Goal: Transaction & Acquisition: Book appointment/travel/reservation

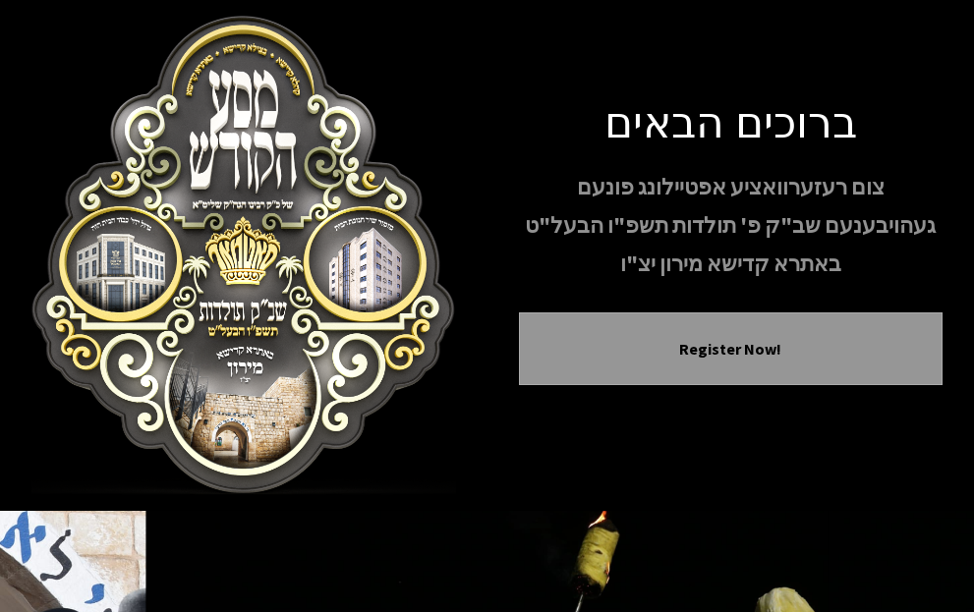
scroll to position [375, 0]
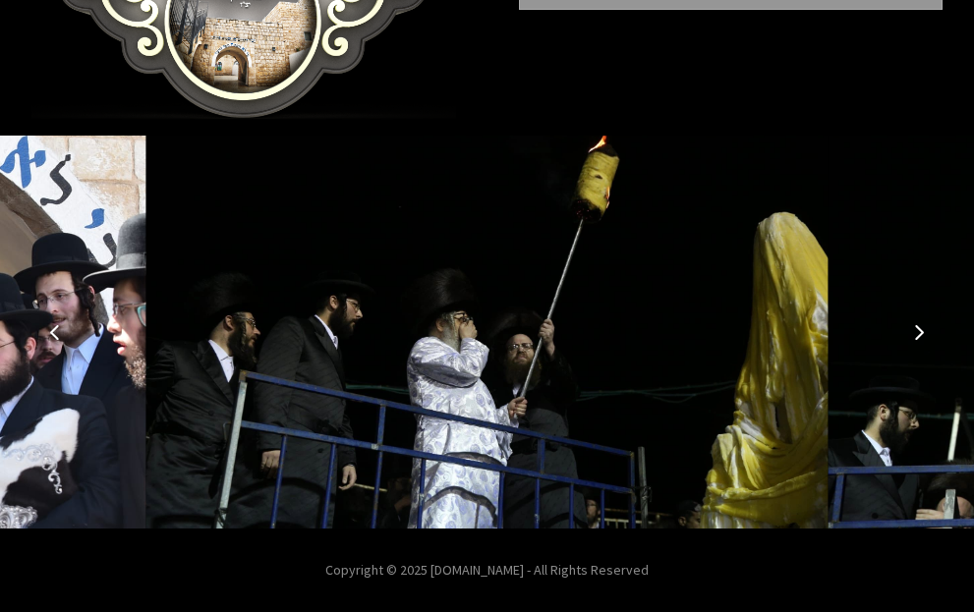
click at [911, 325] on icon "Next image" at bounding box center [919, 332] width 16 height 16
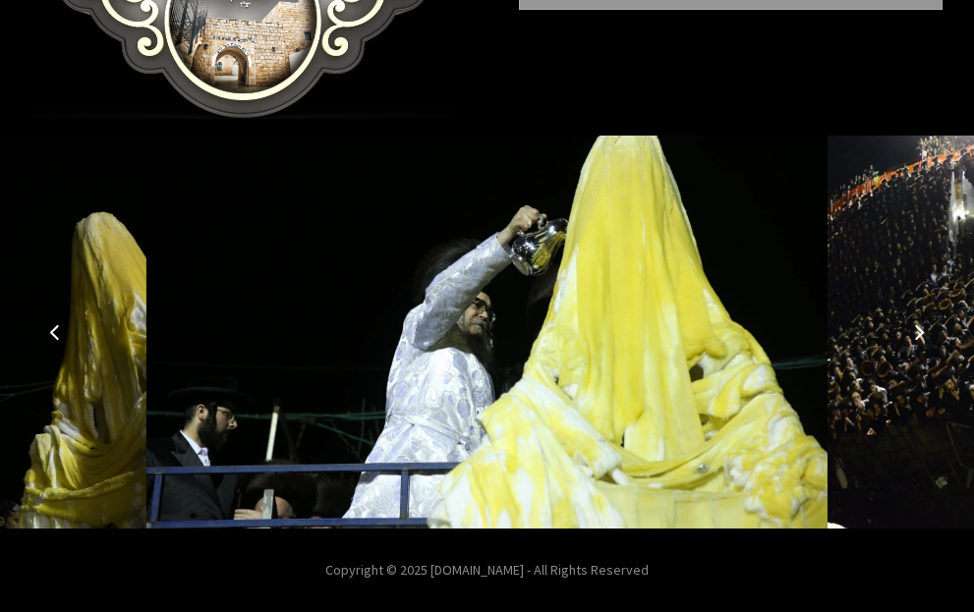
click at [911, 325] on icon "Next image" at bounding box center [919, 332] width 16 height 16
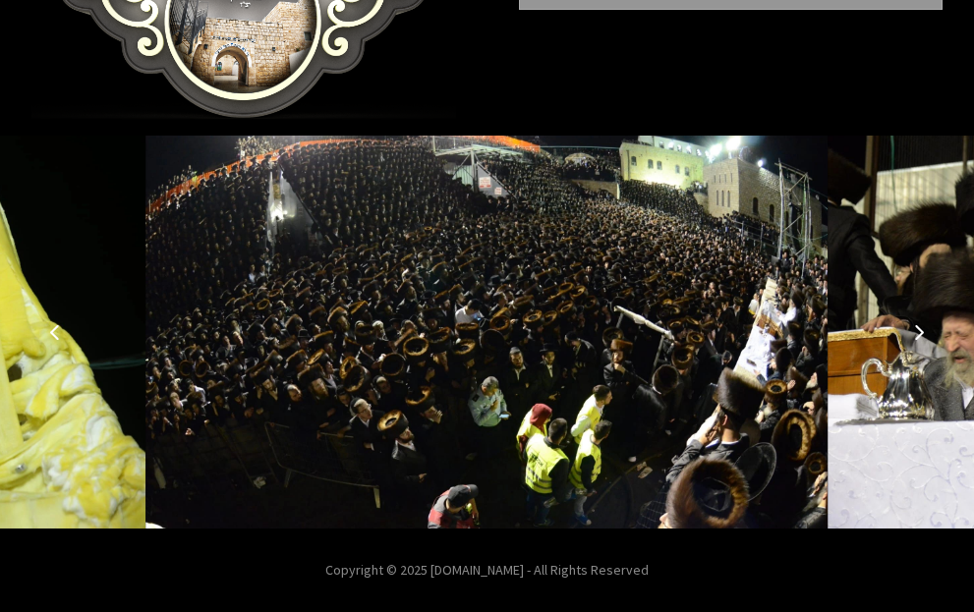
click at [911, 325] on icon "Next image" at bounding box center [919, 332] width 16 height 16
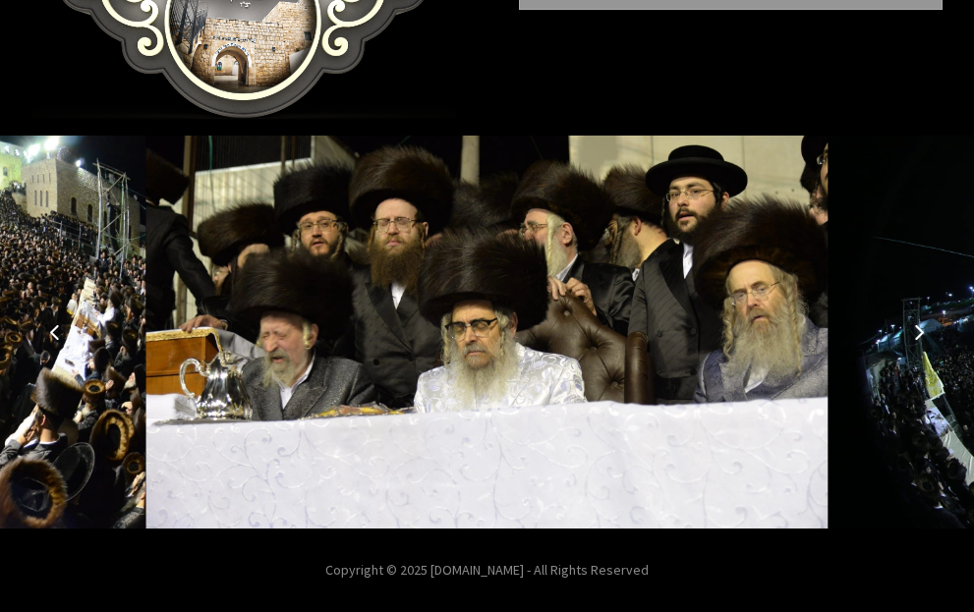
click at [911, 325] on icon "Next image" at bounding box center [919, 332] width 16 height 16
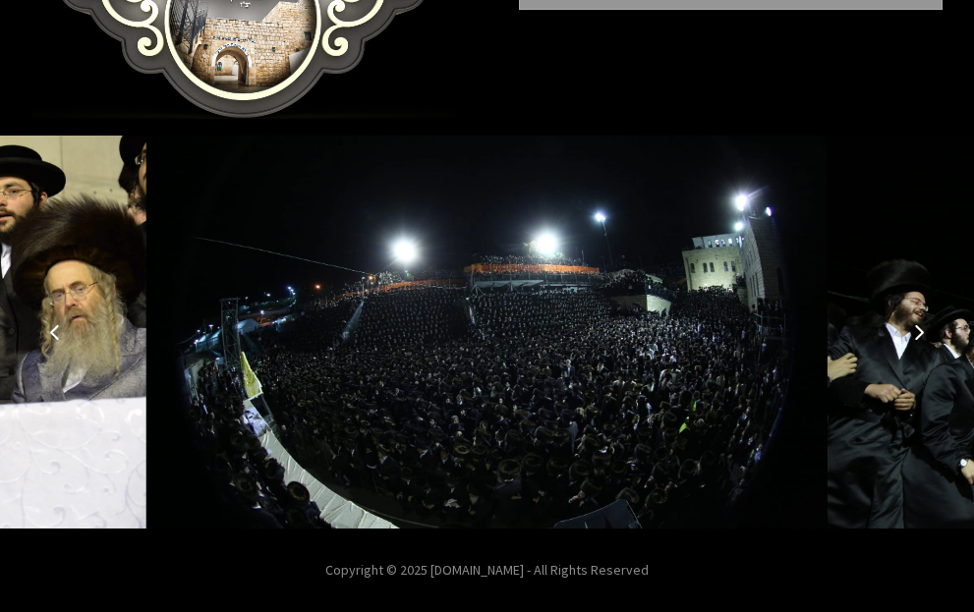
click at [911, 325] on icon "Next image" at bounding box center [919, 332] width 16 height 16
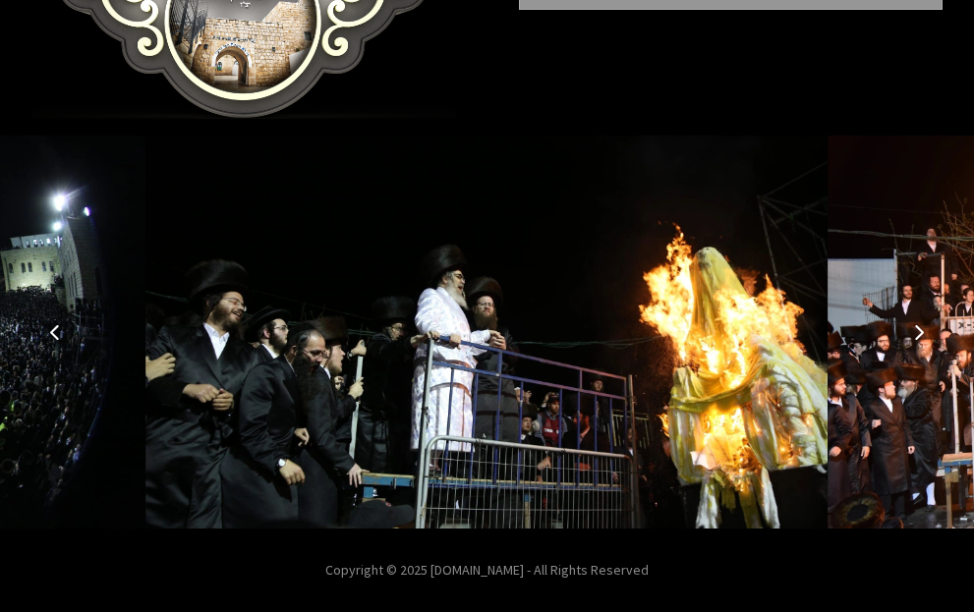
click at [911, 325] on icon "Next image" at bounding box center [919, 332] width 16 height 16
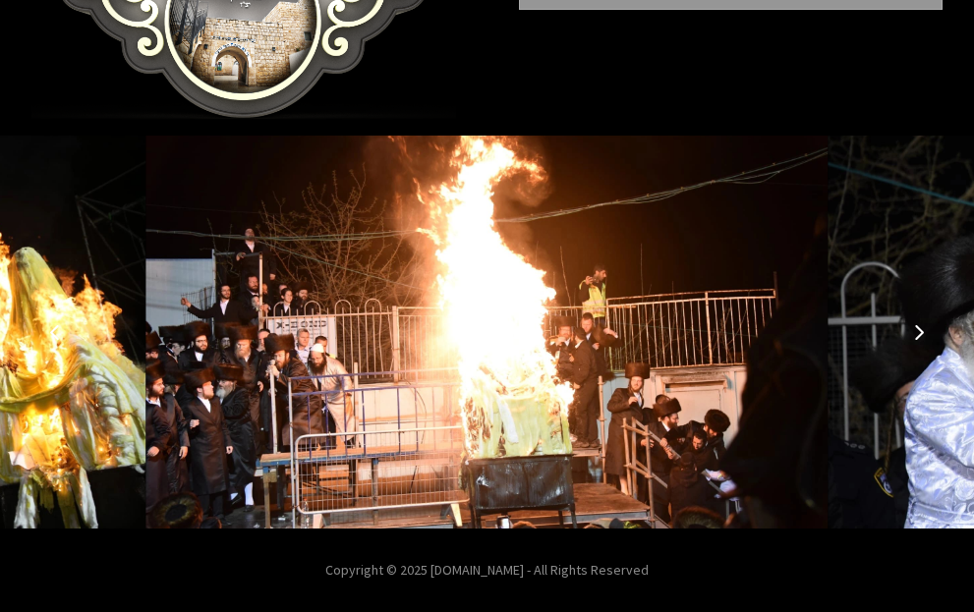
click at [913, 332] on icon "Next image" at bounding box center [919, 332] width 16 height 16
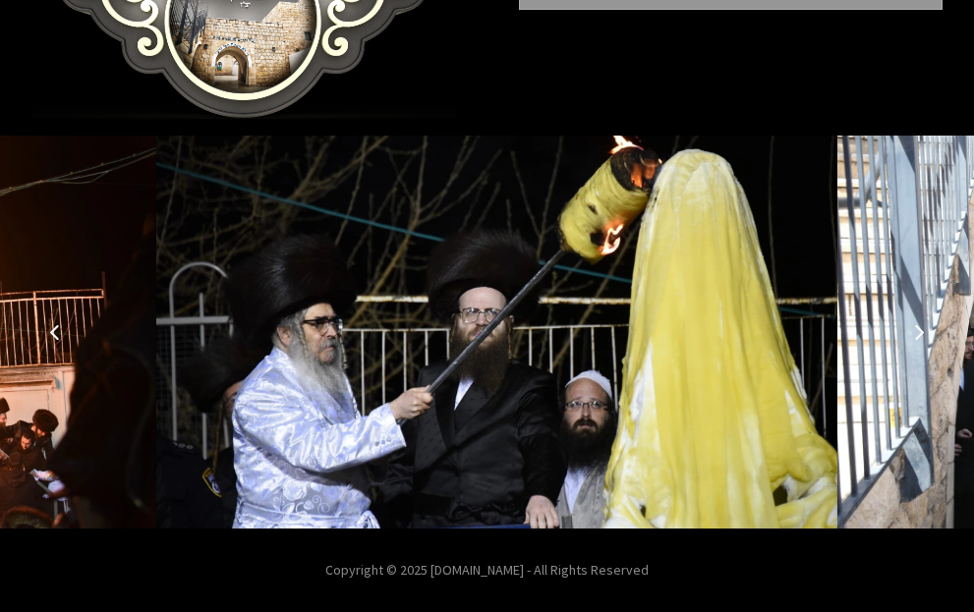
click at [913, 332] on icon "Next image" at bounding box center [919, 332] width 16 height 16
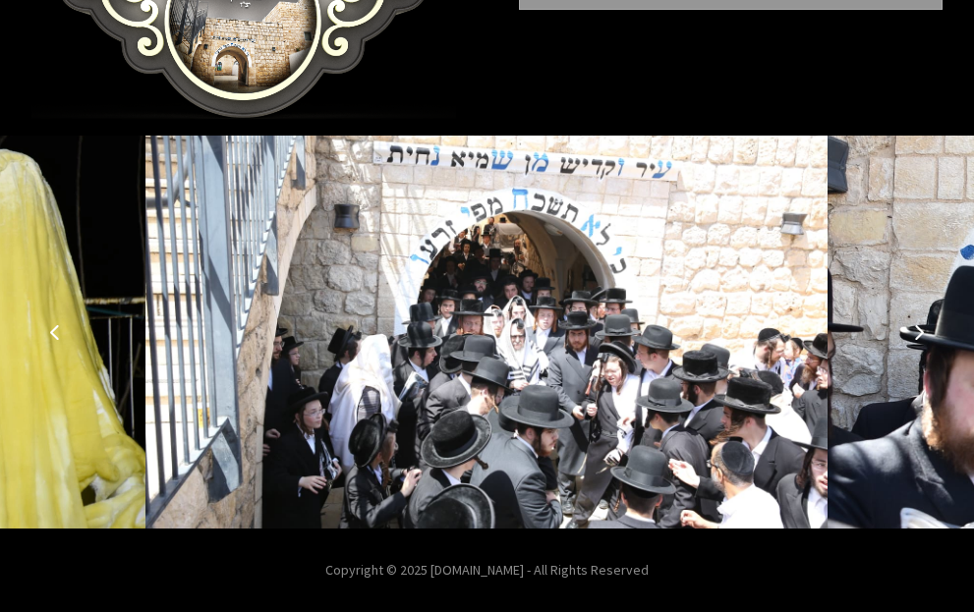
click at [910, 332] on button "Next image" at bounding box center [918, 332] width 47 height 47
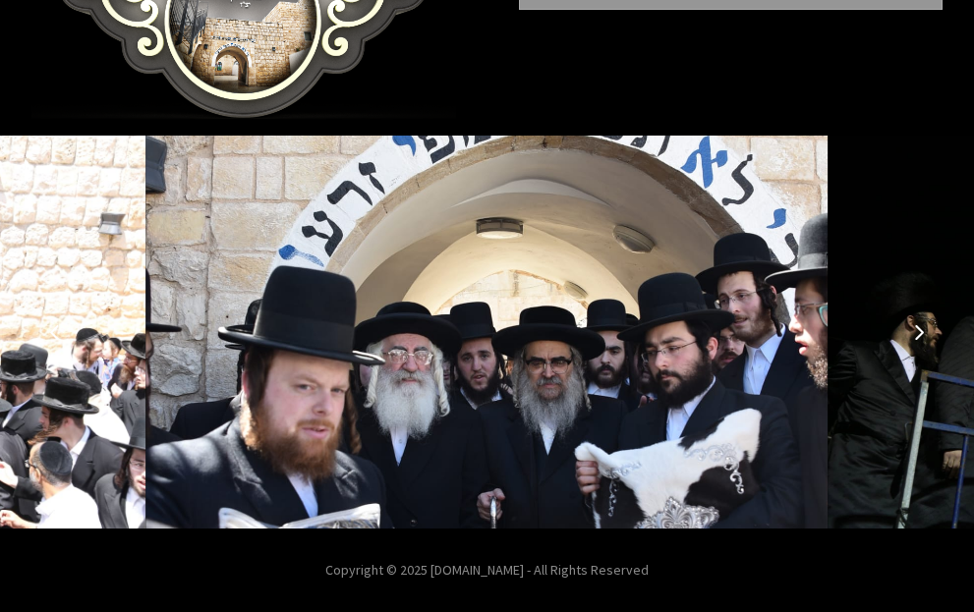
click at [910, 332] on button "Next image" at bounding box center [918, 332] width 47 height 47
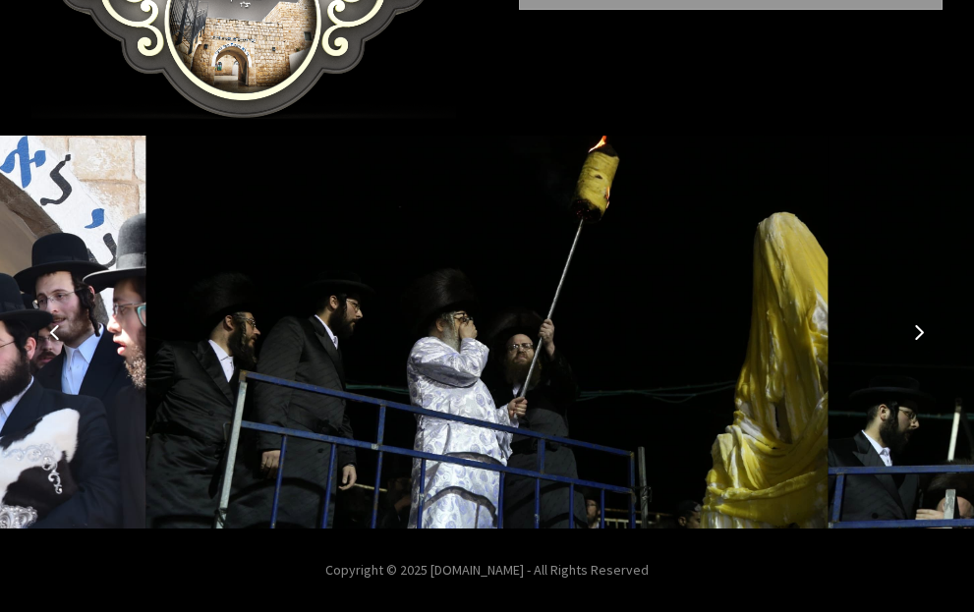
click at [915, 333] on icon "Next image" at bounding box center [919, 332] width 16 height 16
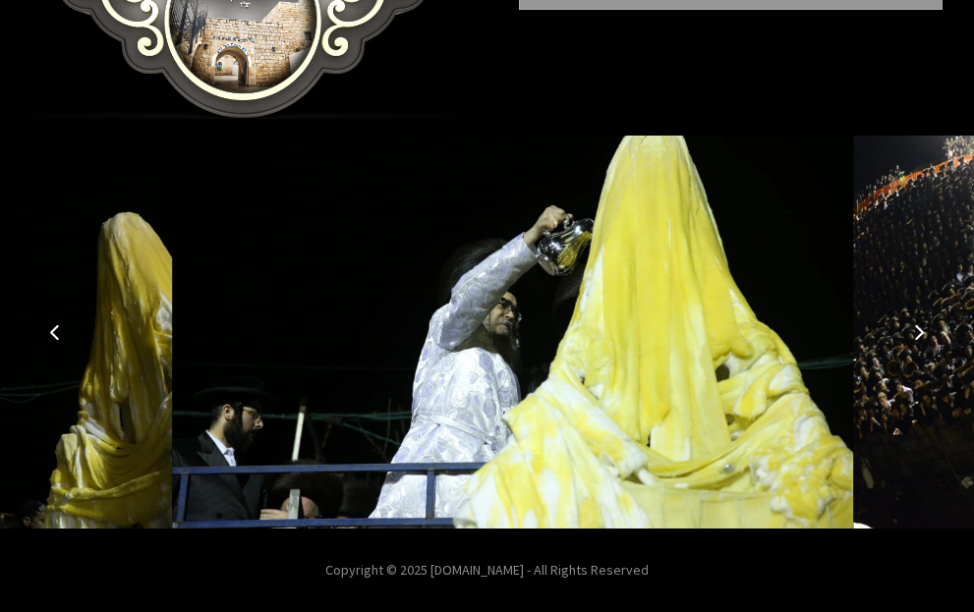
click at [915, 333] on icon "Next image" at bounding box center [919, 332] width 16 height 16
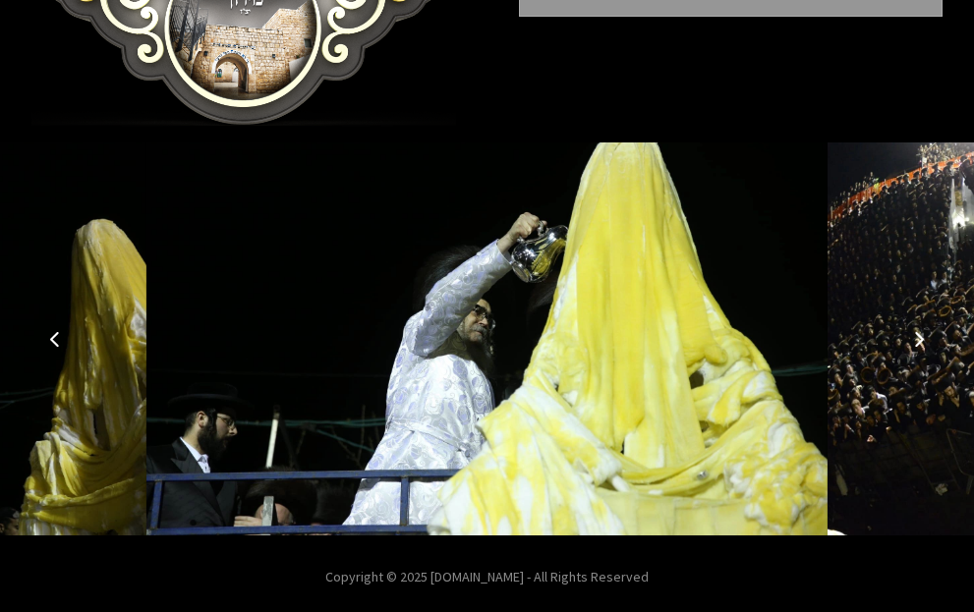
scroll to position [0, 0]
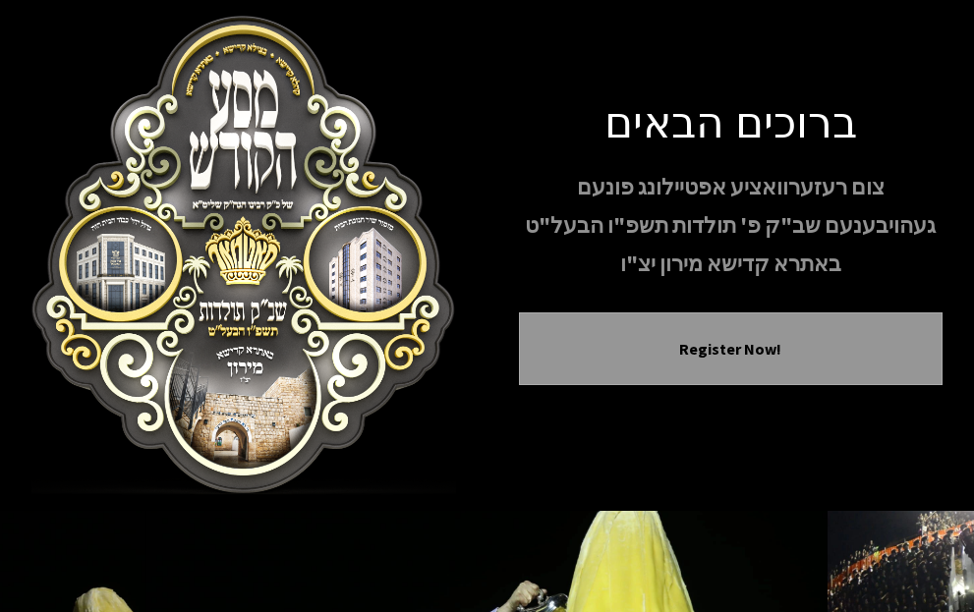
click at [355, 170] on img at bounding box center [243, 256] width 425 height 480
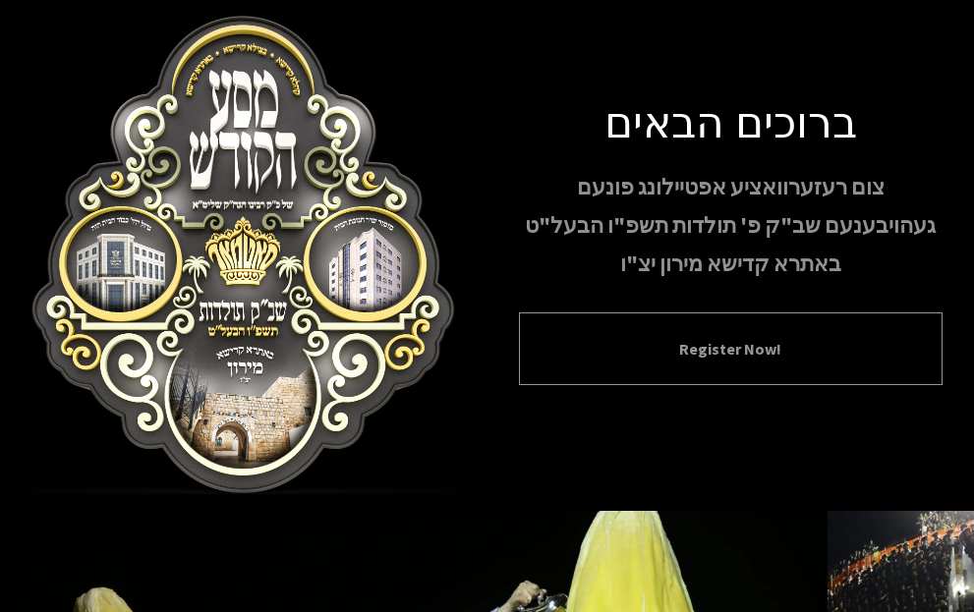
click at [708, 334] on div "Register Now!" at bounding box center [731, 349] width 425 height 73
click at [707, 353] on button "Register Now!" at bounding box center [730, 349] width 375 height 24
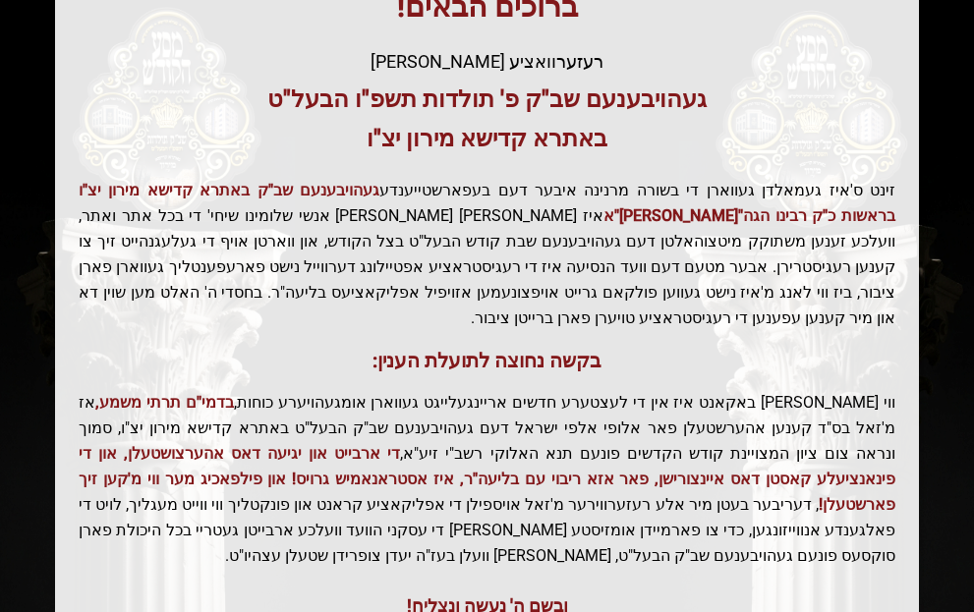
scroll to position [393, 0]
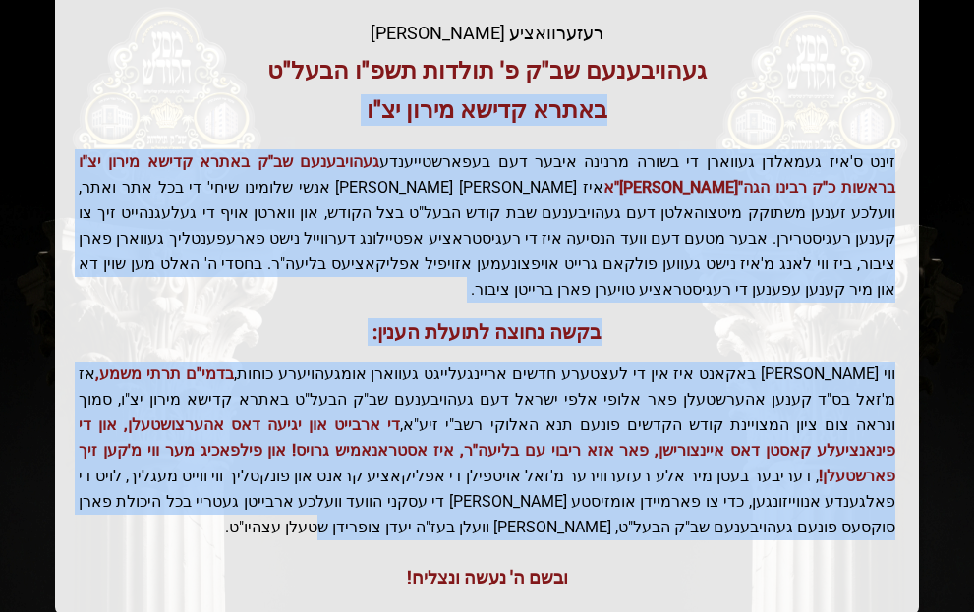
drag, startPoint x: 774, startPoint y: 121, endPoint x: 86, endPoint y: 496, distance: 783.7
click at [86, 496] on div "ברוכים הבאים! רעזערוואציע אפטיילונג פונעם געהויבענעם שב"ק פ' תולדות תשפ"ו הבעל"…" at bounding box center [487, 276] width 864 height 678
click at [86, 496] on p "ווי שוין ברייט באקאנט איז אין די לעצטערע חדשים אריינגעלייגט געווארן אומגעהויערע…" at bounding box center [487, 451] width 817 height 179
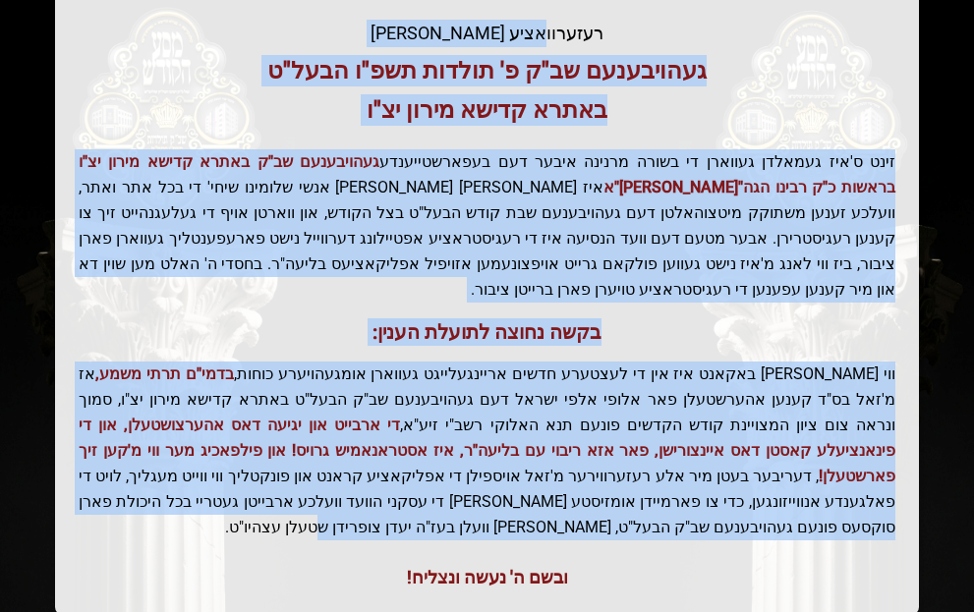
drag, startPoint x: 536, startPoint y: 34, endPoint x: 201, endPoint y: 511, distance: 582.1
click at [201, 511] on div "ברוכים הבאים! רעזערוואציע אפטיילונג פונעם געהויבענעם שב"ק פ' תולדות תשפ"ו הבעל"…" at bounding box center [487, 276] width 864 height 678
click at [300, 512] on p "ווי שוין ברייט באקאנט איז אין די לעצטערע חדשים אריינגעלייגט געווארן אומגעהויערע…" at bounding box center [487, 451] width 817 height 179
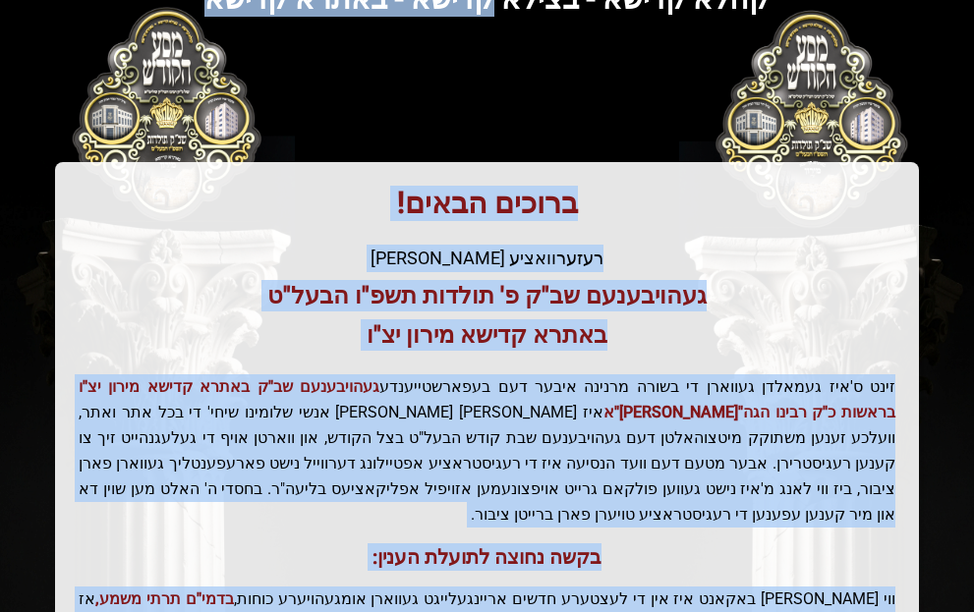
drag, startPoint x: 300, startPoint y: 512, endPoint x: 495, endPoint y: 9, distance: 539.8
click at [495, 9] on div "בעזהשי"ת קהלא קדישא - בצילא קדישא - באתרא קדישא ברוכים הבאים! רעזערוואציע אפטיי…" at bounding box center [487, 375] width 927 height 993
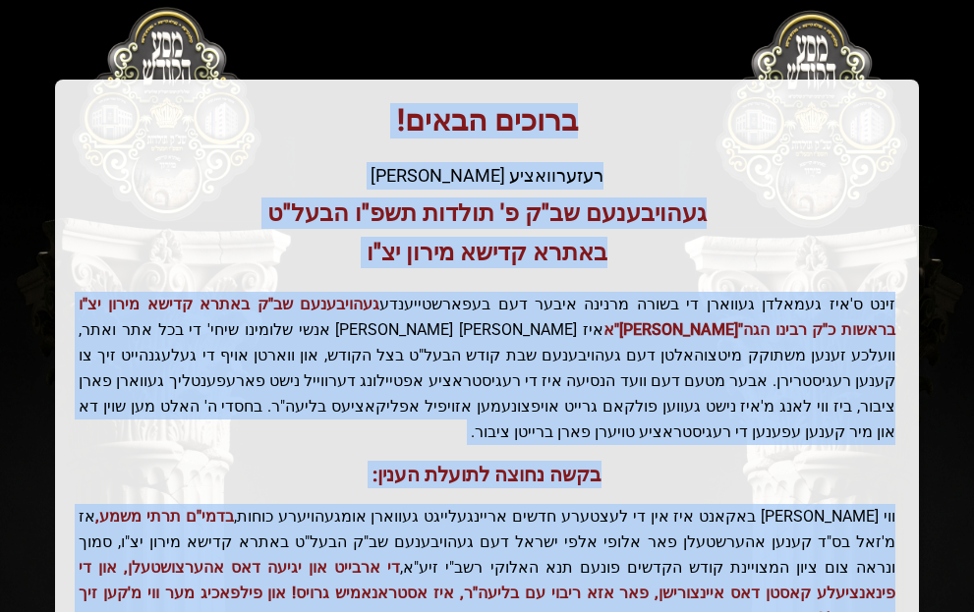
scroll to position [551, 0]
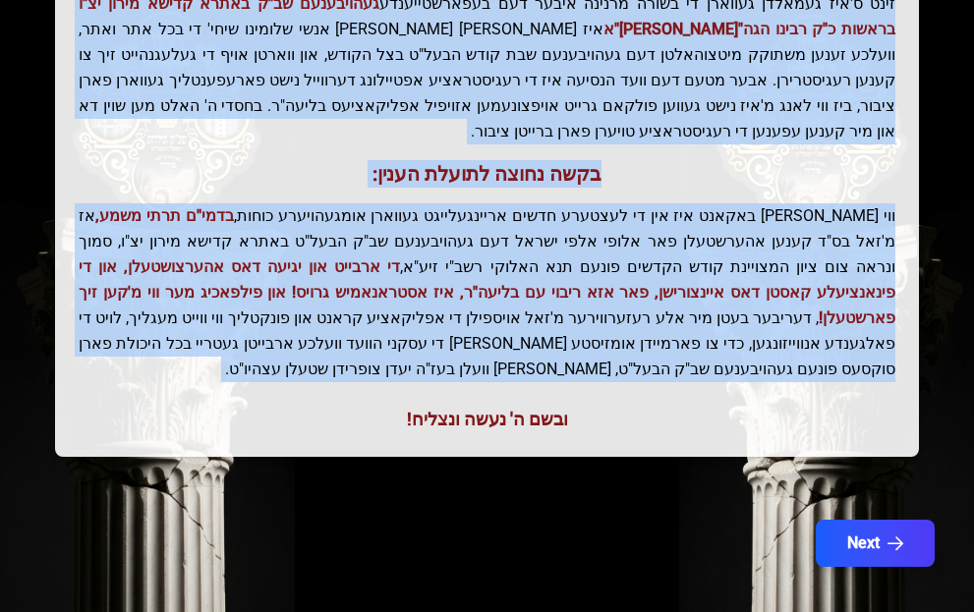
click at [494, 71] on p "זינט ס'איז געמאלדן געווארן די בשורה מרנינה איבער דעם בעפארשטייענדע געהויבענעם ש…" at bounding box center [487, 67] width 817 height 153
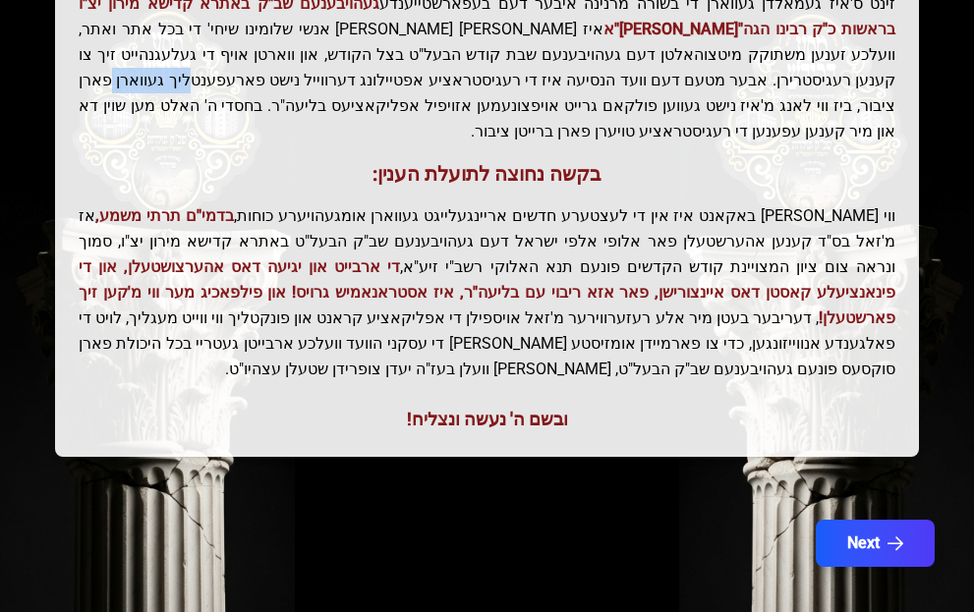
click at [494, 71] on p "זינט ס'איז געמאלדן געווארן די בשורה מרנינה איבער דעם בעפארשטייענדע געהויבענעם ש…" at bounding box center [487, 67] width 817 height 153
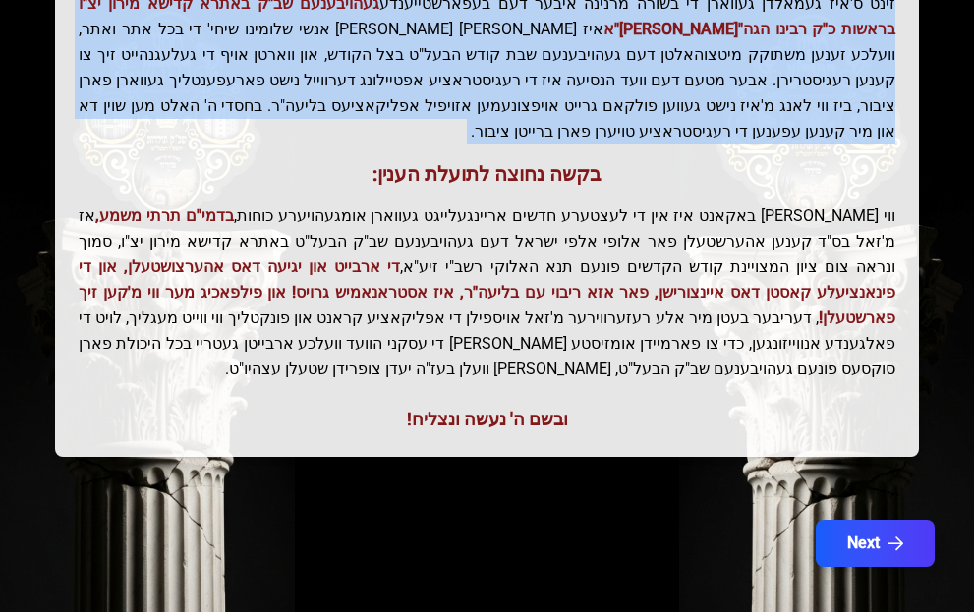
click at [494, 71] on p "זינט ס'איז געמאלדן געווארן די בשורה מרנינה איבער דעם בעפארשטייענדע געהויבענעם ש…" at bounding box center [487, 67] width 817 height 153
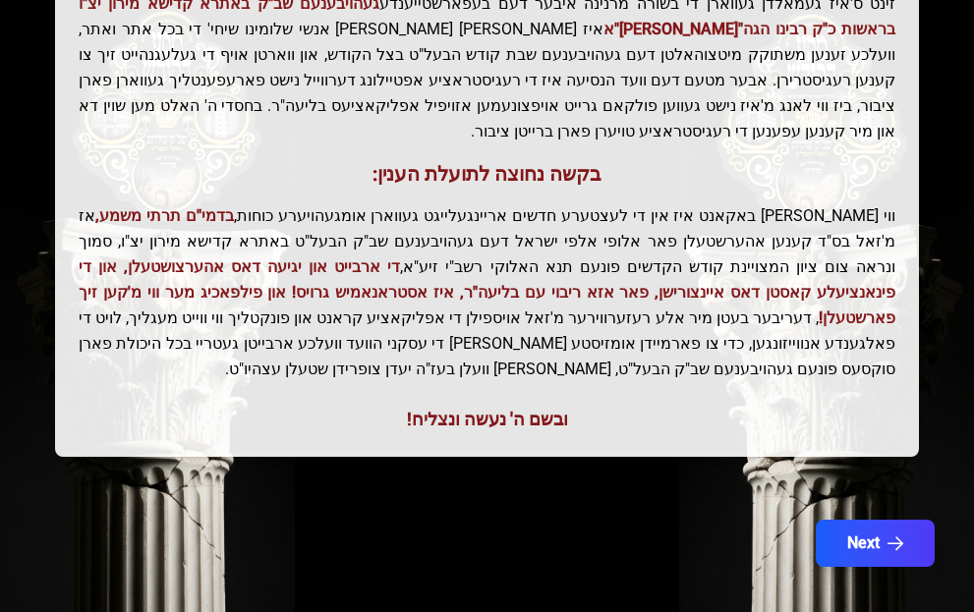
click at [503, 134] on div "ברוכים הבאים! רעזערוואציע אפטיילונג פונעם געהויבענעם שב"ק פ' תולדות תשפ"ו הבעל"…" at bounding box center [487, 118] width 864 height 678
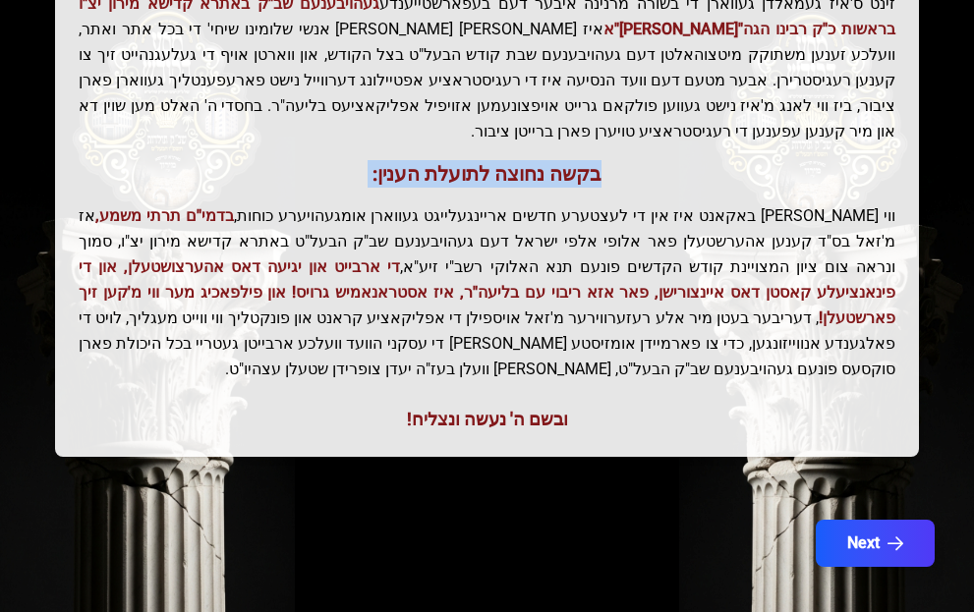
click at [503, 134] on div "ברוכים הבאים! רעזערוואציע אפטיילונג פונעם געהויבענעם שב"ק פ' תולדות תשפ"ו הבעל"…" at bounding box center [487, 118] width 864 height 678
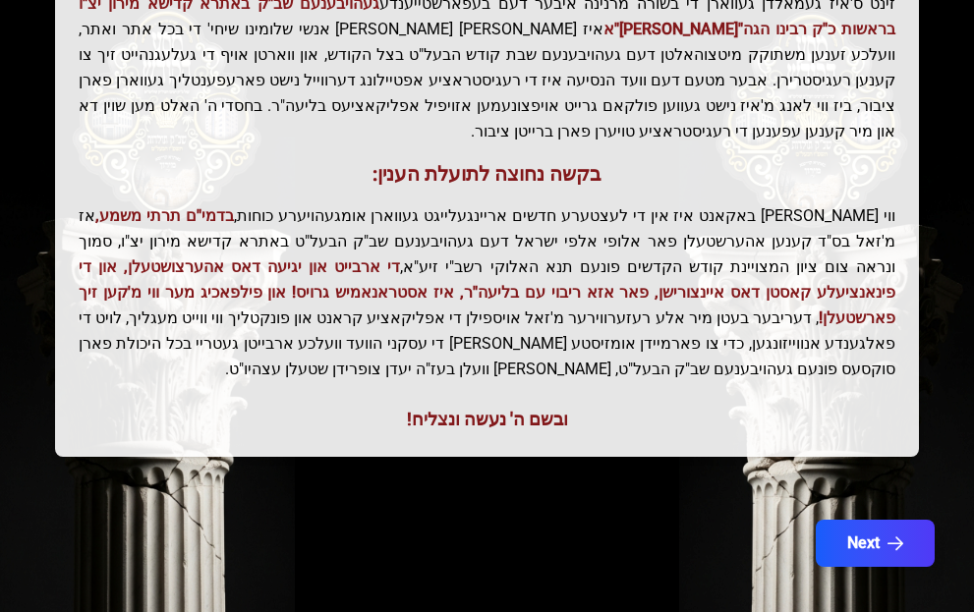
click at [499, 203] on p "ווי שוין ברייט באקאנט איז אין די לעצטערע חדשים אריינגעלייגט געווארן אומגעהויערע…" at bounding box center [487, 292] width 817 height 179
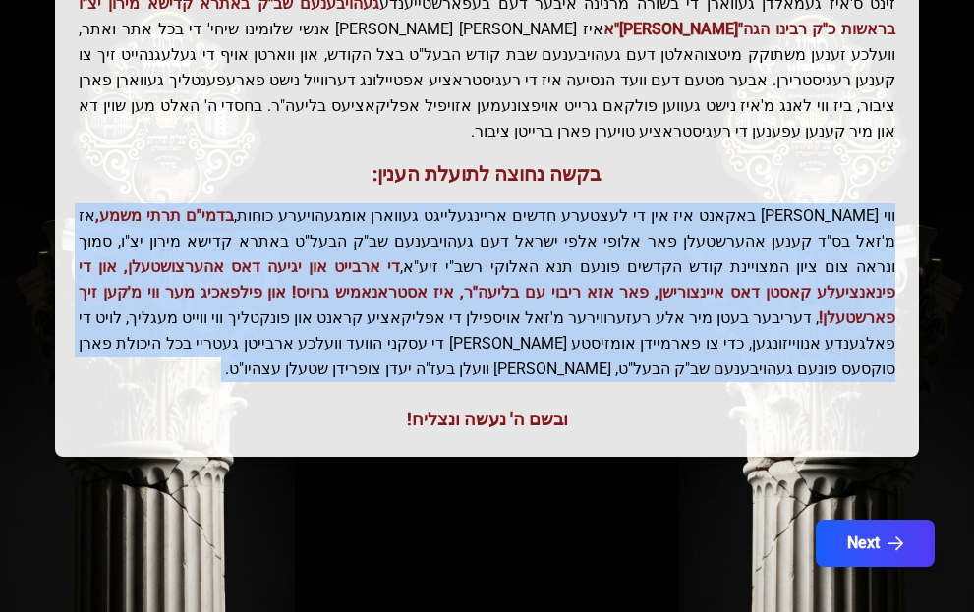
click at [499, 203] on p "ווי שוין ברייט באקאנט איז אין די לעצטערע חדשים אריינגעלייגט געווארן אומגעהויערע…" at bounding box center [487, 292] width 817 height 179
click at [490, 228] on p "ווי שוין ברייט באקאנט איז אין די לעצטערע חדשים אריינגעלייגט געווארן אומגעהויערע…" at bounding box center [487, 292] width 817 height 179
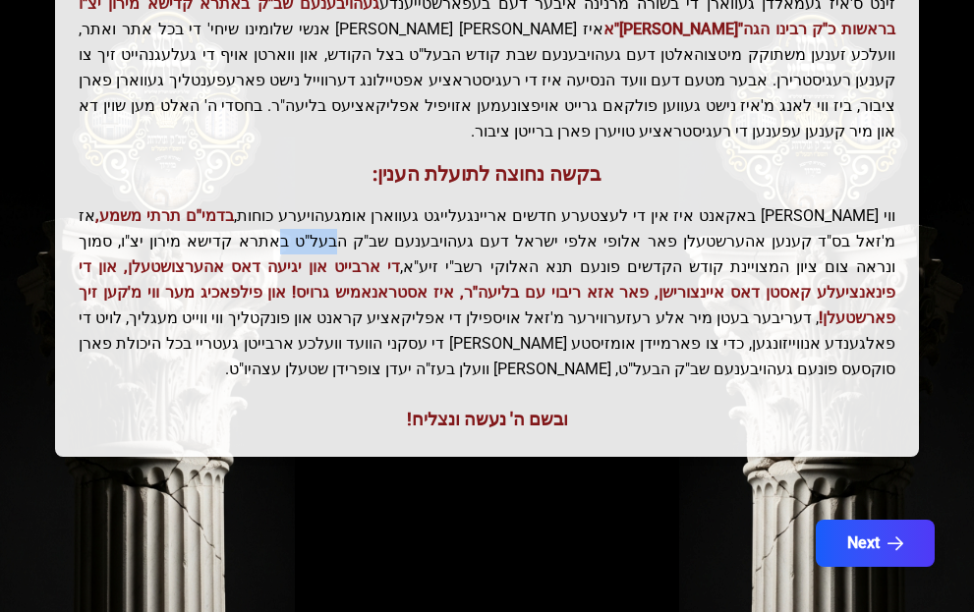
click at [490, 228] on p "ווי שוין ברייט באקאנט איז אין די לעצטערע חדשים אריינגעלייגט געווארן אומגעהויערע…" at bounding box center [487, 292] width 817 height 179
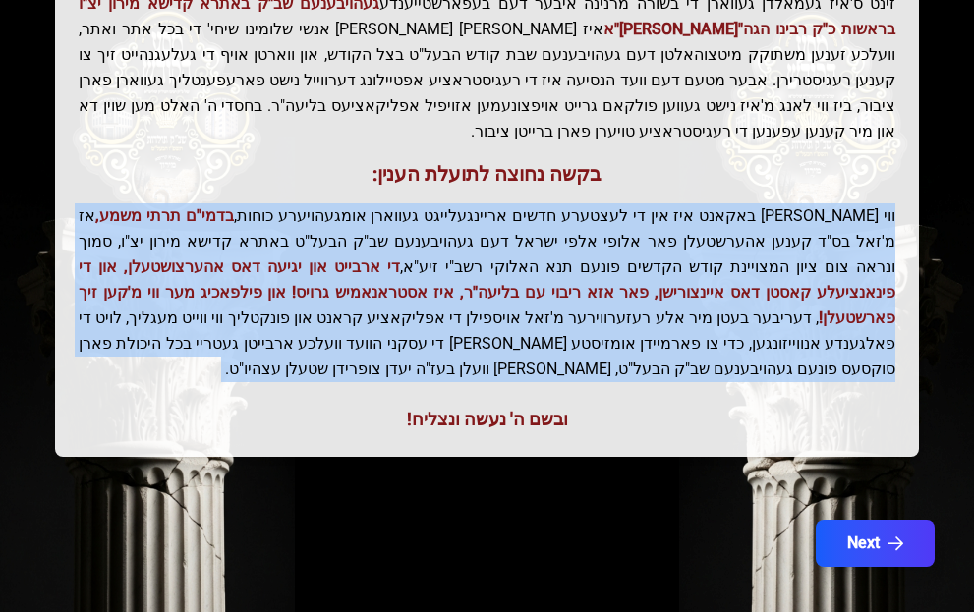
click at [490, 228] on p "ווי שוין ברייט באקאנט איז אין די לעצטערע חדשים אריינגעלייגט געווארן אומגעהויערע…" at bounding box center [487, 292] width 817 height 179
click at [484, 257] on span "די ארבייט און יגיעה דאס אהערצושטעלן, און די פינאנציעלע קאסטן דאס איינצורישן, פא…" at bounding box center [487, 292] width 817 height 70
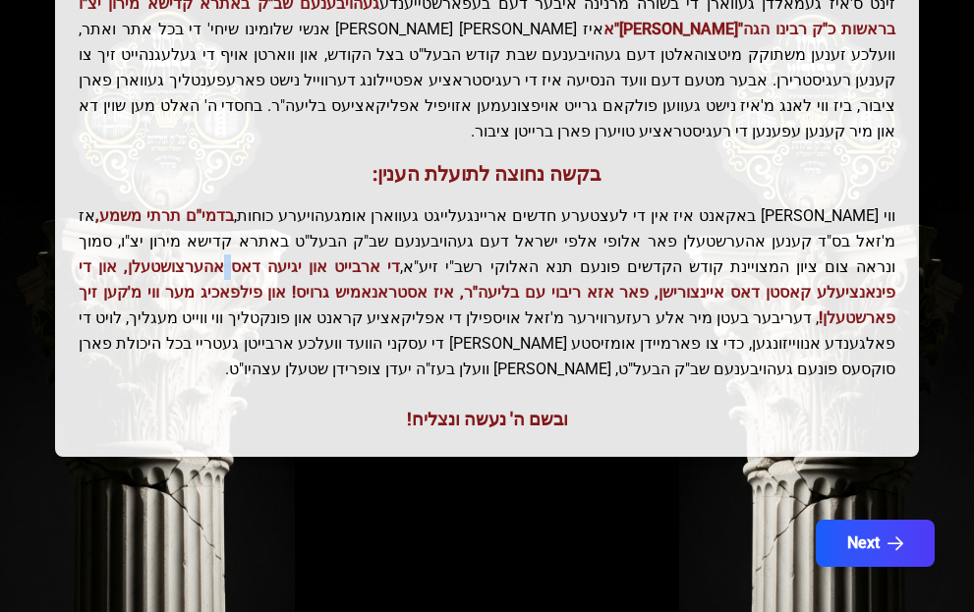
click at [484, 257] on span "די ארבייט און יגיעה דאס אהערצושטעלן, און די פינאנציעלע קאסטן דאס איינצורישן, פא…" at bounding box center [487, 292] width 817 height 70
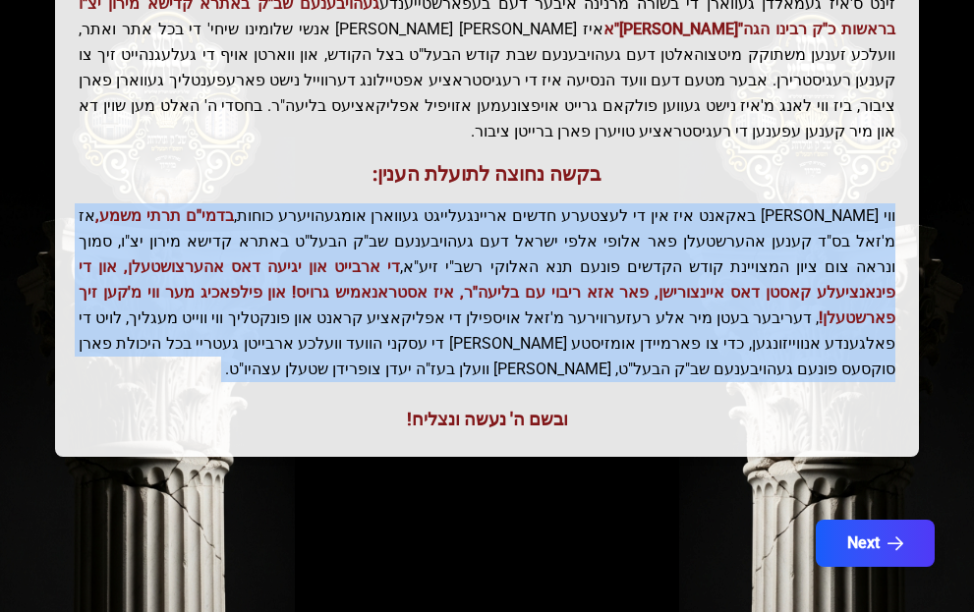
click at [484, 257] on span "די ארבייט און יגיעה דאס אהערצושטעלן, און די פינאנציעלע קאסטן דאס איינצורישן, פא…" at bounding box center [487, 292] width 817 height 70
click at [422, 208] on p "ווי שוין ברייט באקאנט איז אין די לעצטערע חדשים אריינגעלייגט געווארן אומגעהויערע…" at bounding box center [487, 292] width 817 height 179
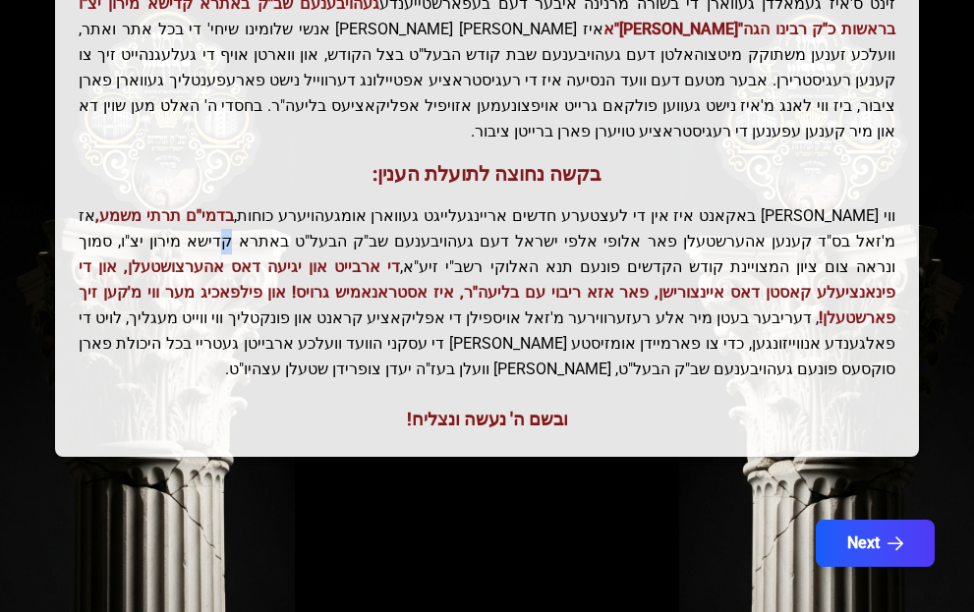
click at [422, 208] on p "ווי שוין ברייט באקאנט איז אין די לעצטערע חדשים אריינגעלייגט געווארן אומגעהויערע…" at bounding box center [487, 292] width 817 height 179
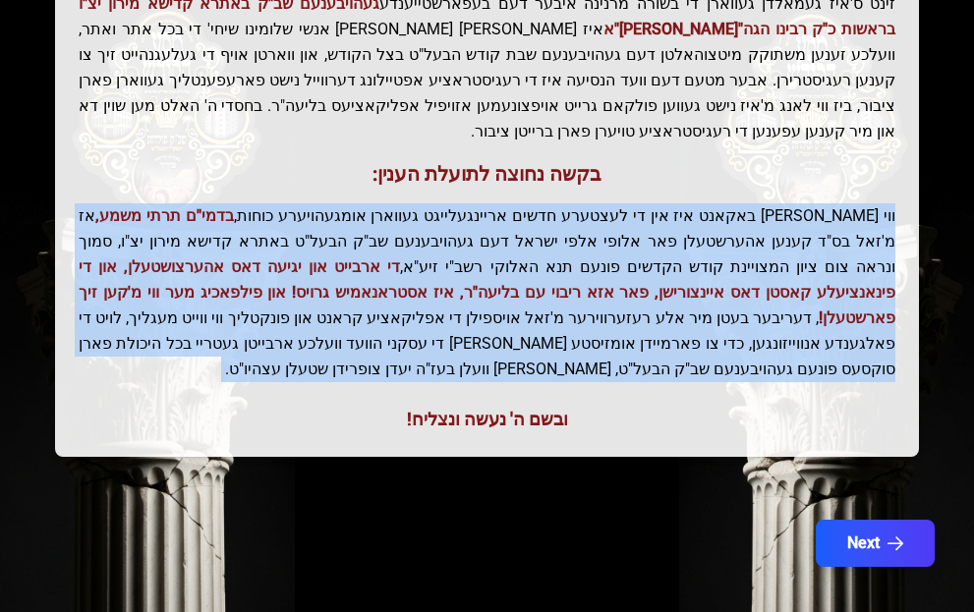
click at [422, 208] on p "ווי שוין ברייט באקאנט איז אין די לעצטערע חדשים אריינגעלייגט געווארן אומגעהויערע…" at bounding box center [487, 292] width 817 height 179
click at [422, 257] on span "די ארבייט און יגיעה דאס אהערצושטעלן, און די פינאנציעלע קאסטן דאס איינצורישן, פא…" at bounding box center [487, 292] width 817 height 70
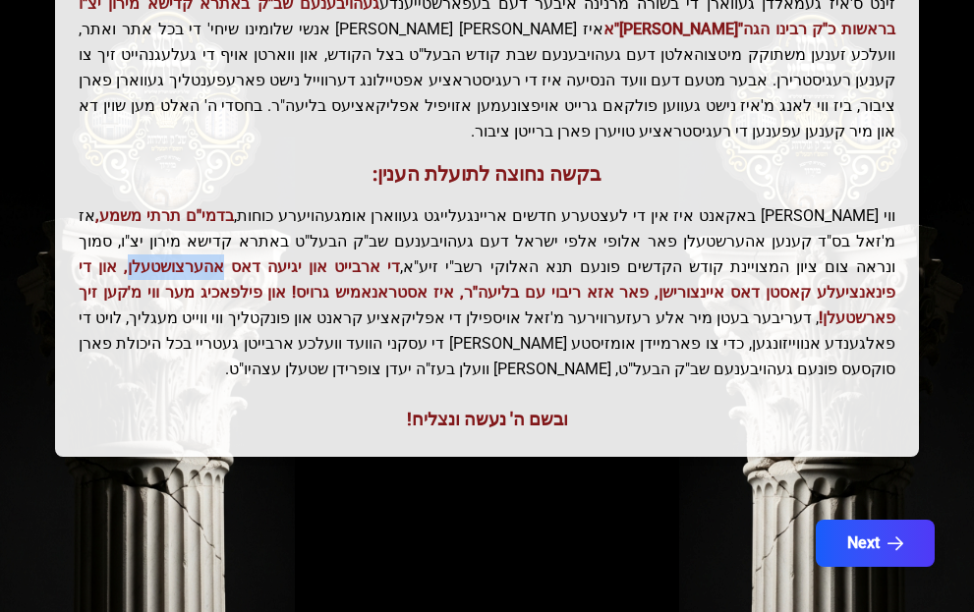
click at [422, 257] on span "די ארבייט און יגיעה דאס אהערצושטעלן, און די פינאנציעלע קאסטן דאס איינצורישן, פא…" at bounding box center [487, 292] width 817 height 70
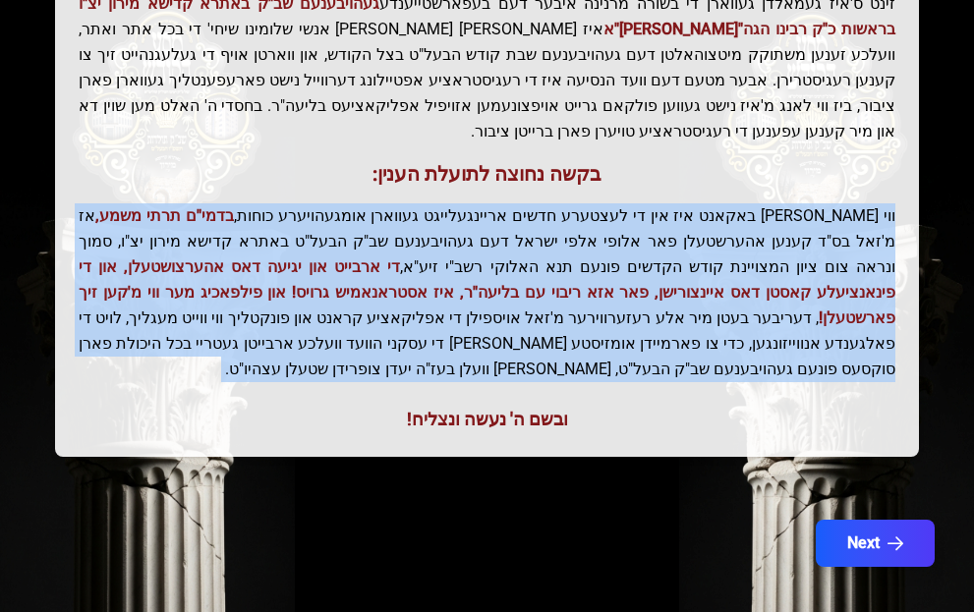
click at [422, 257] on span "די ארבייט און יגיעה דאס אהערצושטעלן, און די פינאנציעלע קאסטן דאס איינצורישן, פא…" at bounding box center [487, 292] width 817 height 70
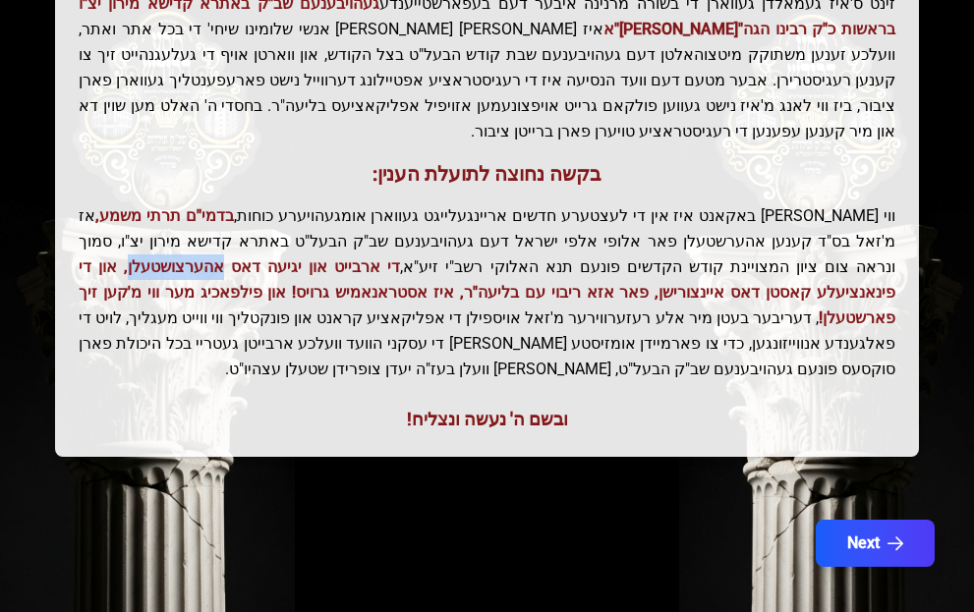
click at [422, 257] on span "די ארבייט און יגיעה דאס אהערצושטעלן, און די פינאנציעלע קאסטן דאס איינצורישן, פא…" at bounding box center [487, 292] width 817 height 70
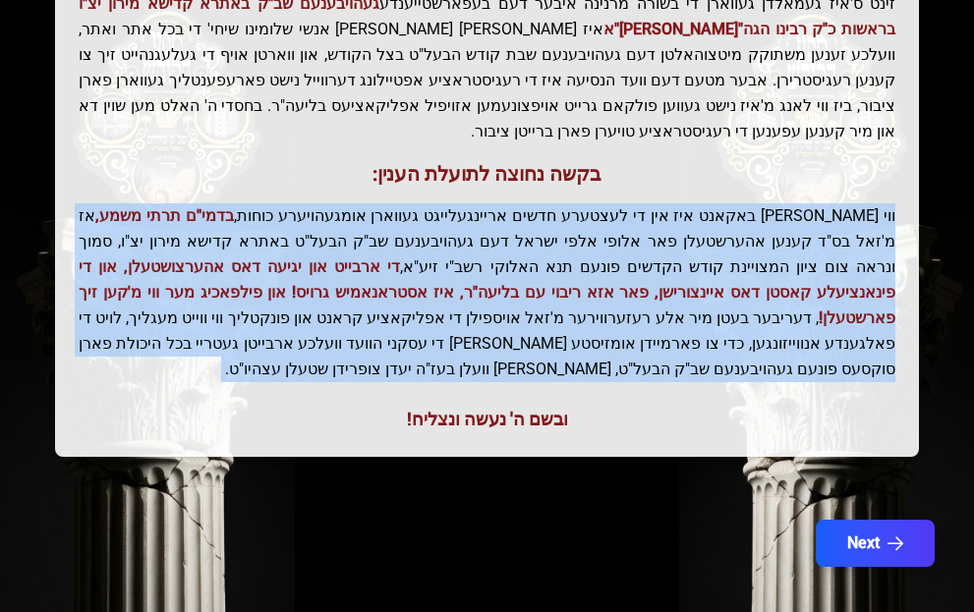
click at [422, 257] on span "די ארבייט און יגיעה דאס אהערצושטעלן, און די פינאנציעלע קאסטן דאס איינצורישן, פא…" at bounding box center [487, 292] width 817 height 70
click at [402, 283] on p "ווי שוין ברייט באקאנט איז אין די לעצטערע חדשים אריינגעלייגט געווארן אומגעהויערע…" at bounding box center [487, 292] width 817 height 179
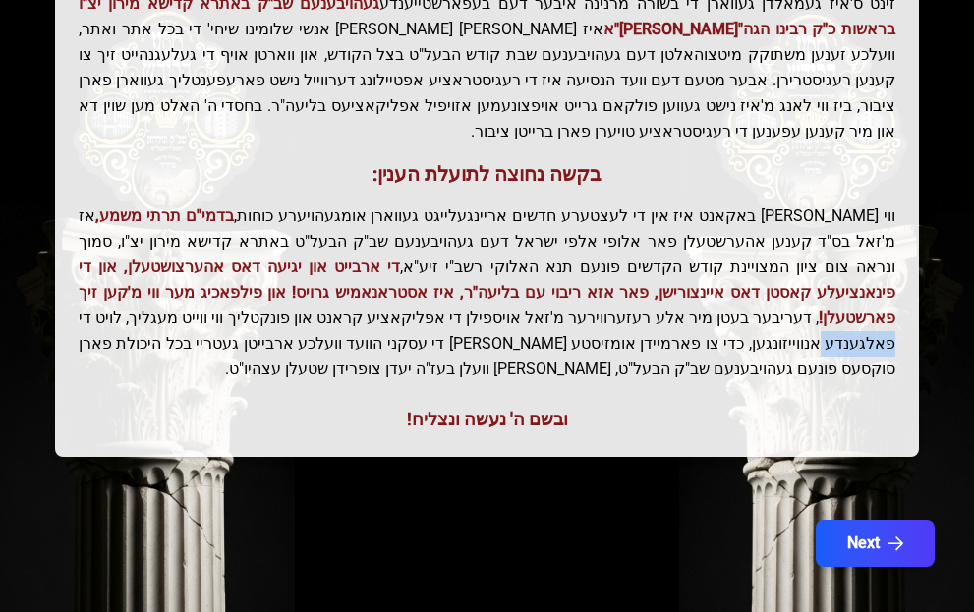
click at [402, 283] on p "ווי שוין ברייט באקאנט איז אין די לעצטערע חדשים אריינגעלייגט געווארן אומגעהויערע…" at bounding box center [487, 292] width 817 height 179
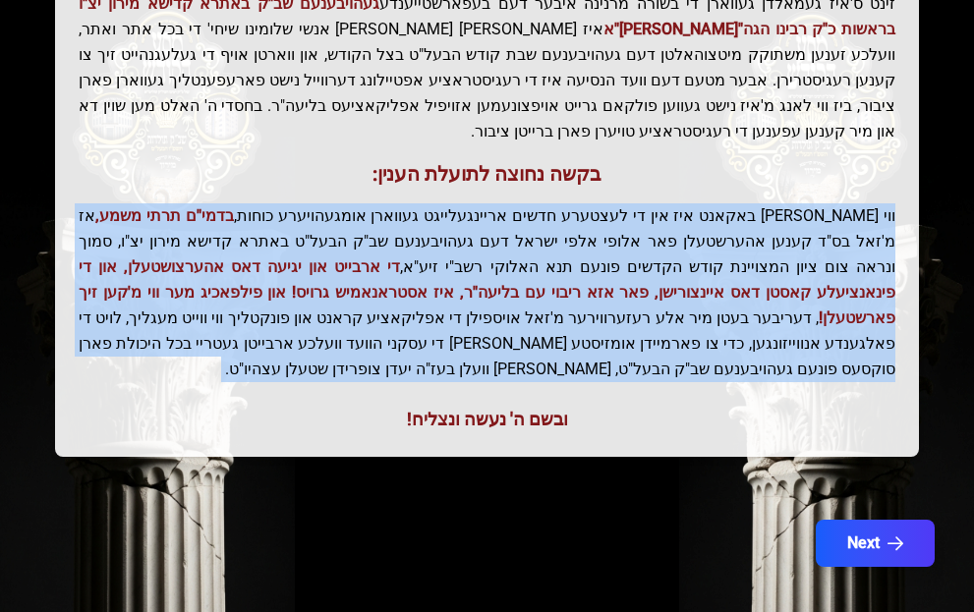
click at [402, 283] on p "ווי שוין ברייט באקאנט איז אין די לעצטערע חדשים אריינגעלייגט געווארן אומגעהויערע…" at bounding box center [487, 292] width 817 height 179
click at [424, 273] on span "די ארבייט און יגיעה דאס אהערצושטעלן, און די פינאנציעלע קאסטן דאס איינצורישן, פא…" at bounding box center [487, 292] width 817 height 70
click at [444, 326] on p "ווי שוין ברייט באקאנט איז אין די לעצטערע חדשים אריינגעלייגט געווארן אומגעהויערע…" at bounding box center [487, 292] width 817 height 179
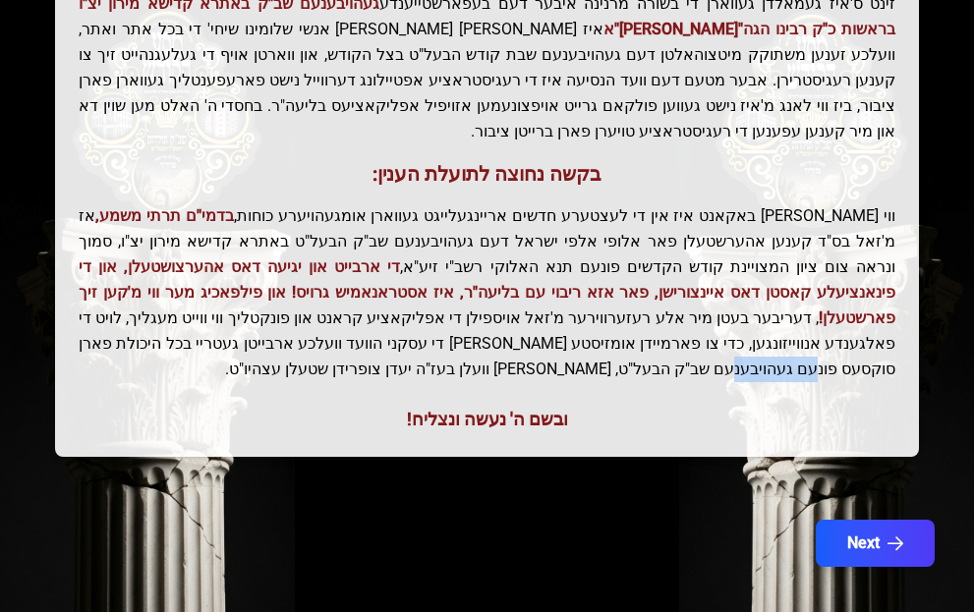
click at [444, 326] on p "ווי שוין ברייט באקאנט איז אין די לעצטערע חדשים אריינגעלייגט געווארן אומגעהויערע…" at bounding box center [487, 292] width 817 height 179
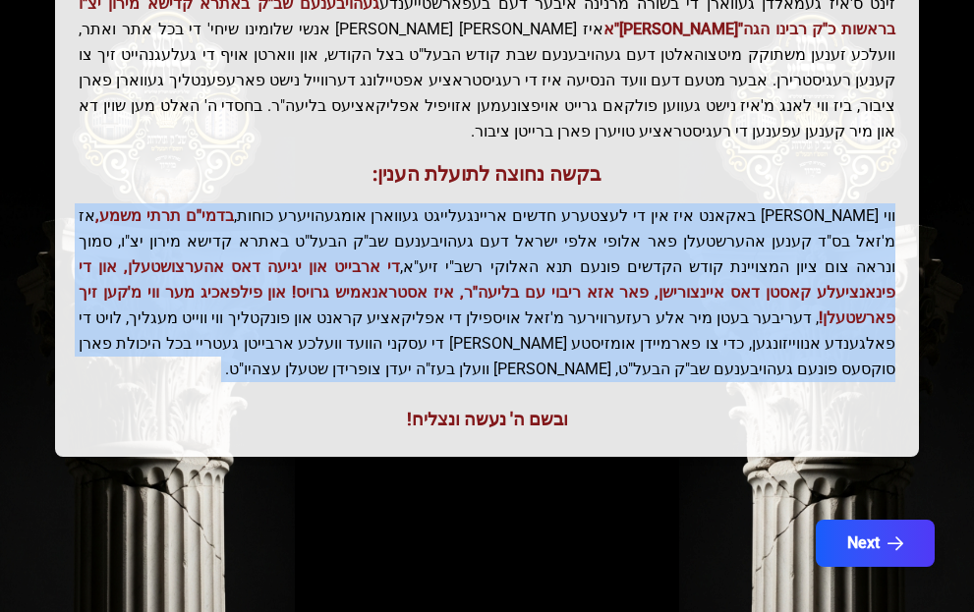
click at [444, 326] on p "ווי שוין ברייט באקאנט איז אין די לעצטערע חדשים אריינגעלייגט געווארן אומגעהויערע…" at bounding box center [487, 292] width 817 height 179
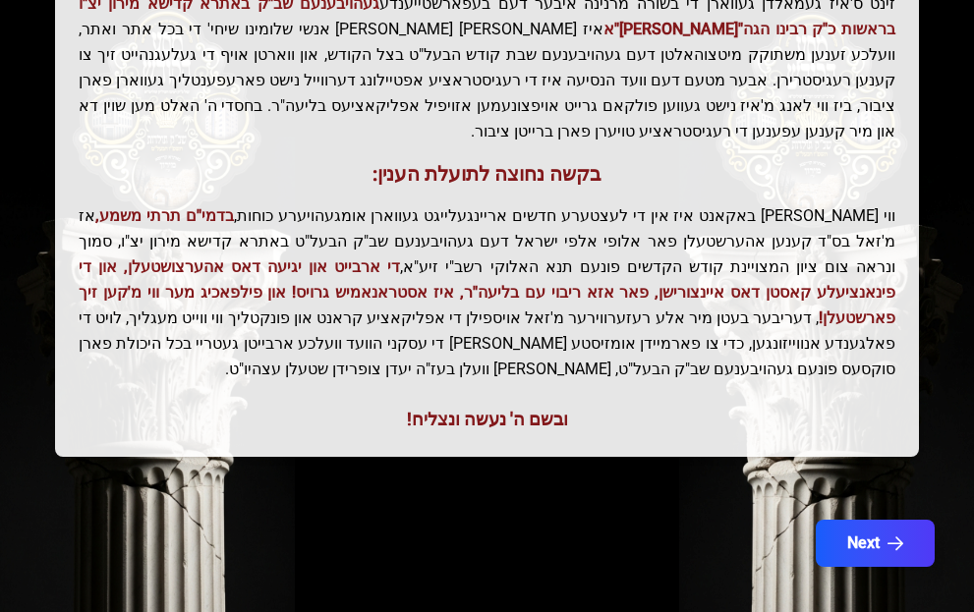
click at [484, 409] on div "ברוכים הבאים! רעזערוואציע אפטיילונג פונעם געהויבענעם שב"ק פ' תולדות תשפ"ו הבעל"…" at bounding box center [487, 118] width 864 height 678
click at [864, 519] on button "Next" at bounding box center [875, 543] width 125 height 49
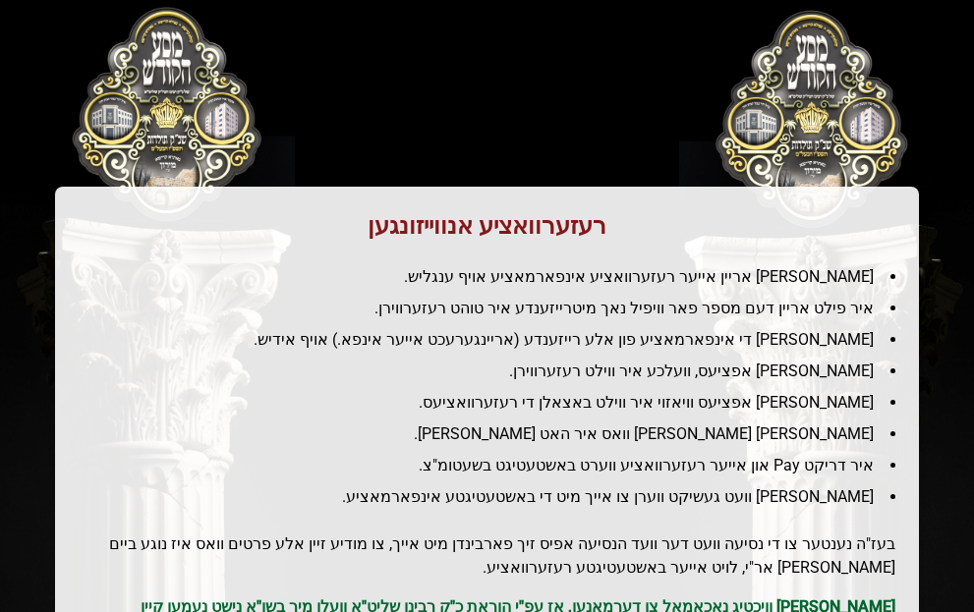
scroll to position [197, 0]
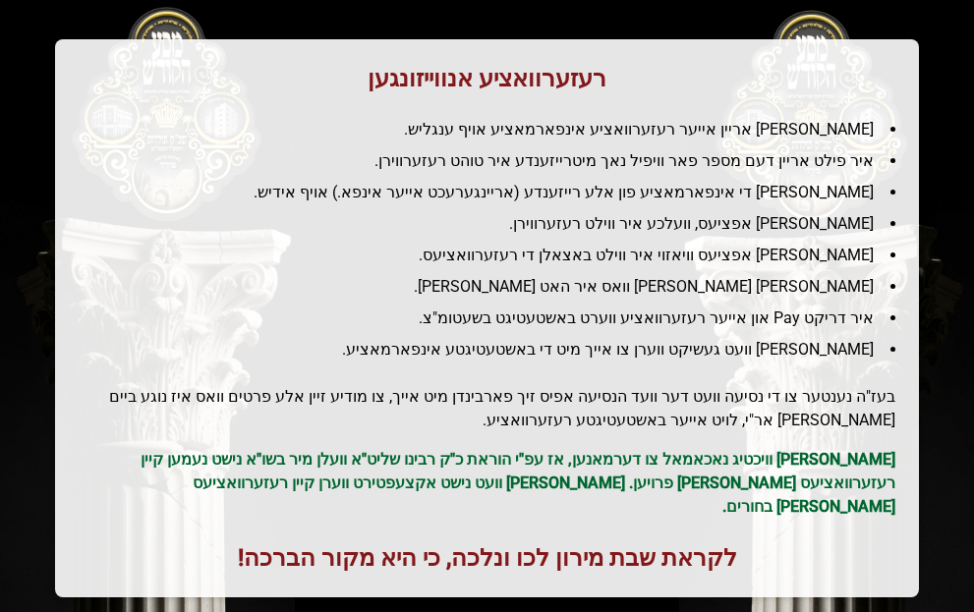
click at [633, 133] on li "[PERSON_NAME] אריין אייער רעזערוואציע אינפארמאציע אויף ענגליש." at bounding box center [494, 130] width 801 height 24
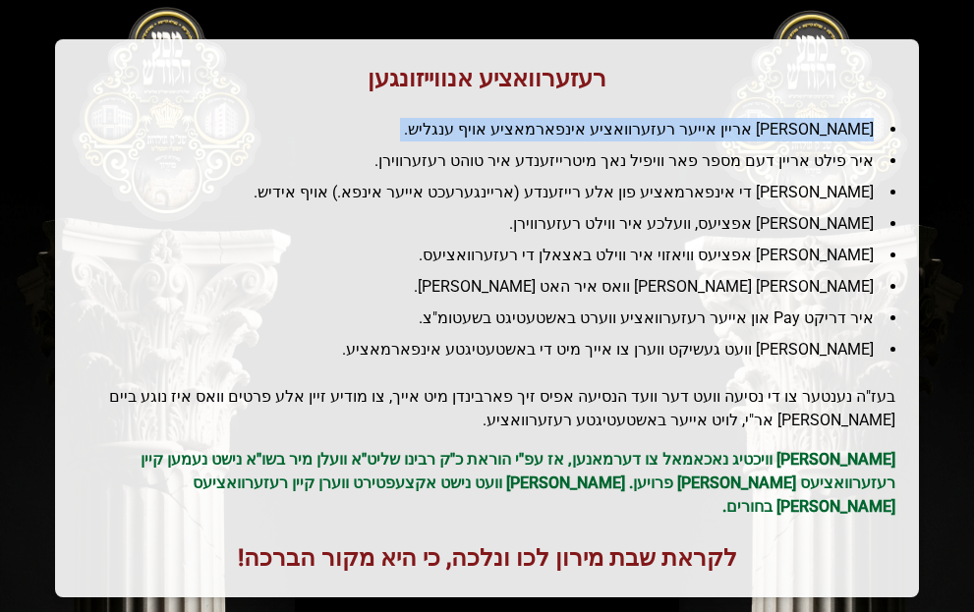
click at [633, 133] on li "[PERSON_NAME] אריין אייער רעזערוואציע אינפארמאציע אויף ענגליש." at bounding box center [494, 130] width 801 height 24
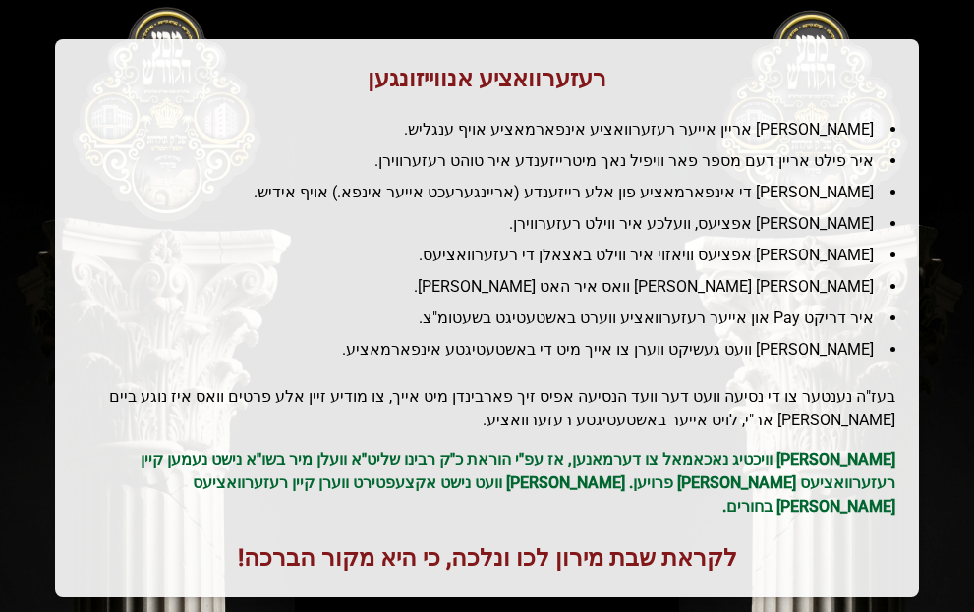
click at [636, 154] on li "איר פילט אריין דעם מספר פאר וויפיל נאך מיטרייזענדע איר טוהט רעזערווירן." at bounding box center [494, 161] width 801 height 24
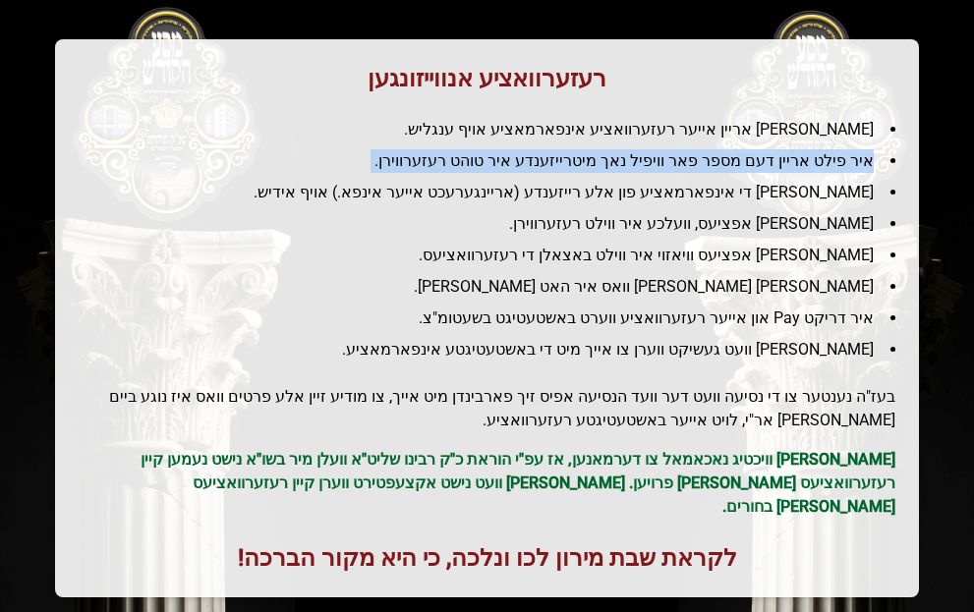
click at [636, 154] on li "איר פילט אריין דעם מספר פאר וויפיל נאך מיטרייזענדע איר טוהט רעזערווירן." at bounding box center [494, 161] width 801 height 24
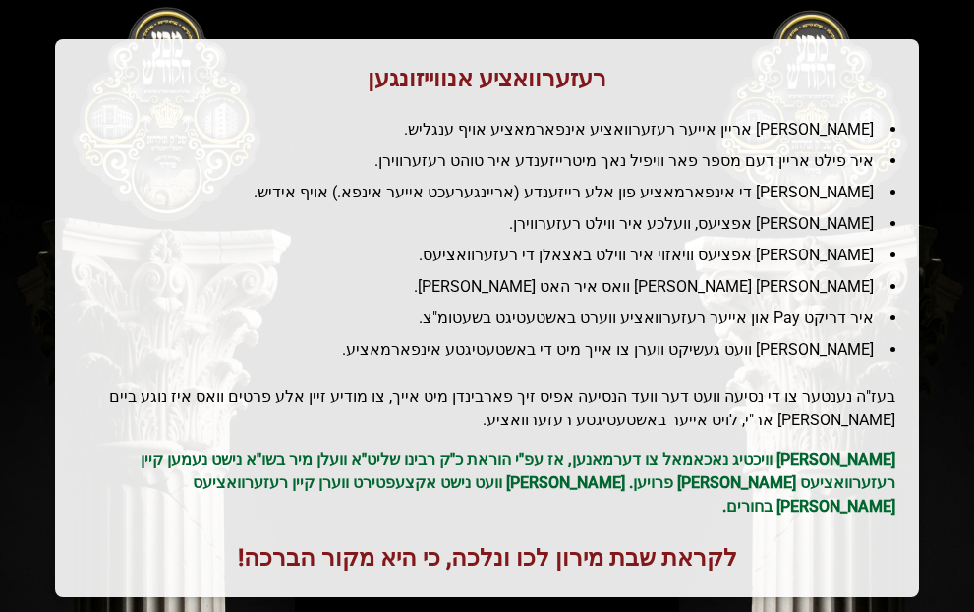
click at [634, 194] on li "[PERSON_NAME] די אינפארמאציע פון אלע רייזענדע (אריינגערעכט אייער אינפא.) אויף א…" at bounding box center [494, 193] width 801 height 24
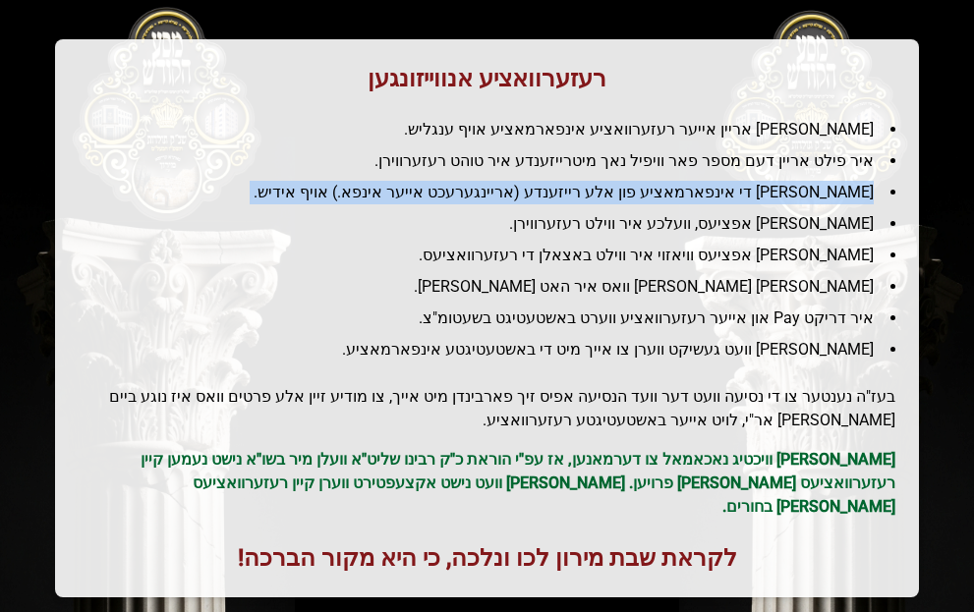
click at [634, 194] on li "[PERSON_NAME] די אינפארמאציע פון אלע רייזענדע (אריינגערעכט אייער אינפא.) אויף א…" at bounding box center [494, 193] width 801 height 24
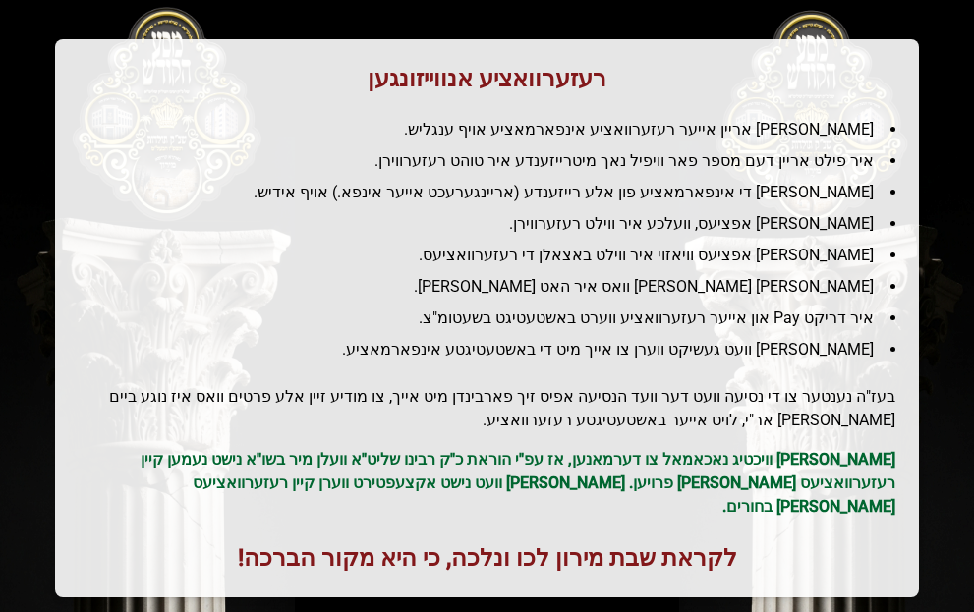
click at [657, 217] on li "[PERSON_NAME] אפציעס, וועלכע איר ווילט רעזערווירן." at bounding box center [494, 224] width 801 height 24
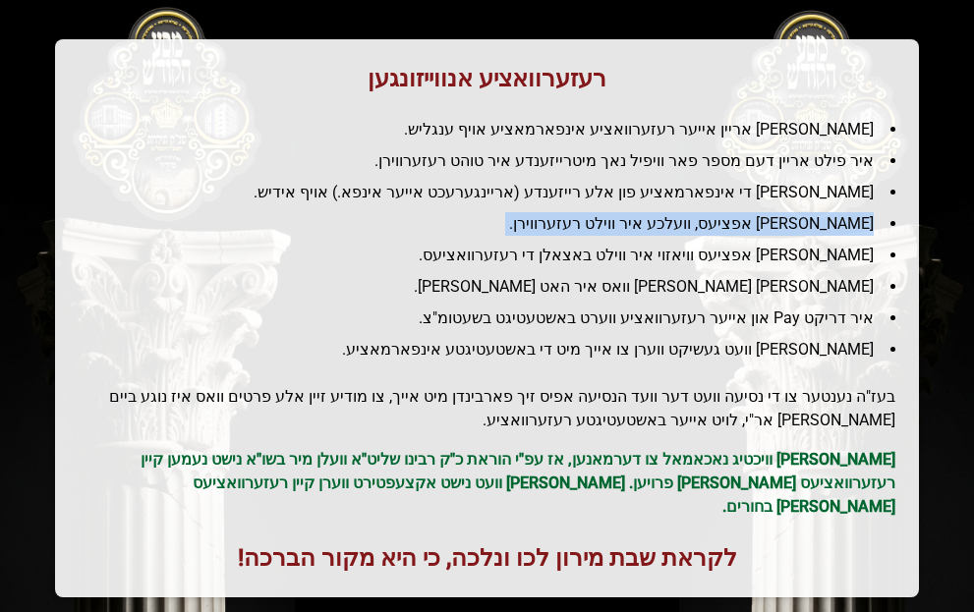
click at [657, 217] on li "[PERSON_NAME] אפציעס, וועלכע איר ווילט רעזערווירן." at bounding box center [494, 224] width 801 height 24
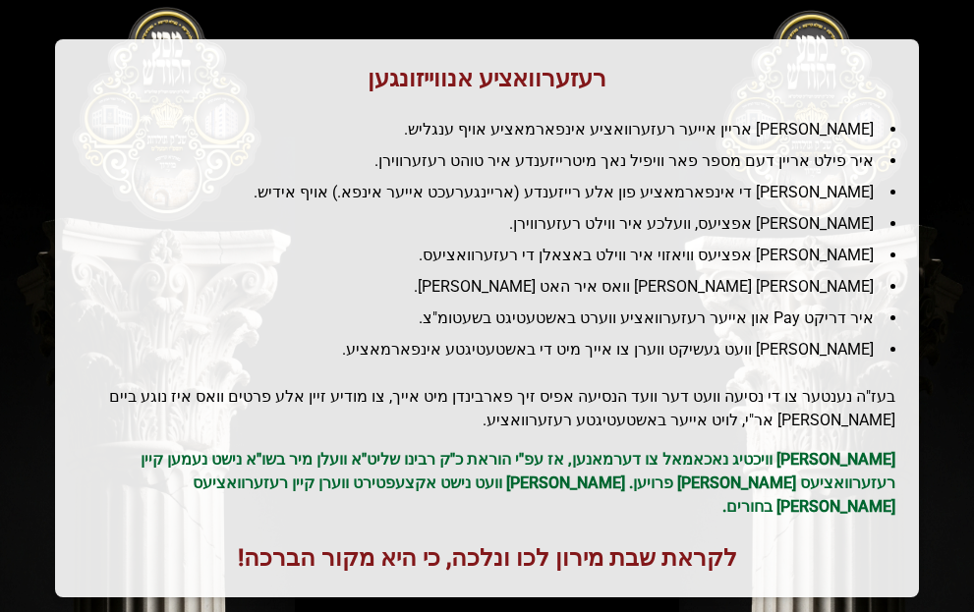
click at [652, 242] on ul "[PERSON_NAME] אריין אייער רעזערוואציע אינפארמאציע אויף ענגליש. איר פילט אריין ד…" at bounding box center [487, 240] width 817 height 244
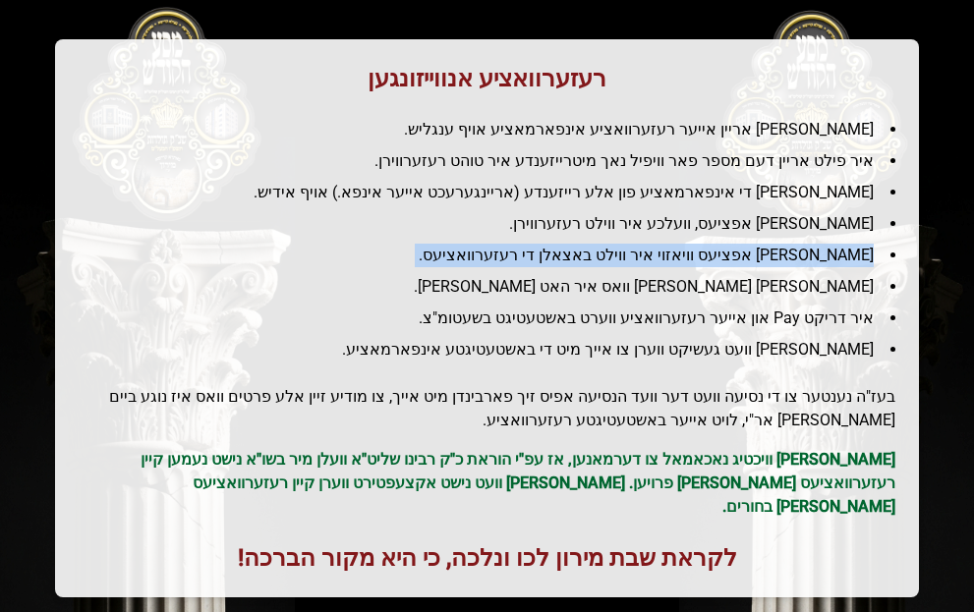
click at [652, 242] on ul "[PERSON_NAME] אריין אייער רעזערוואציע אינפארמאציע אויף ענגליש. איר פילט אריין ד…" at bounding box center [487, 240] width 817 height 244
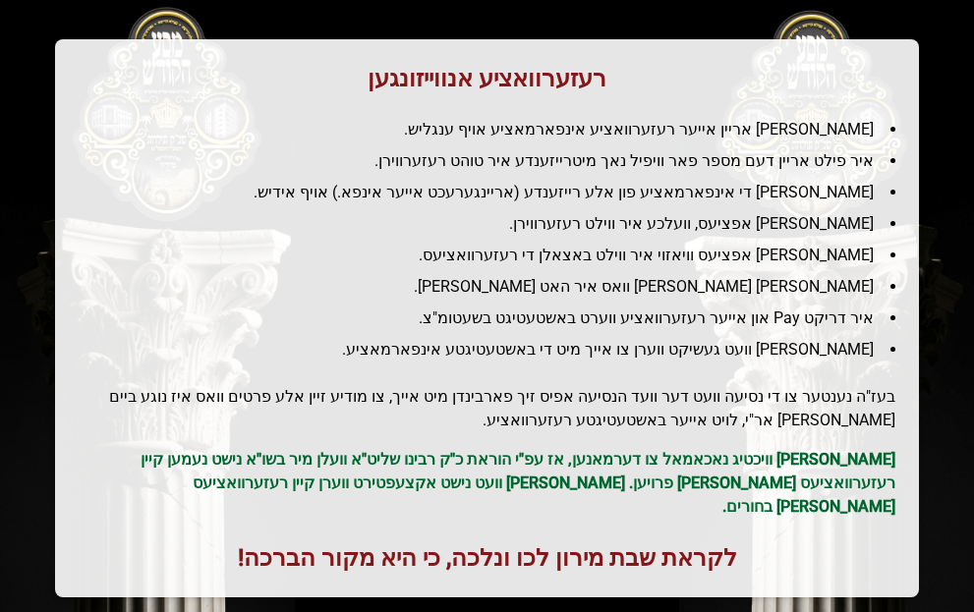
click at [650, 276] on li "[PERSON_NAME] [PERSON_NAME] וואס איר האט [PERSON_NAME]." at bounding box center [494, 287] width 801 height 24
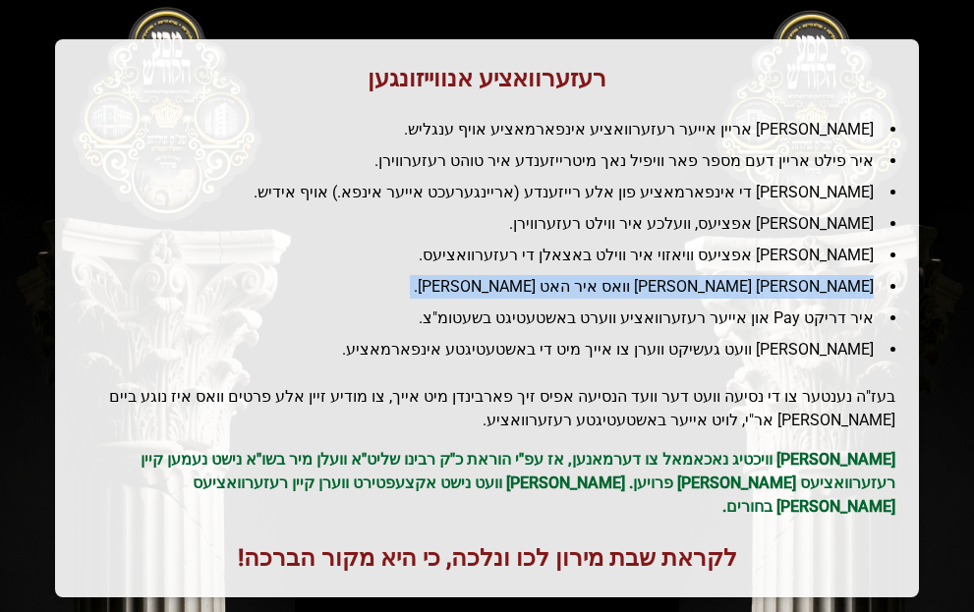
click at [650, 276] on li "[PERSON_NAME] [PERSON_NAME] וואס איר האט [PERSON_NAME]." at bounding box center [494, 287] width 801 height 24
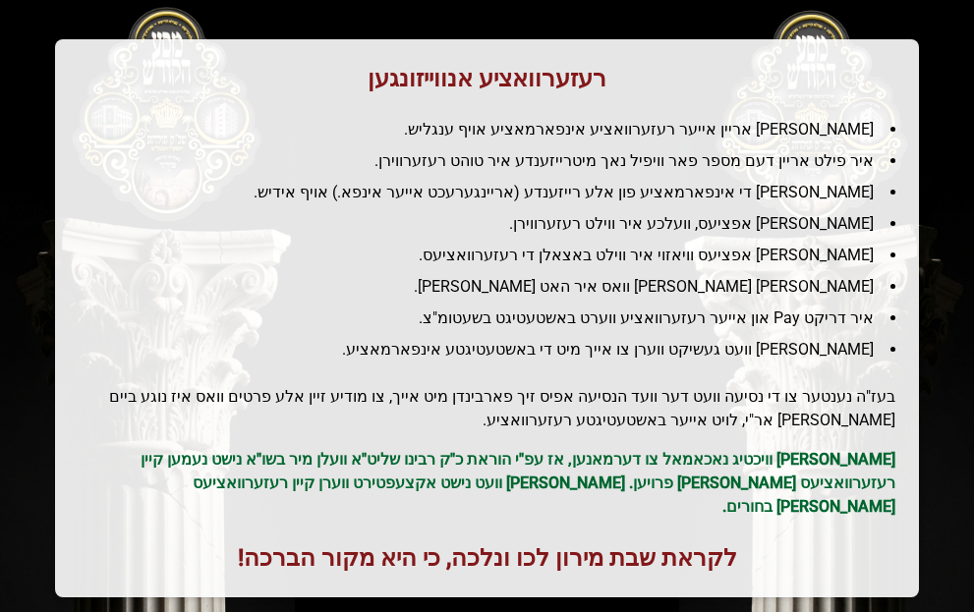
click at [645, 256] on li "[PERSON_NAME] אפציעס וויאזוי איר ווילט באצאלן די רעזערוואציעס." at bounding box center [494, 256] width 801 height 24
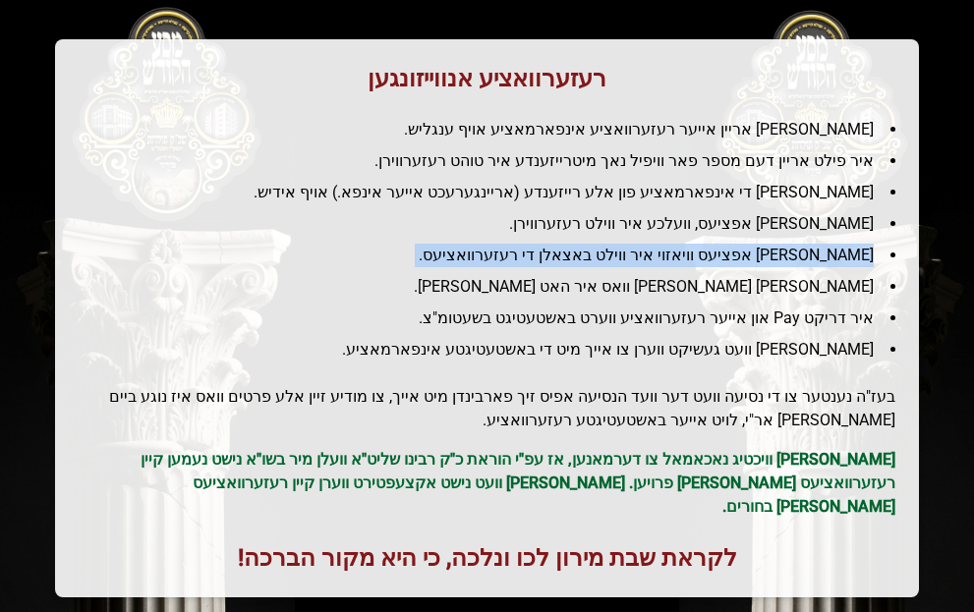
click at [645, 256] on li "[PERSON_NAME] אפציעס וויאזוי איר ווילט באצאלן די רעזערוואציעס." at bounding box center [494, 256] width 801 height 24
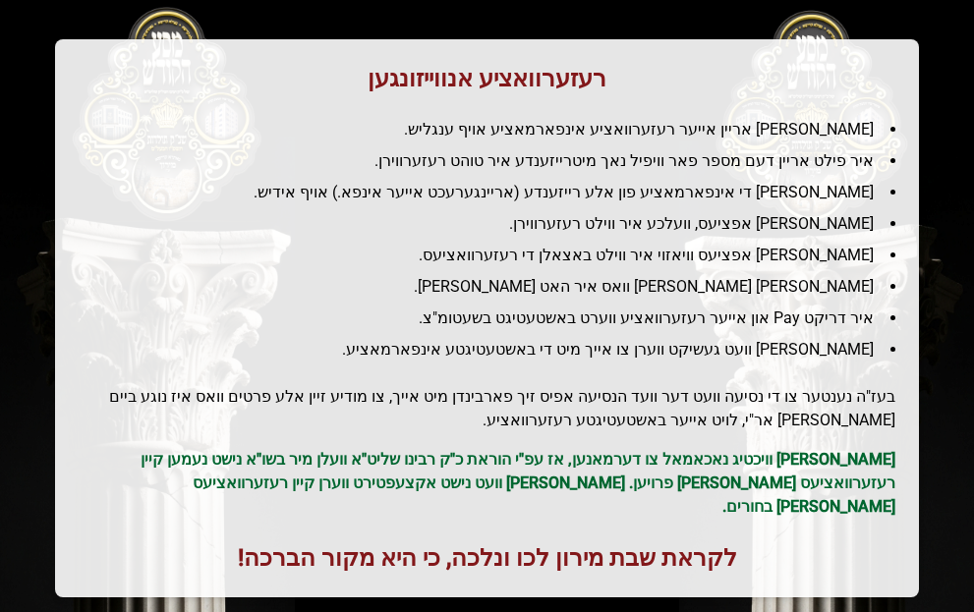
click at [631, 286] on li "[PERSON_NAME] [PERSON_NAME] וואס איר האט [PERSON_NAME]." at bounding box center [494, 287] width 801 height 24
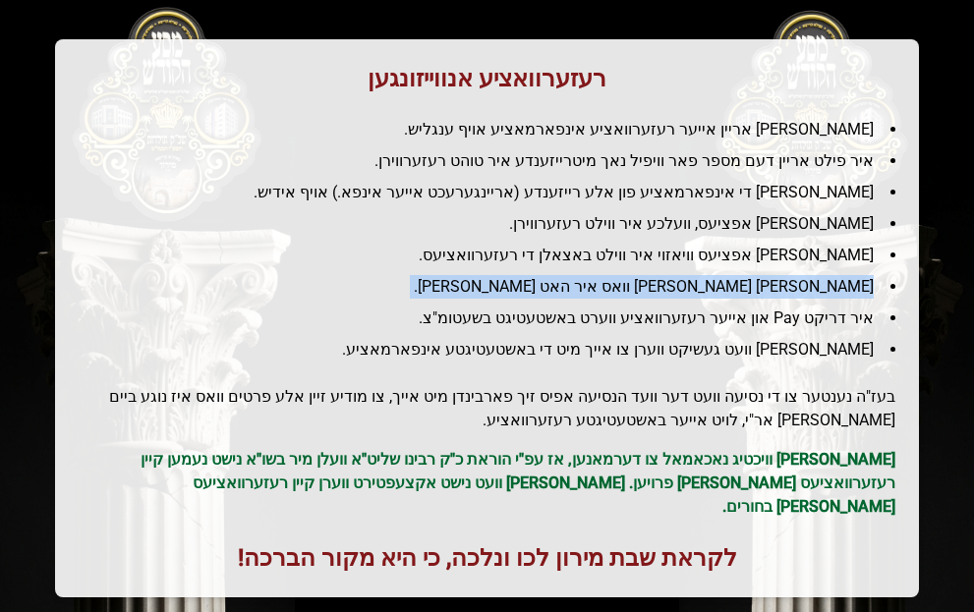
click at [631, 286] on li "[PERSON_NAME] [PERSON_NAME] וואס איר האט [PERSON_NAME]." at bounding box center [494, 287] width 801 height 24
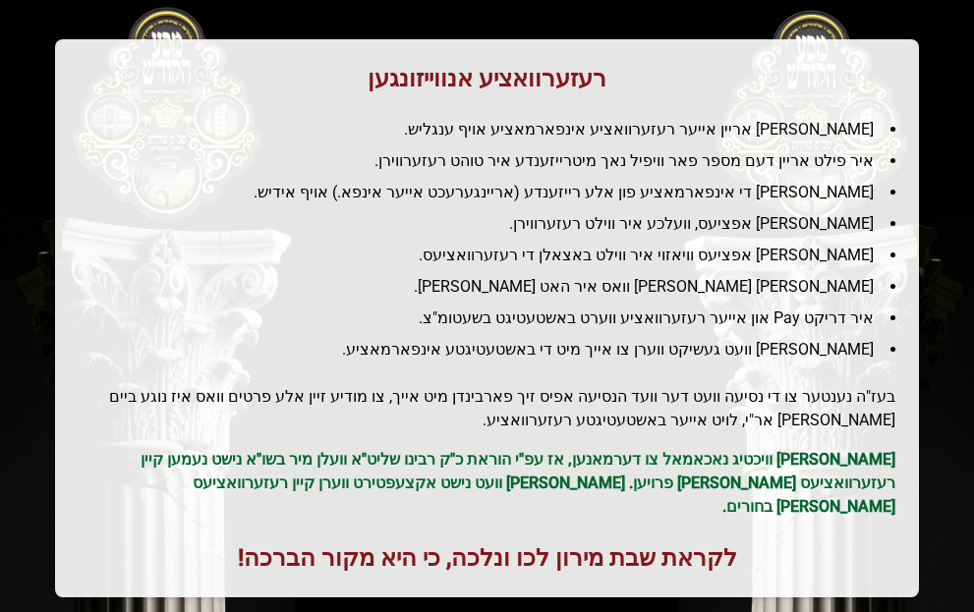
click at [625, 323] on li "איר דריקט Pay און אייער רעזערוואציע ווערט באשטעטיגט בשעטומ"צ." at bounding box center [494, 319] width 801 height 24
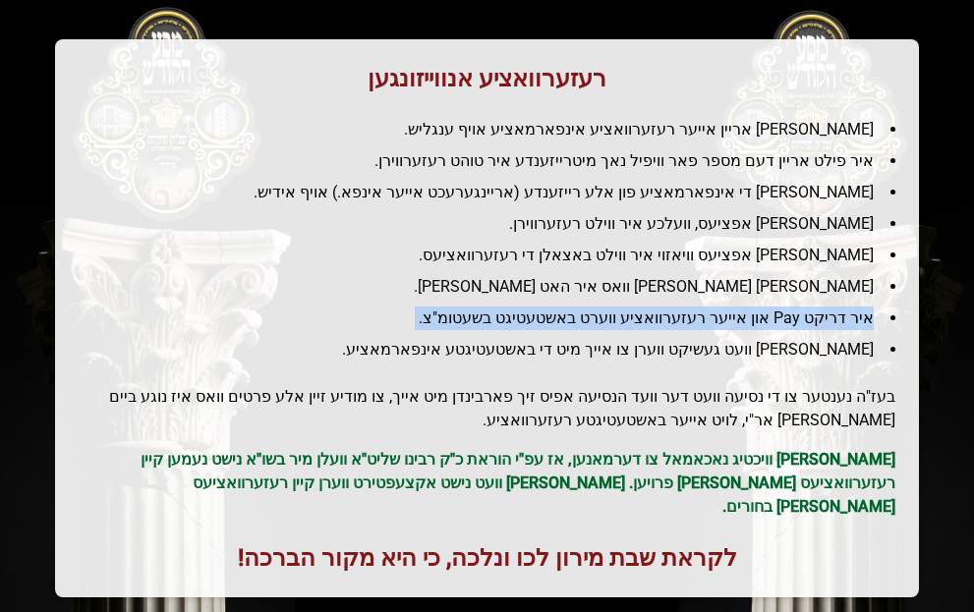
click at [625, 323] on li "איר דריקט Pay און אייער רעזערוואציע ווערט באשטעטיגט בשעטומ"צ." at bounding box center [494, 319] width 801 height 24
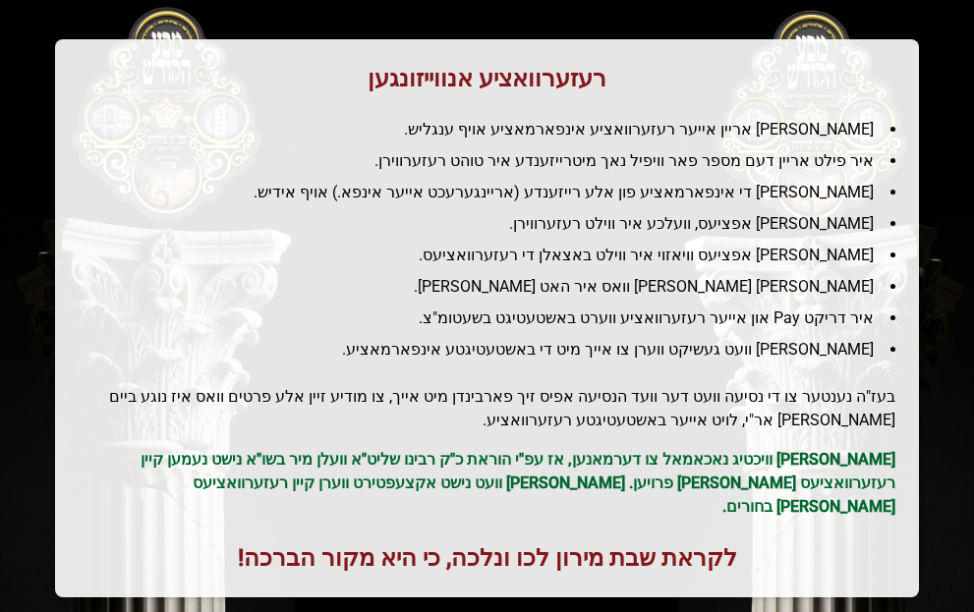
click at [621, 356] on li "[PERSON_NAME] וועט געשיקט ווערן צו אייך מיט די באשטעטיגטע אינפארמאציע." at bounding box center [494, 350] width 801 height 24
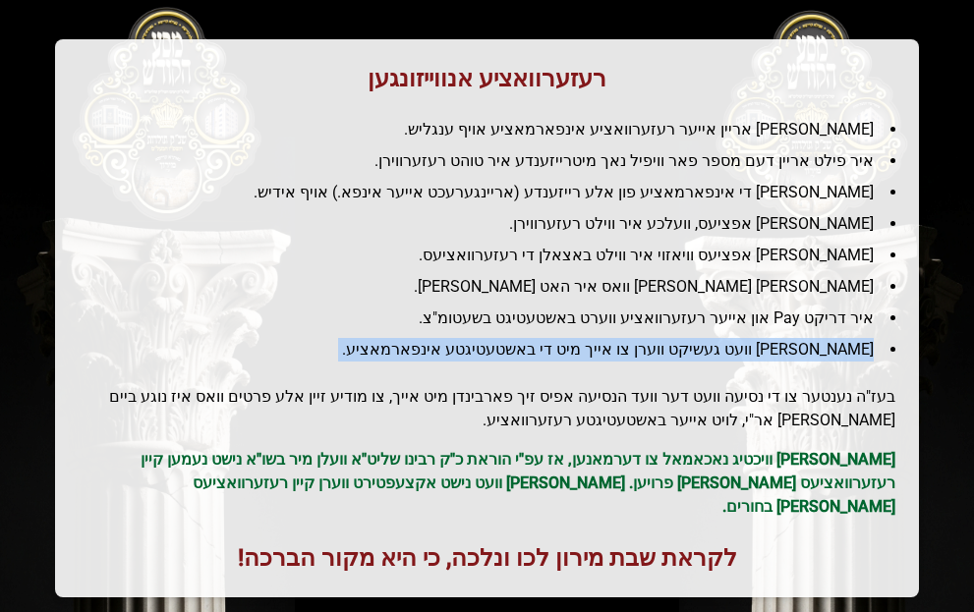
click at [621, 356] on li "[PERSON_NAME] וועט געשיקט ווערן צו אייך מיט די באשטעטיגטע אינפארמאציע." at bounding box center [494, 350] width 801 height 24
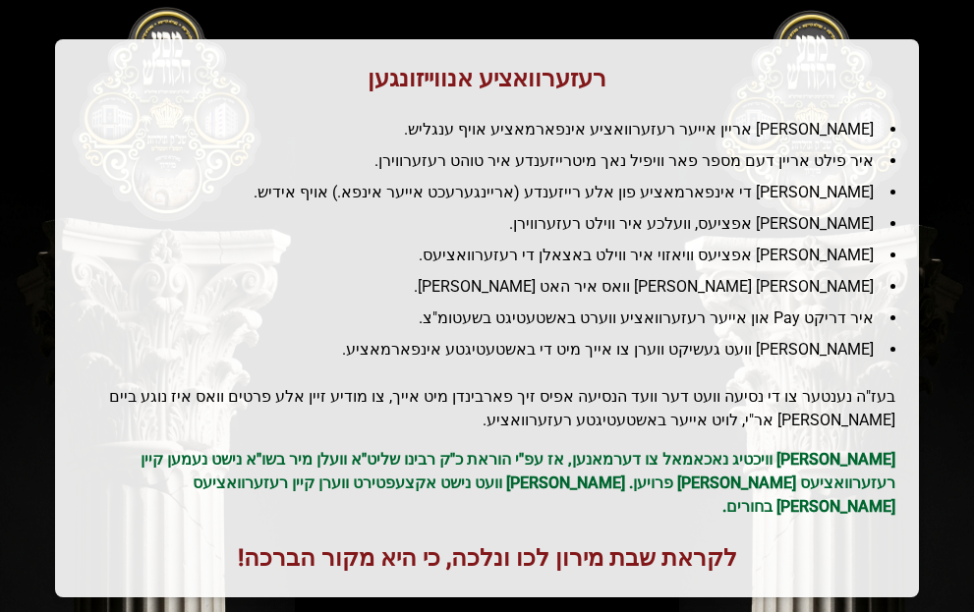
click at [614, 382] on div "רעזערוואציע אנווייזונגען איר לייגט אריין אייער רעזערוואציע אינפארמאציע אויף ענג…" at bounding box center [487, 318] width 864 height 558
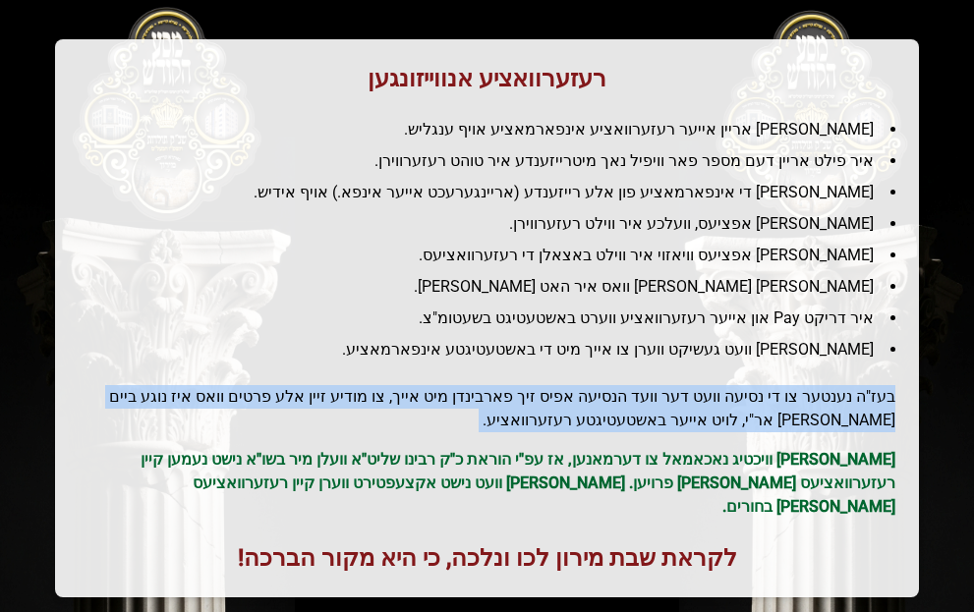
click at [614, 382] on div "רעזערוואציע אנווייזונגען איר לייגט אריין אייער רעזערוואציע אינפארמאציע אויף ענג…" at bounding box center [487, 318] width 864 height 558
click at [609, 431] on h2 "בעז"ה נענטער צו די נסיעה וועט דער וועד הנסיעה אפיס זיך פארבינדן מיט אייך, צו מו…" at bounding box center [487, 408] width 817 height 47
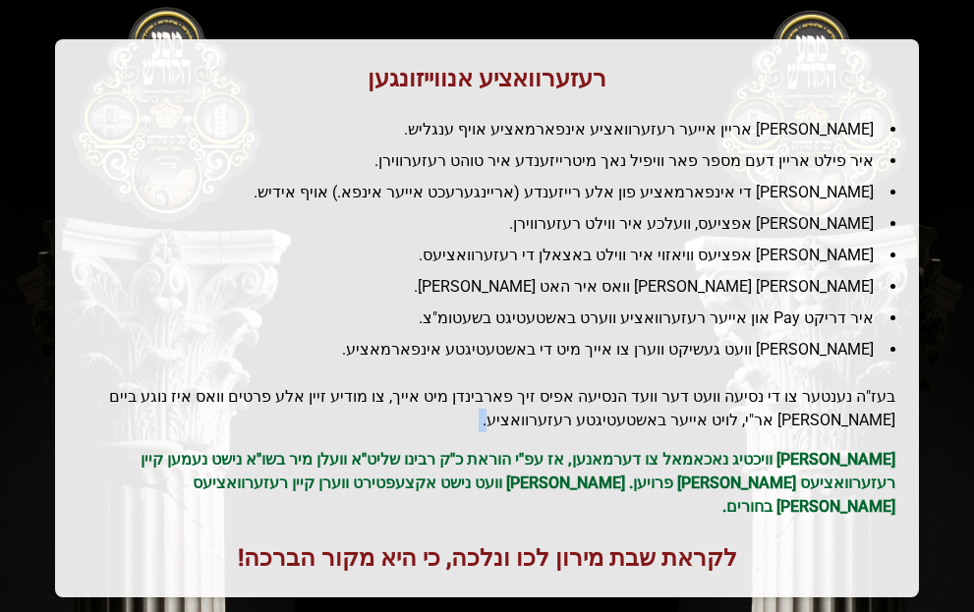
click at [609, 431] on h2 "בעז"ה נענטער צו די נסיעה וועט דער וועד הנסיעה אפיס זיך פארבינדן מיט אייך, צו מו…" at bounding box center [487, 408] width 817 height 47
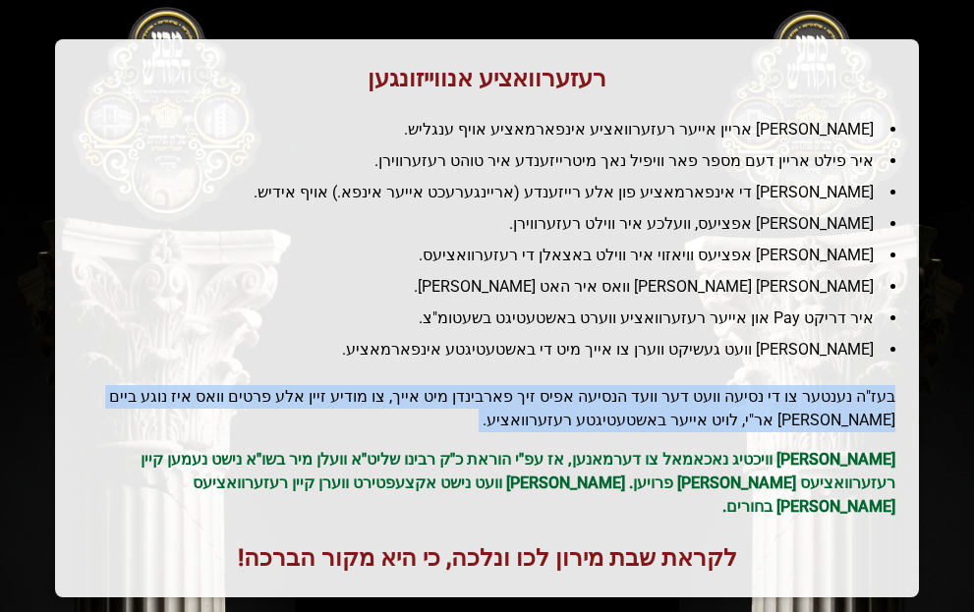
click at [609, 431] on h2 "בעז"ה נענטער צו די נסיעה וועט דער וועד הנסיעה אפיס זיך פארבינדן מיט אייך, צו מו…" at bounding box center [487, 408] width 817 height 47
click at [649, 409] on h2 "בעז"ה נענטער צו די נסיעה וועט דער וועד הנסיעה אפיס זיך פארבינדן מיט אייך, צו מו…" at bounding box center [487, 408] width 817 height 47
click at [658, 402] on h2 "בעז"ה נענטער צו די נסיעה וועט דער וועד הנסיעה אפיס זיך פארבינדן מיט אייך, צו מו…" at bounding box center [487, 408] width 817 height 47
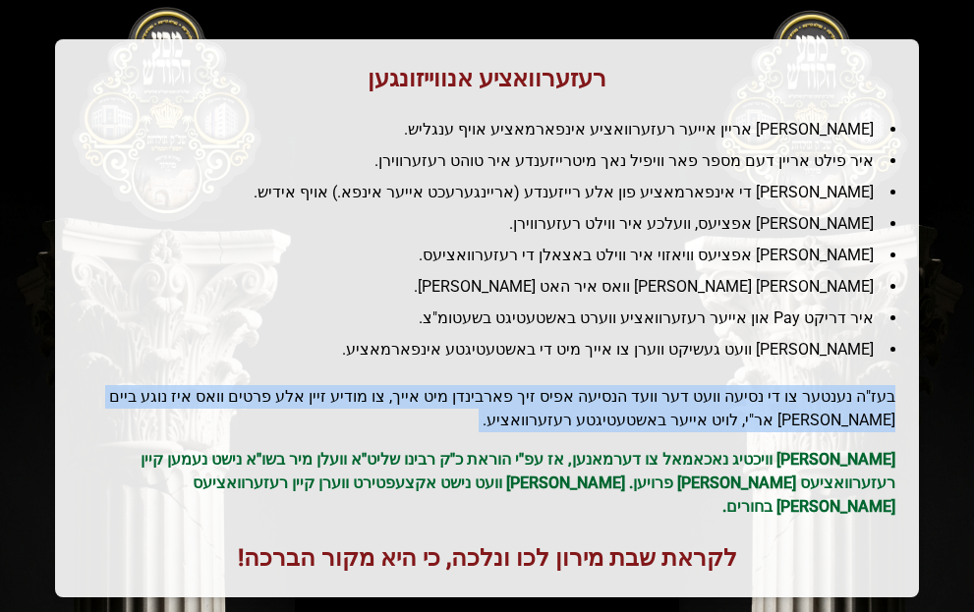
click at [658, 402] on h2 "בעז"ה נענטער צו די נסיעה וועט דער וועד הנסיעה אפיס זיך פארבינדן מיט אייך, צו מו…" at bounding box center [487, 408] width 817 height 47
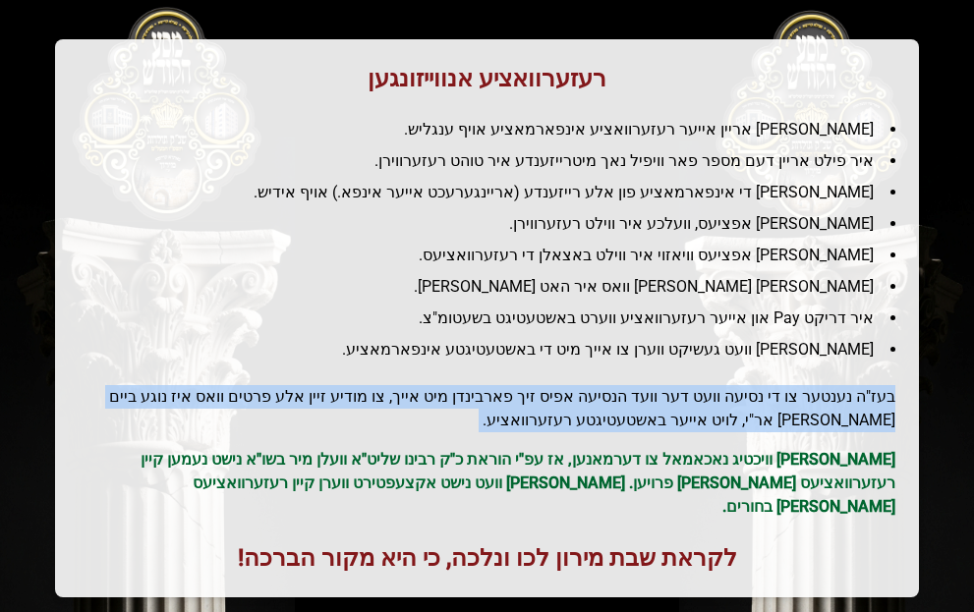
click at [658, 402] on h2 "בעז"ה נענטער צו די נסיעה וועט דער וועד הנסיעה אפיס זיך פארבינדן מיט אייך, צו מו…" at bounding box center [487, 408] width 817 height 47
click at [661, 426] on h2 "בעז"ה נענטער צו די נסיעה וועט דער וועד הנסיעה אפיס זיך פארבינדן מיט אייך, צו מו…" at bounding box center [487, 408] width 817 height 47
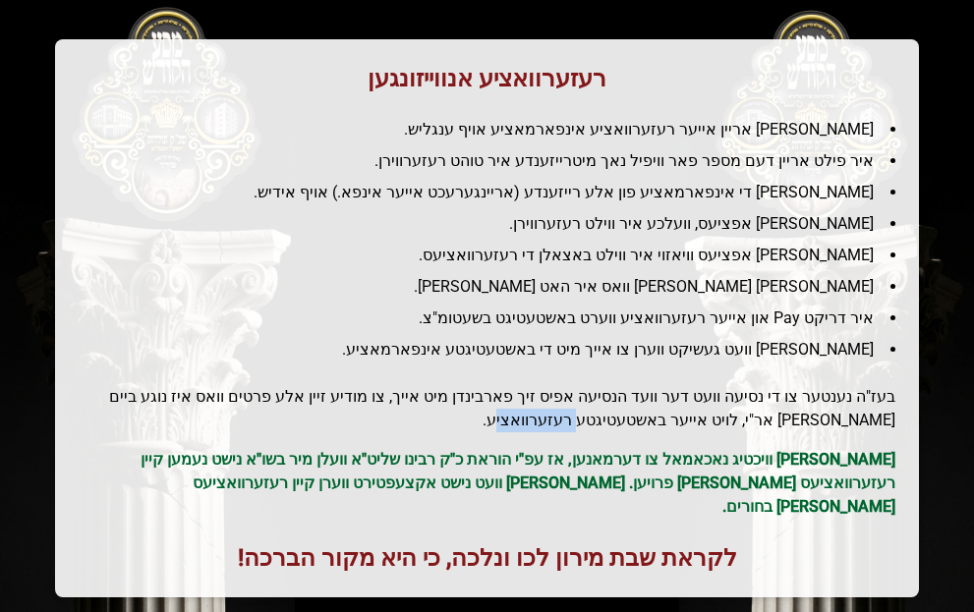
click at [661, 426] on h2 "בעז"ה נענטער צו די נסיעה וועט דער וועד הנסיעה אפיס זיך פארבינדן מיט אייך, צו מו…" at bounding box center [487, 408] width 817 height 47
click at [661, 436] on div "רעזערוואציע אנווייזונגען איר לייגט אריין אייער רעזערוואציע אינפארמאציע אויף ענג…" at bounding box center [487, 318] width 864 height 558
click at [665, 455] on p "[PERSON_NAME] וויכטיג נאכאמאל צו דערמאנען, אז עפ"י הוראת כ"ק רבינו שליט"א וועלן…" at bounding box center [487, 483] width 817 height 71
click at [666, 455] on p "[PERSON_NAME] וויכטיג נאכאמאל צו דערמאנען, אז עפ"י הוראת כ"ק רבינו שליט"א וועלן…" at bounding box center [487, 483] width 817 height 71
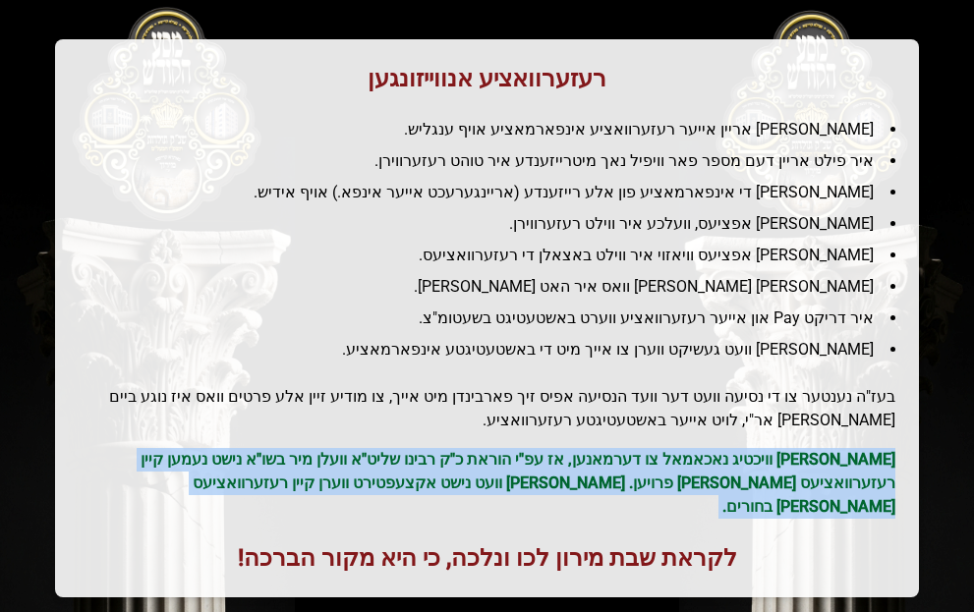
click at [666, 455] on p "[PERSON_NAME] וויכטיג נאכאמאל צו דערמאנען, אז עפ"י הוראת כ"ק רבינו שליט"א וועלן…" at bounding box center [487, 483] width 817 height 71
click at [662, 476] on p "[PERSON_NAME] וויכטיג נאכאמאל צו דערמאנען, אז עפ"י הוראת כ"ק רבינו שליט"א וועלן…" at bounding box center [487, 483] width 817 height 71
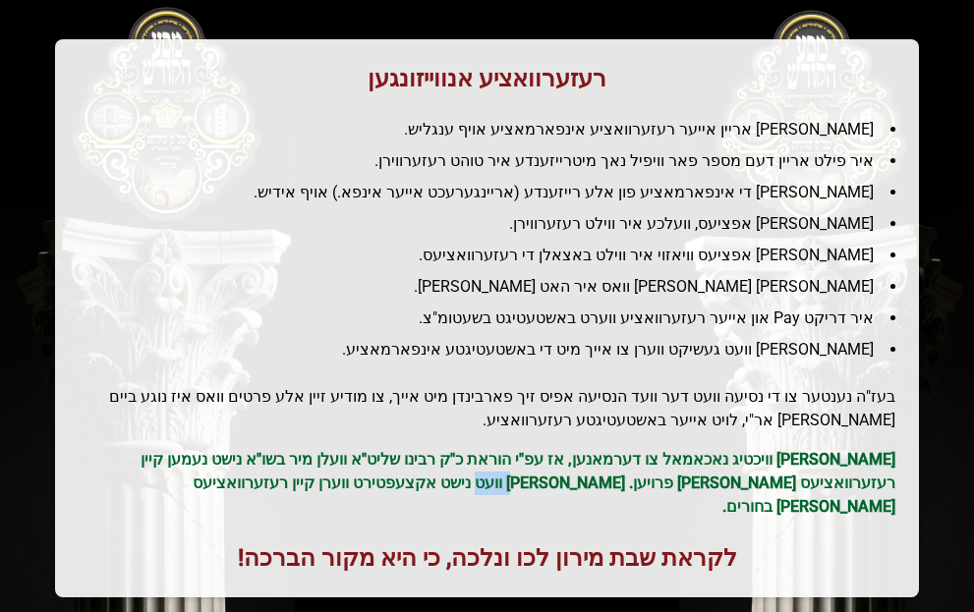
click at [662, 476] on p "[PERSON_NAME] וויכטיג נאכאמאל צו דערמאנען, אז עפ"י הוראת כ"ק רבינו שליט"א וועלן…" at bounding box center [487, 483] width 817 height 71
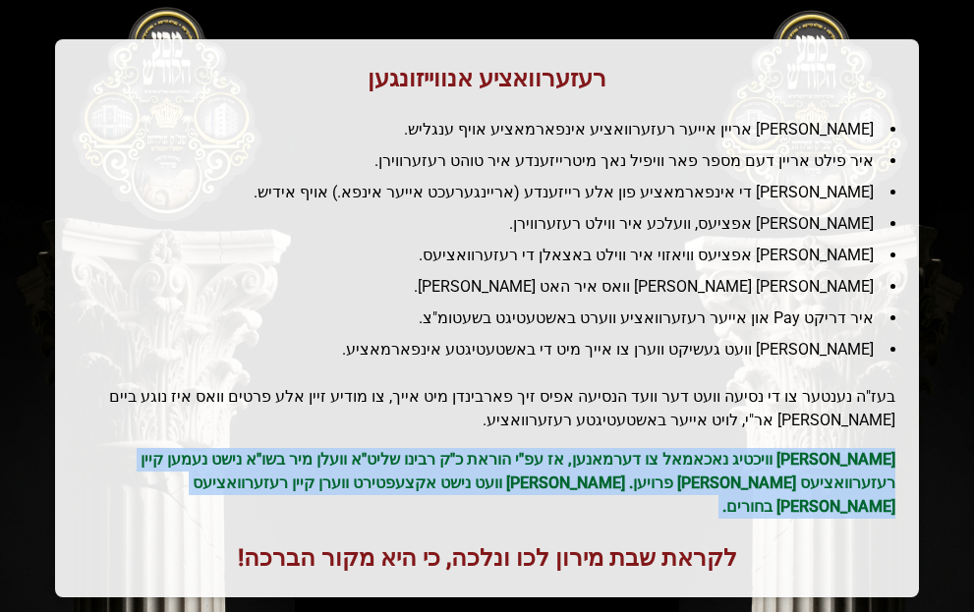
click at [662, 476] on p "[PERSON_NAME] וויכטיג נאכאמאל צו דערמאנען, אז עפ"י הוראת כ"ק רבינו שליט"א וועלן…" at bounding box center [487, 483] width 817 height 71
click at [633, 488] on p "[PERSON_NAME] וויכטיג נאכאמאל צו דערמאנען, אז עפ"י הוראת כ"ק רבינו שליט"א וועלן…" at bounding box center [487, 483] width 817 height 71
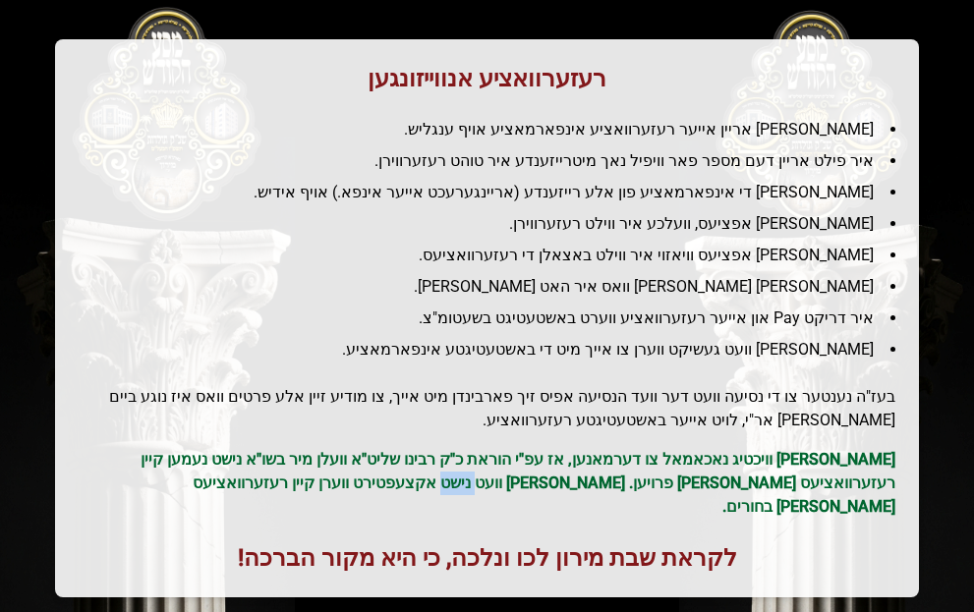
click at [633, 488] on p "[PERSON_NAME] וויכטיג נאכאמאל צו דערמאנען, אז עפ"י הוראת כ"ק רבינו שליט"א וועלן…" at bounding box center [487, 483] width 817 height 71
click at [589, 543] on h1 "לקראת שבת מירון לכו ונלכה, כי היא מקור הברכה!" at bounding box center [487, 557] width 817 height 31
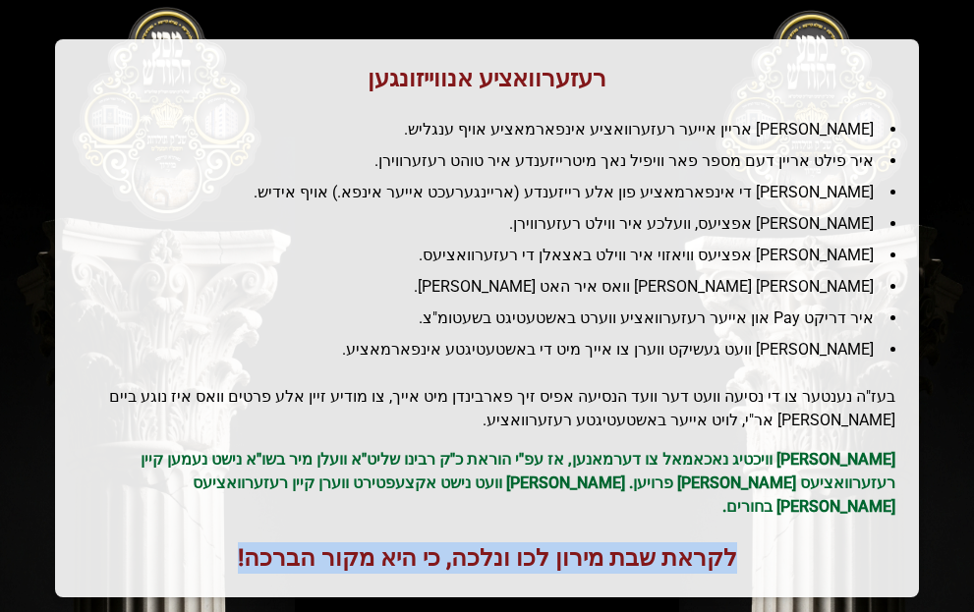
click at [589, 543] on h1 "לקראת שבת מירון לכו ונלכה, כי היא מקור הברכה!" at bounding box center [487, 557] width 817 height 31
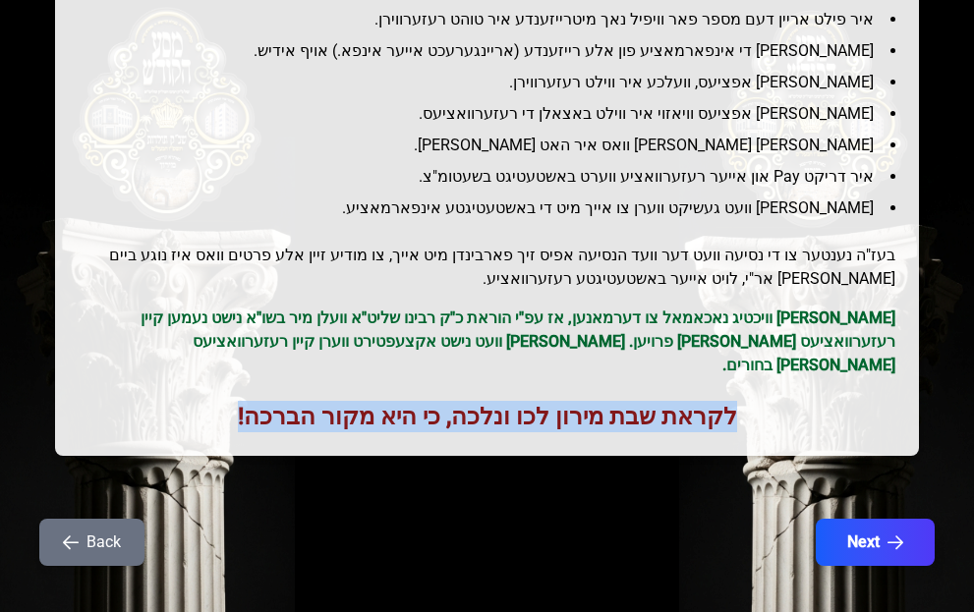
scroll to position [339, 0]
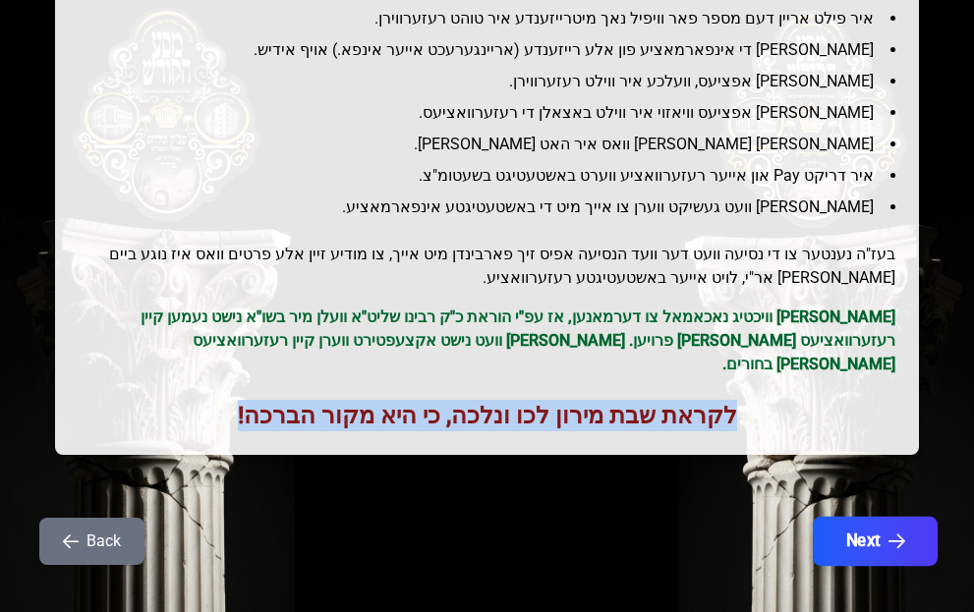
click at [854, 524] on button "Next" at bounding box center [875, 541] width 125 height 49
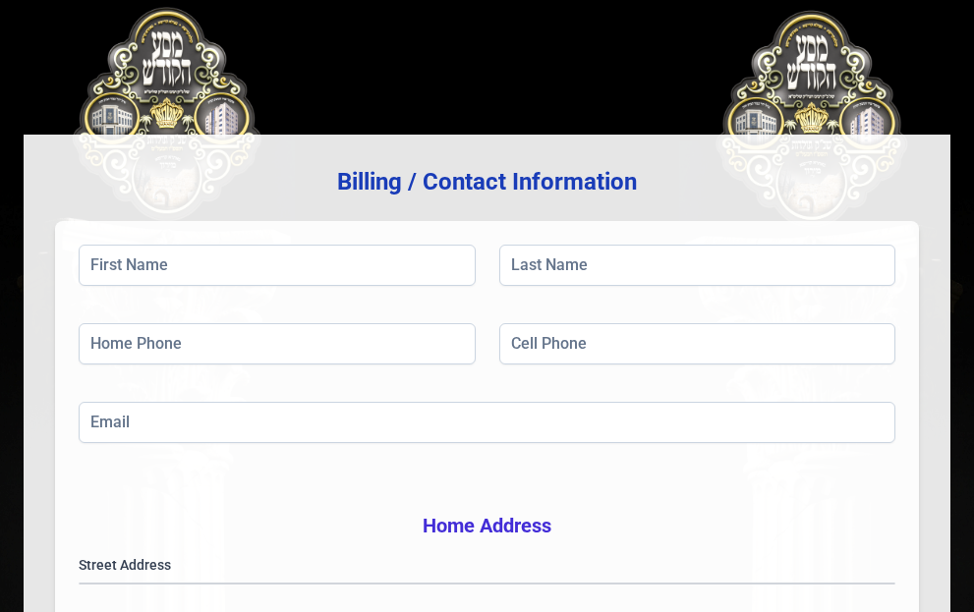
scroll to position [197, 0]
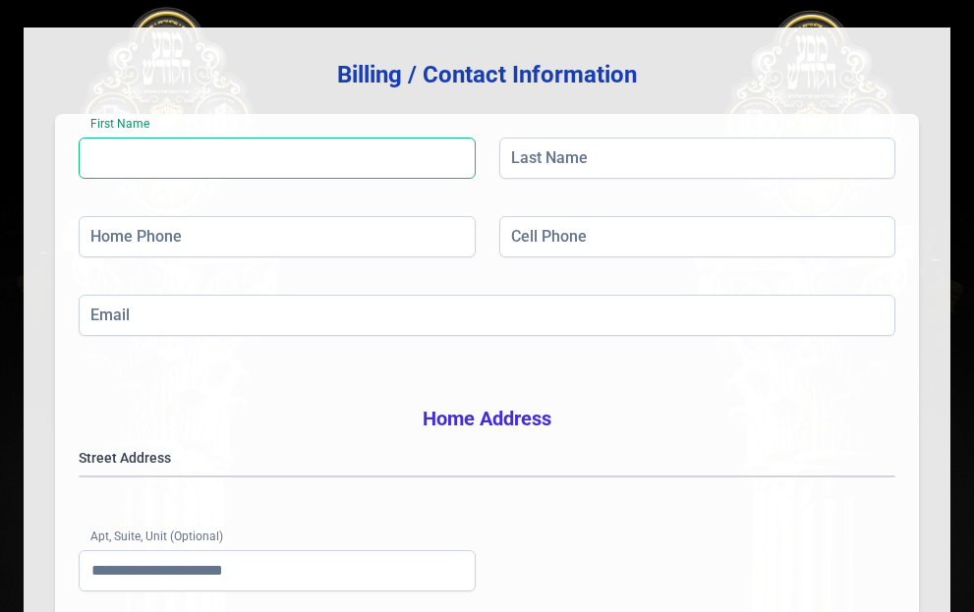
click at [256, 163] on input "First Name" at bounding box center [277, 158] width 397 height 41
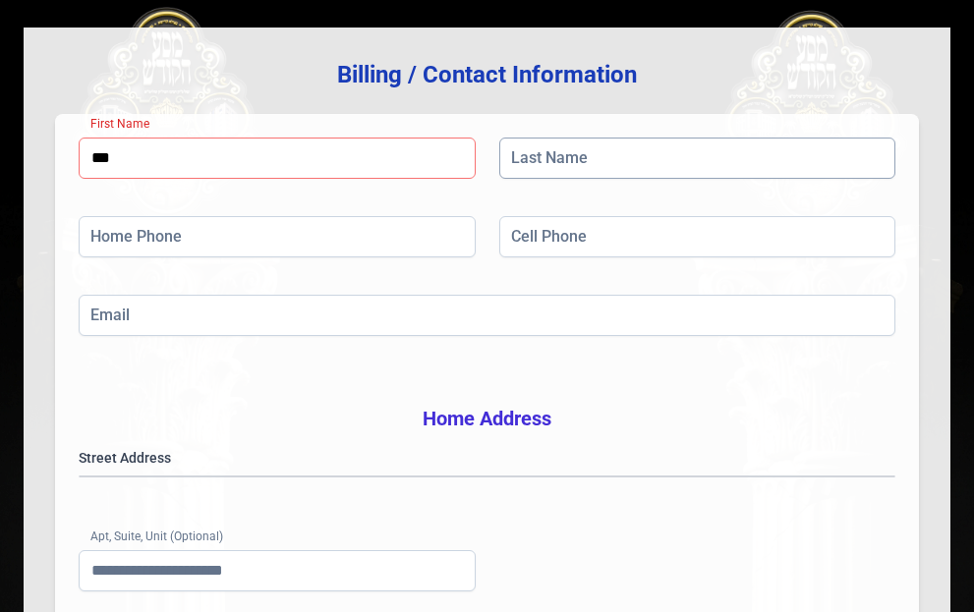
type input "***"
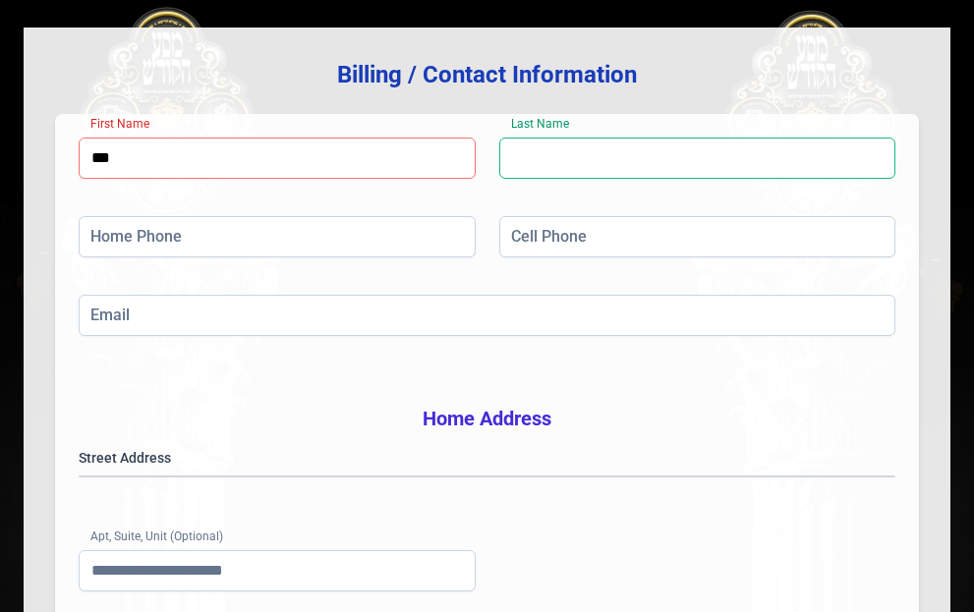
click at [578, 166] on input "Last Name" at bounding box center [697, 158] width 397 height 41
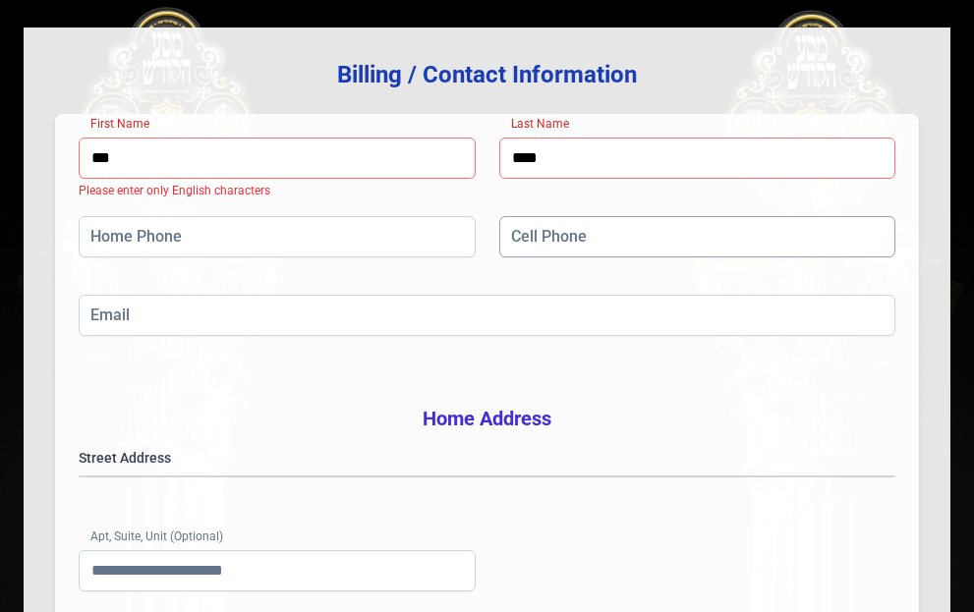
type input "****"
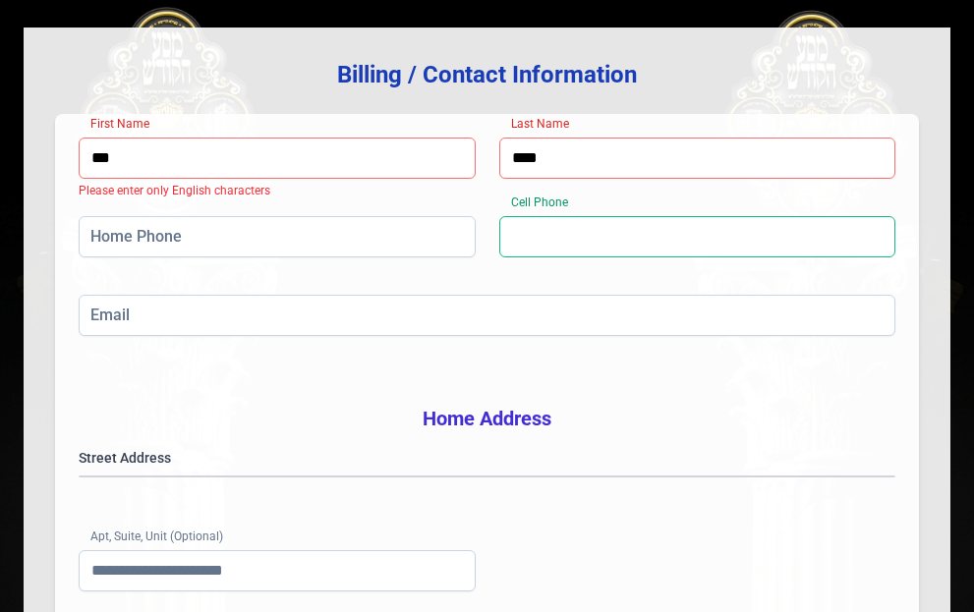
click at [552, 230] on input "Cell Phone" at bounding box center [697, 236] width 397 height 41
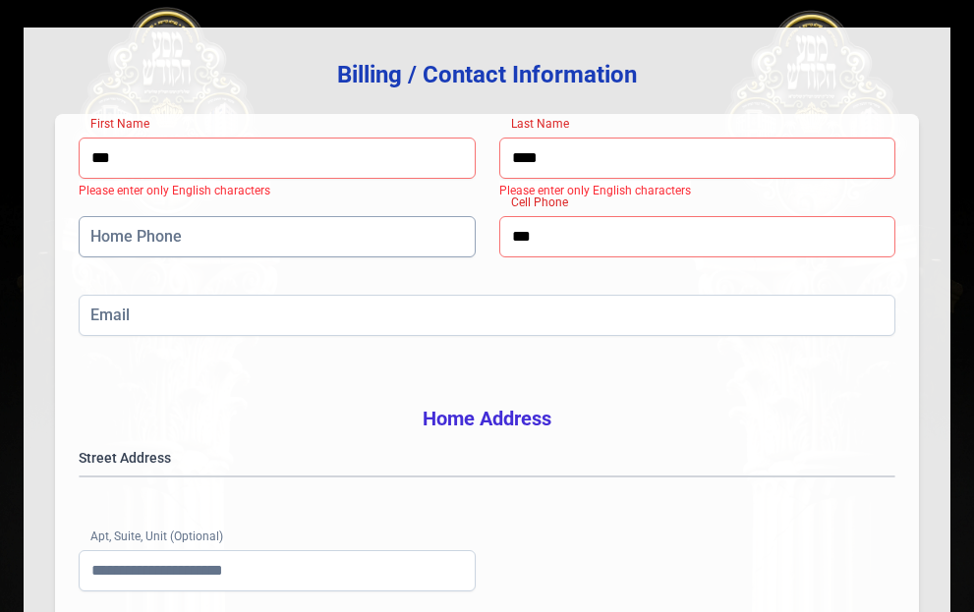
type input "***"
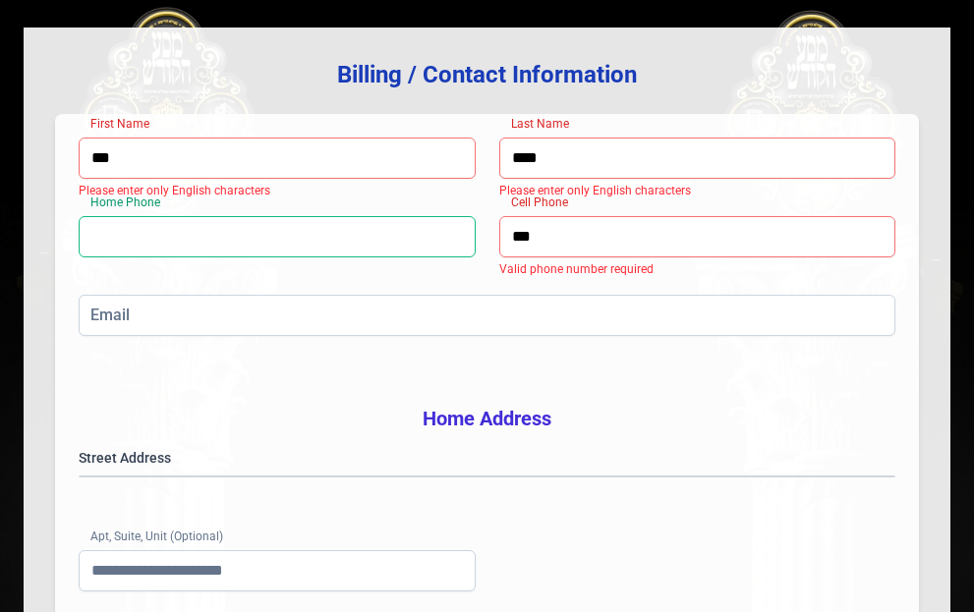
click at [394, 251] on input "Home Phone" at bounding box center [277, 236] width 397 height 41
type input "**********"
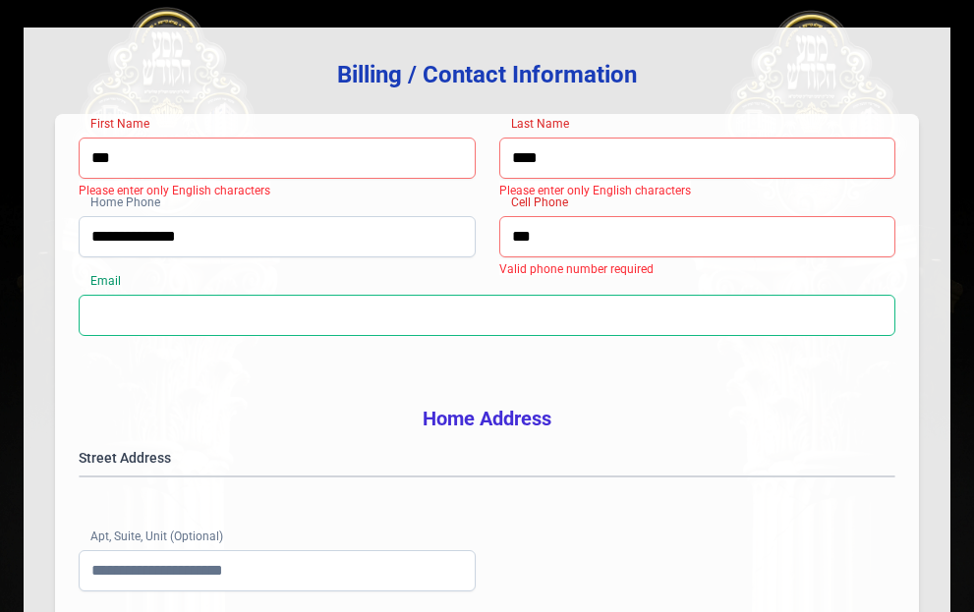
click at [359, 312] on input "Email" at bounding box center [487, 315] width 817 height 41
type input "**********"
type input "**"
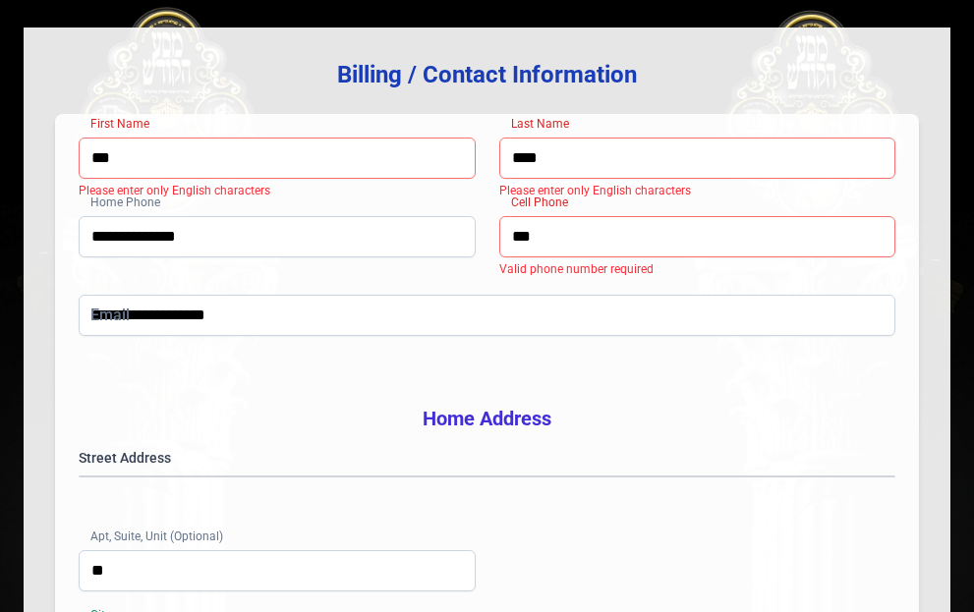
type input "********"
type input "*****"
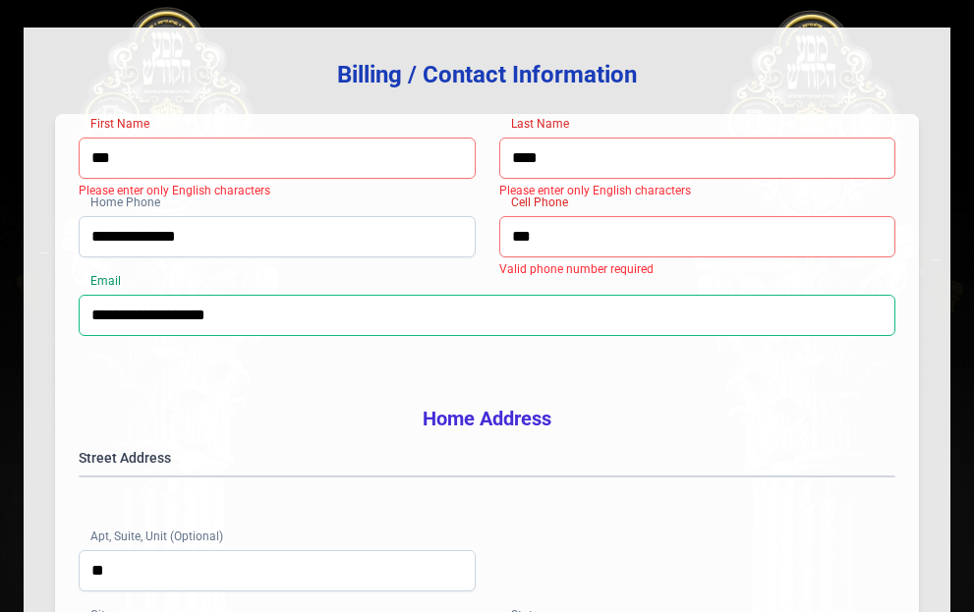
click at [328, 318] on input "**********" at bounding box center [487, 315] width 817 height 41
drag, startPoint x: 166, startPoint y: 313, endPoint x: 102, endPoint y: 316, distance: 64.0
click at [102, 316] on input "**********" at bounding box center [487, 315] width 817 height 41
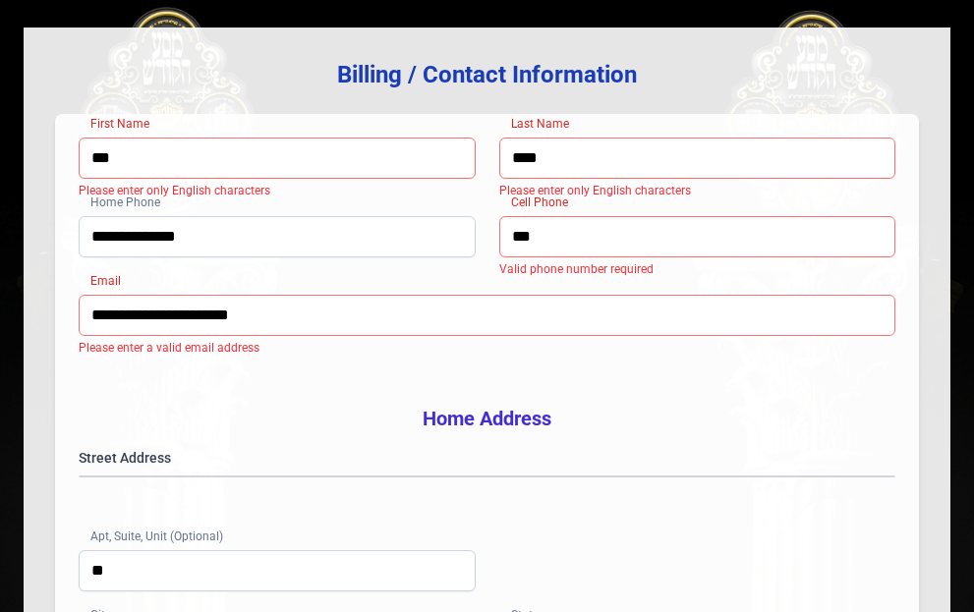
click at [123, 318] on input "**********" at bounding box center [487, 315] width 817 height 41
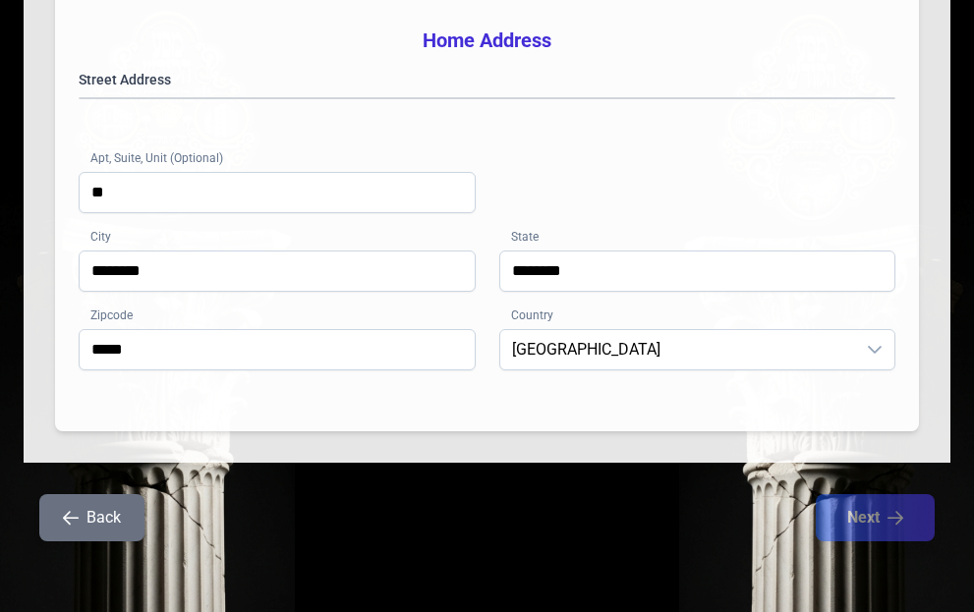
scroll to position [590, 0]
type input "**********"
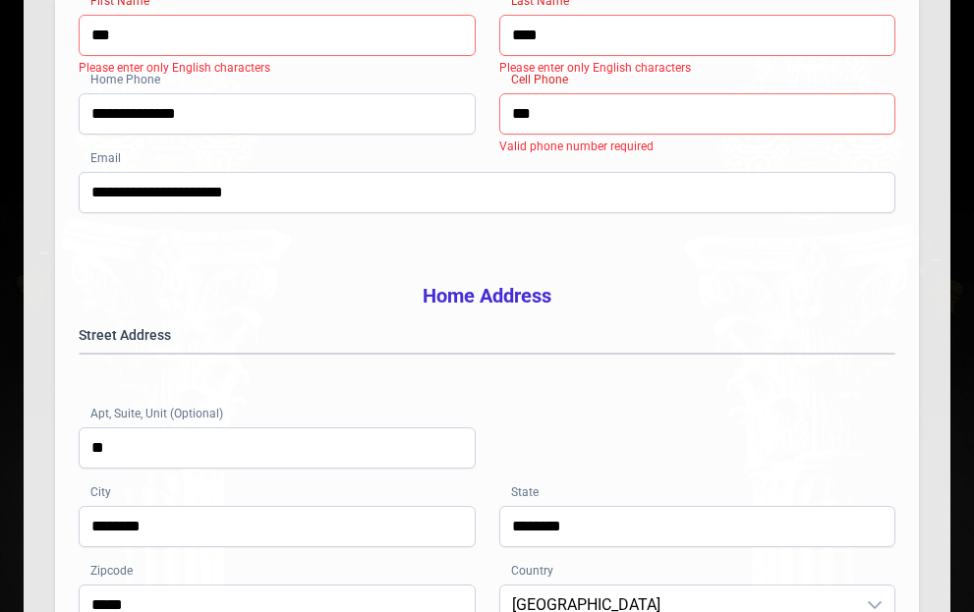
scroll to position [295, 0]
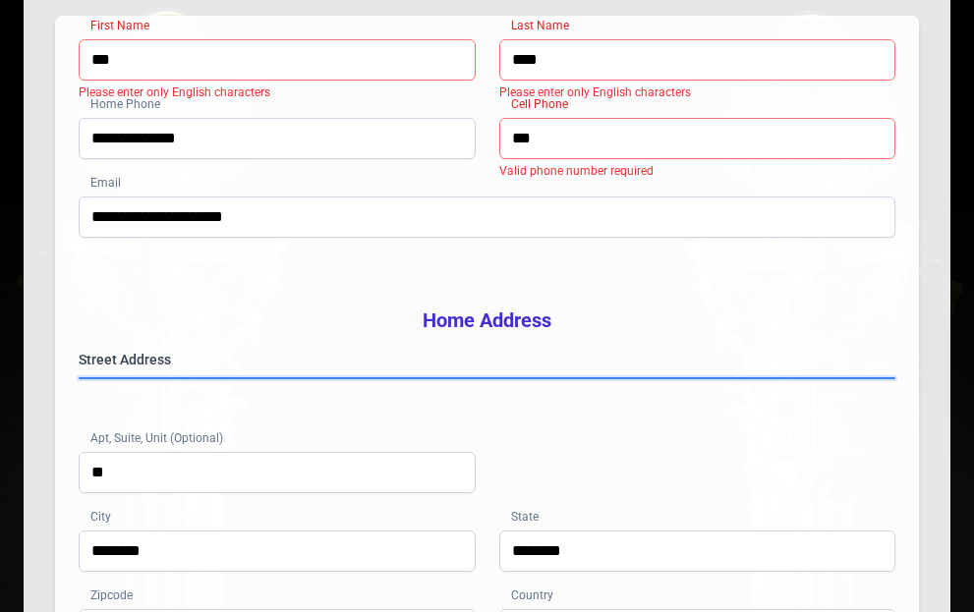
click at [80, 378] on gmp-place-autocomplete at bounding box center [80, 378] width 0 height 0
type input "**"
type input "*****"
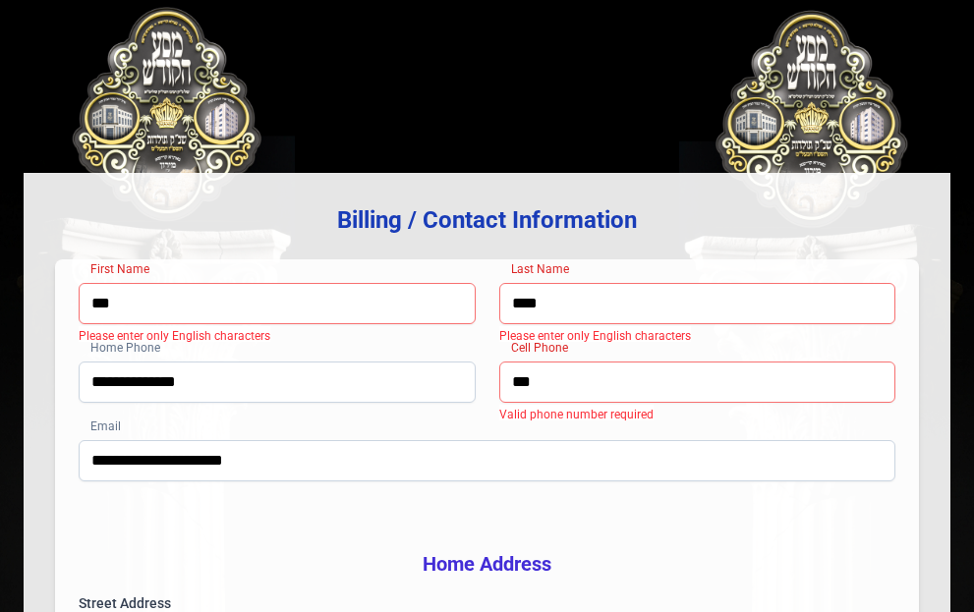
scroll to position [15, 0]
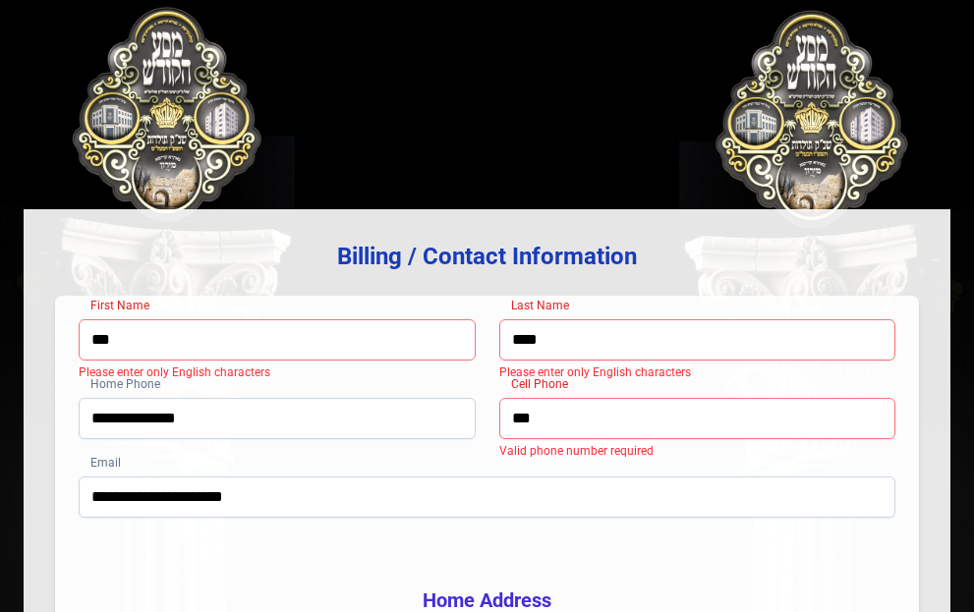
click at [307, 336] on input "***" at bounding box center [277, 339] width 397 height 41
click at [306, 336] on input "***" at bounding box center [277, 339] width 397 height 41
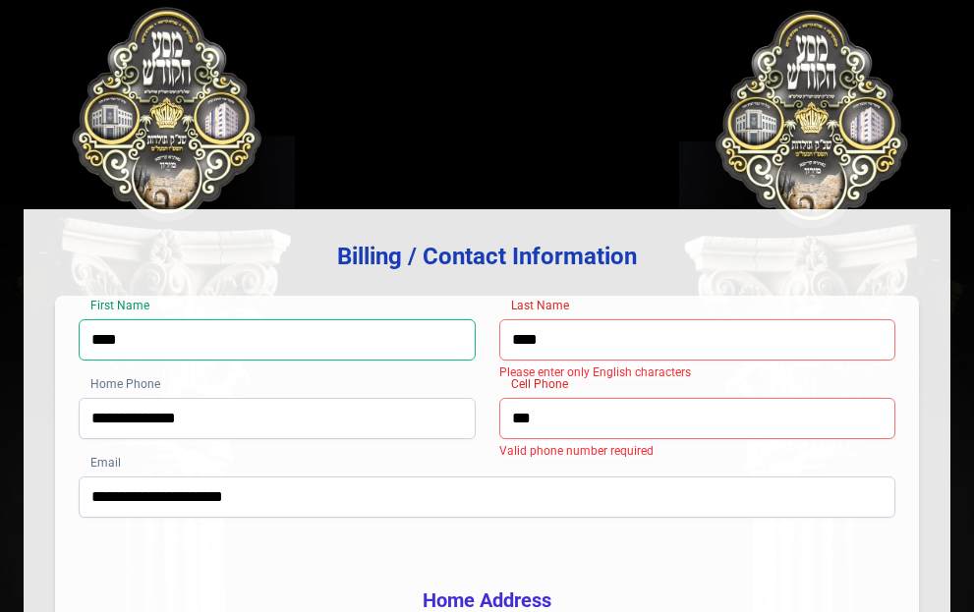
type input "****"
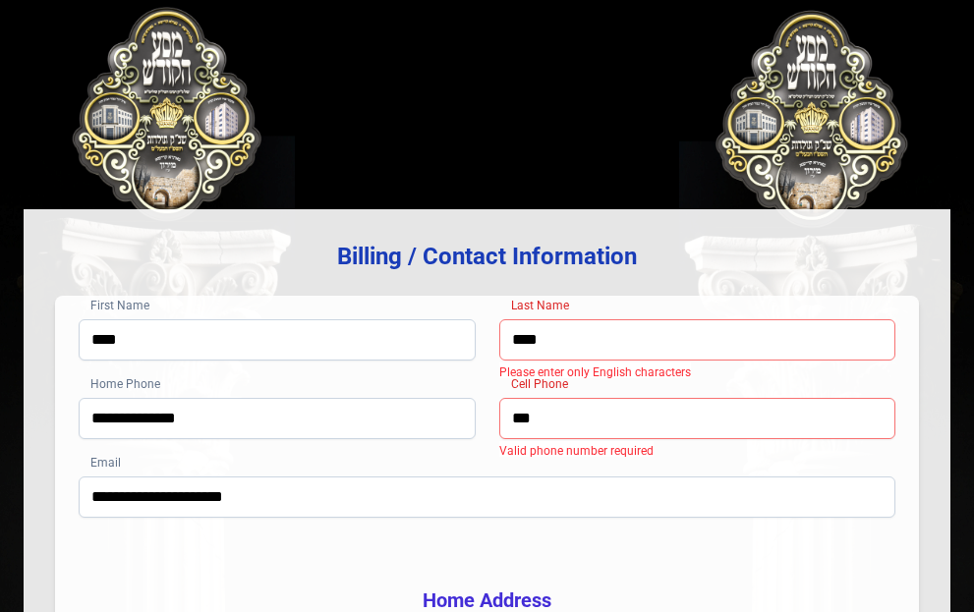
click at [585, 347] on input "****" at bounding box center [697, 339] width 397 height 41
click at [584, 347] on input "****" at bounding box center [697, 339] width 397 height 41
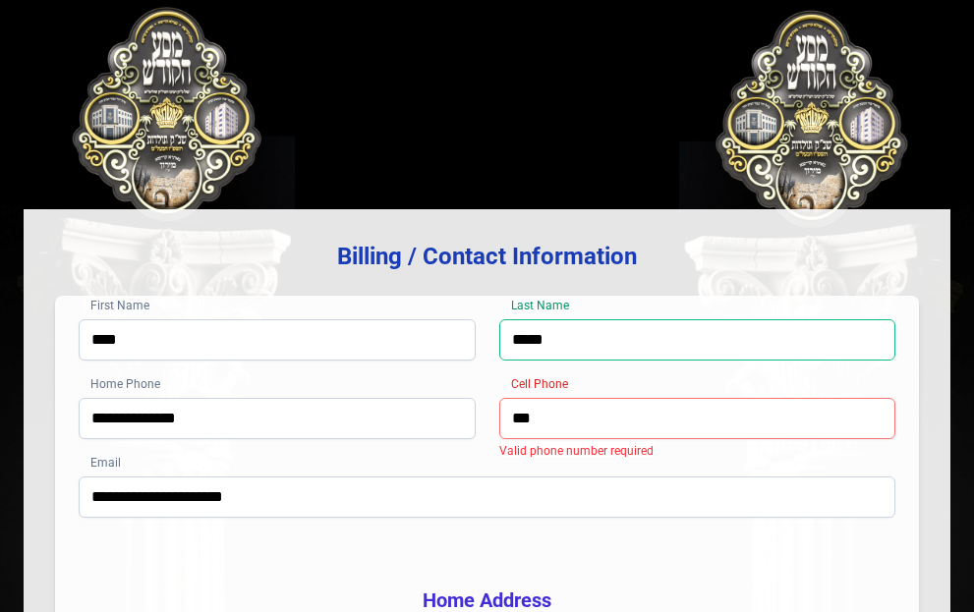
type input "*****"
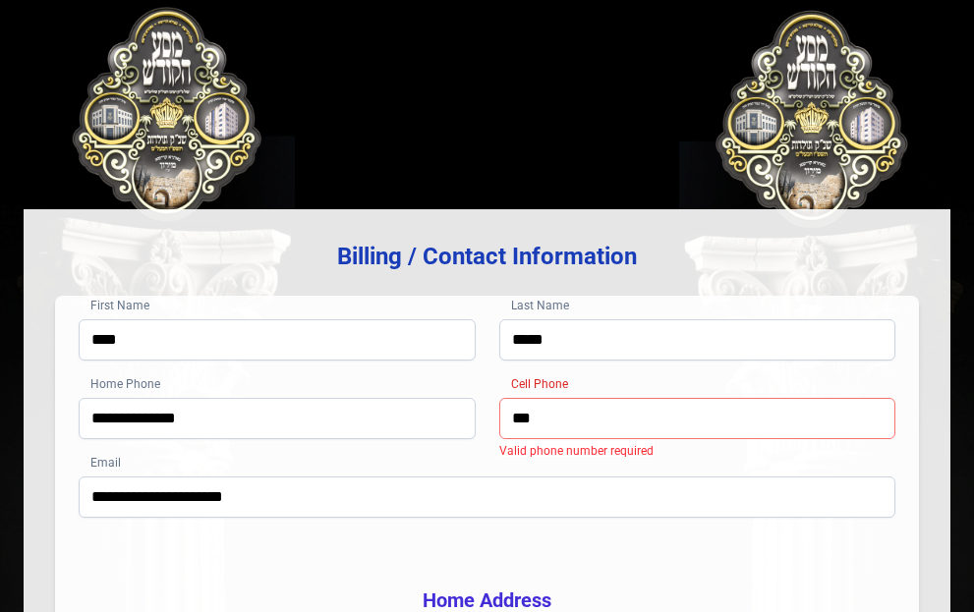
click at [574, 412] on input "***" at bounding box center [697, 418] width 397 height 41
click at [574, 410] on input "Cell Phone" at bounding box center [697, 418] width 397 height 41
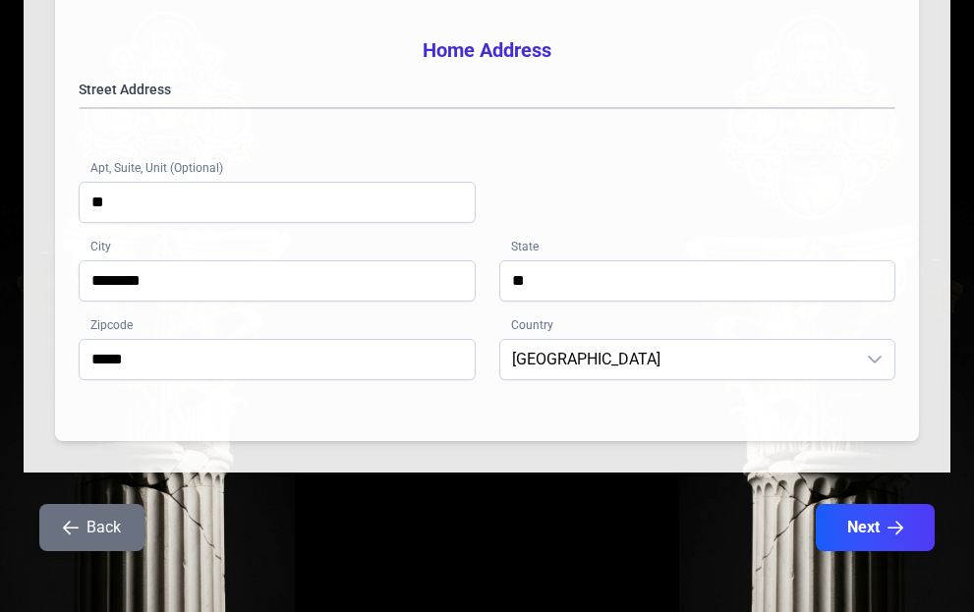
scroll to position [604, 0]
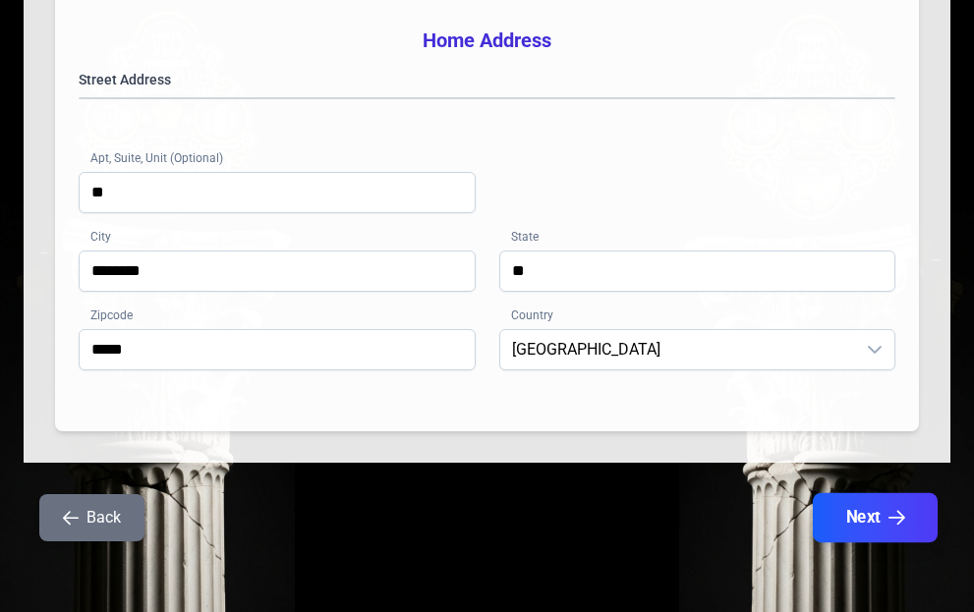
type input "**********"
click at [865, 525] on button "Next" at bounding box center [875, 517] width 125 height 49
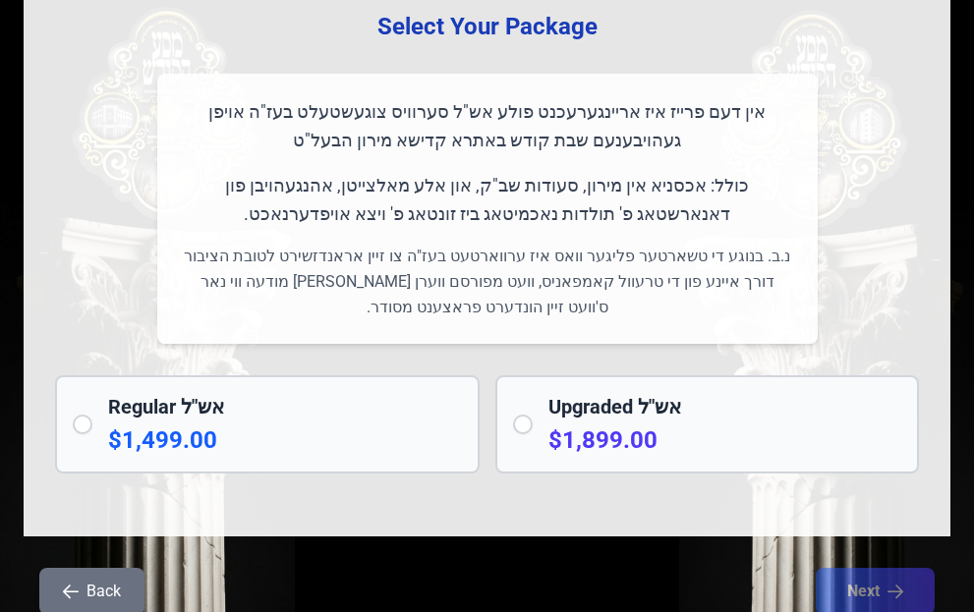
scroll to position [0, 0]
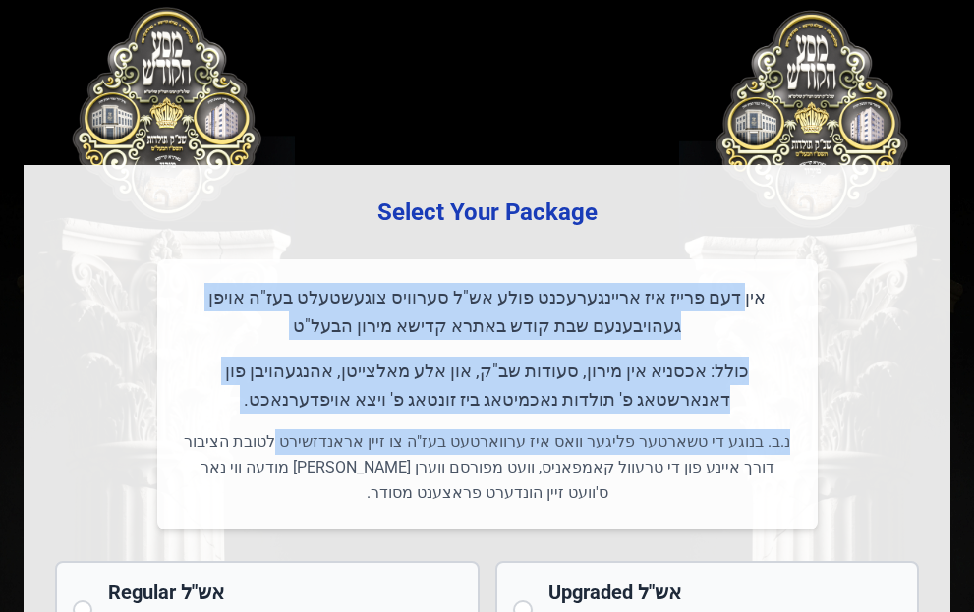
drag, startPoint x: 771, startPoint y: 295, endPoint x: 314, endPoint y: 435, distance: 478.1
click at [314, 435] on div "אין דעם פרייז איז אריינגערעכנט פולע אש"ל סערוויס צוגעשטעלט בעז"ה אויפן געהויבענ…" at bounding box center [487, 394] width 660 height 270
click at [314, 435] on p "נ.ב. בנוגע די טשארטער פליגער וואס איז ערווארטעט בעז"ה צו זיין אראנדזשירט לטובת …" at bounding box center [487, 467] width 613 height 77
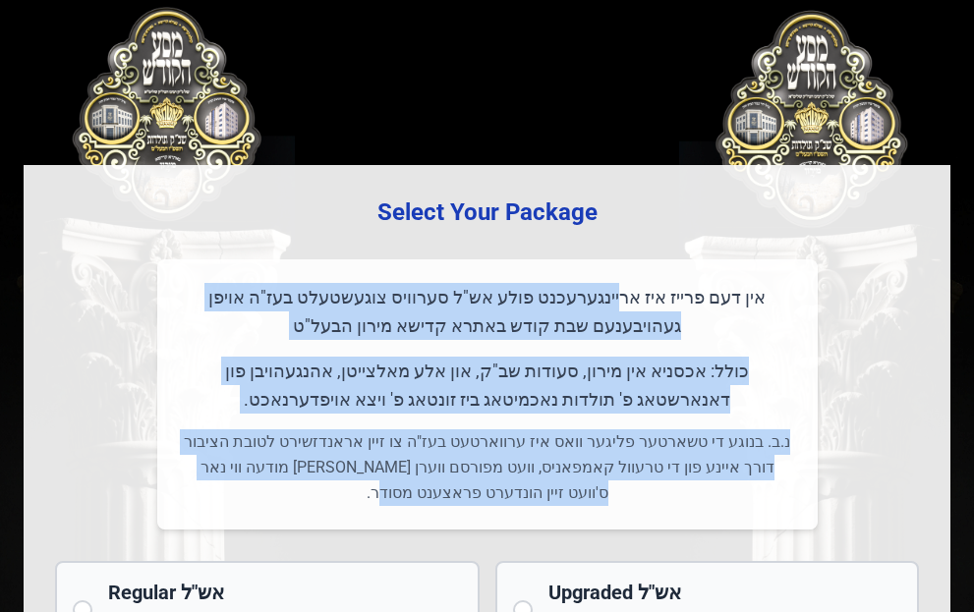
drag, startPoint x: 424, startPoint y: 488, endPoint x: 655, endPoint y: 308, distance: 293.3
click at [655, 308] on div "אין דעם פרייז איז אריינגערעכנט פולע אש"ל סערוויס צוגעשטעלט בעז"ה אויפן געהויבענ…" at bounding box center [487, 394] width 660 height 270
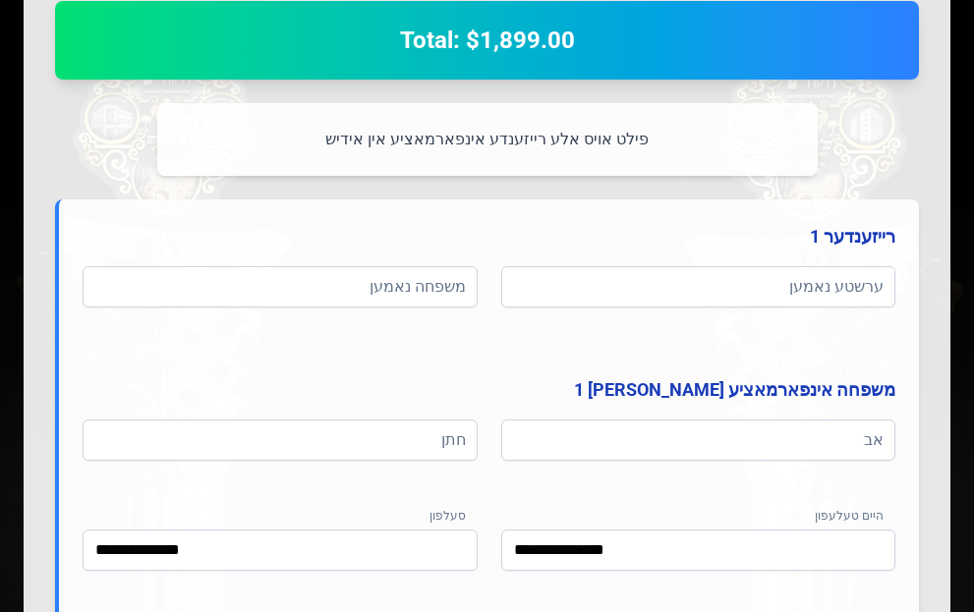
scroll to position [947, 0]
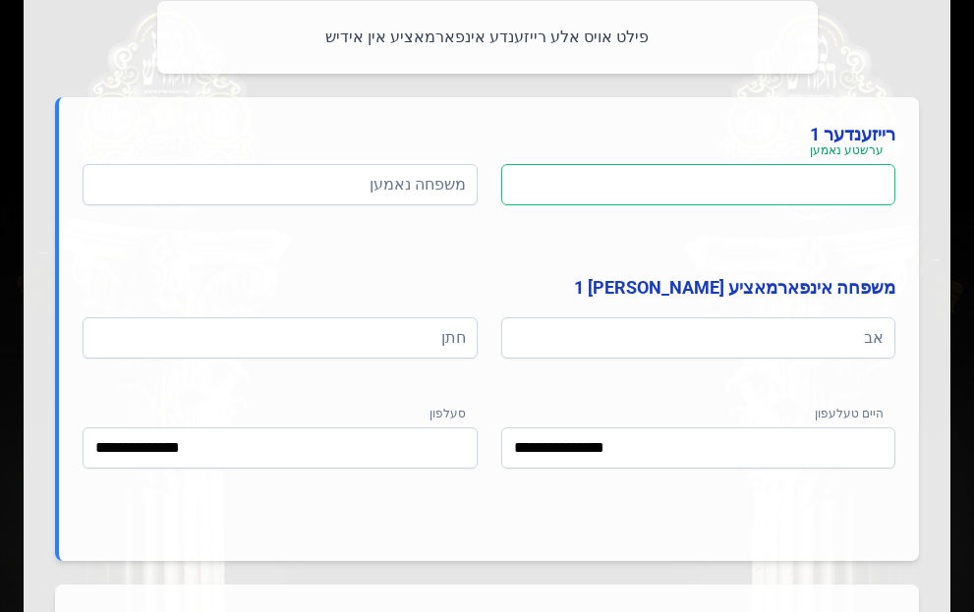
click at [517, 176] on input at bounding box center [698, 184] width 395 height 41
type input "****"
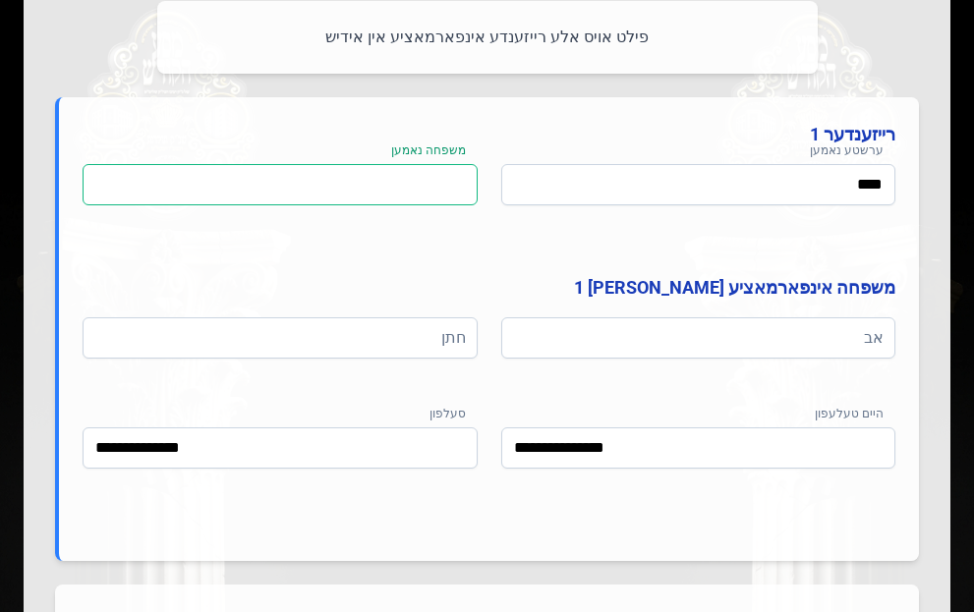
click at [374, 193] on input at bounding box center [280, 184] width 395 height 41
type input "*****"
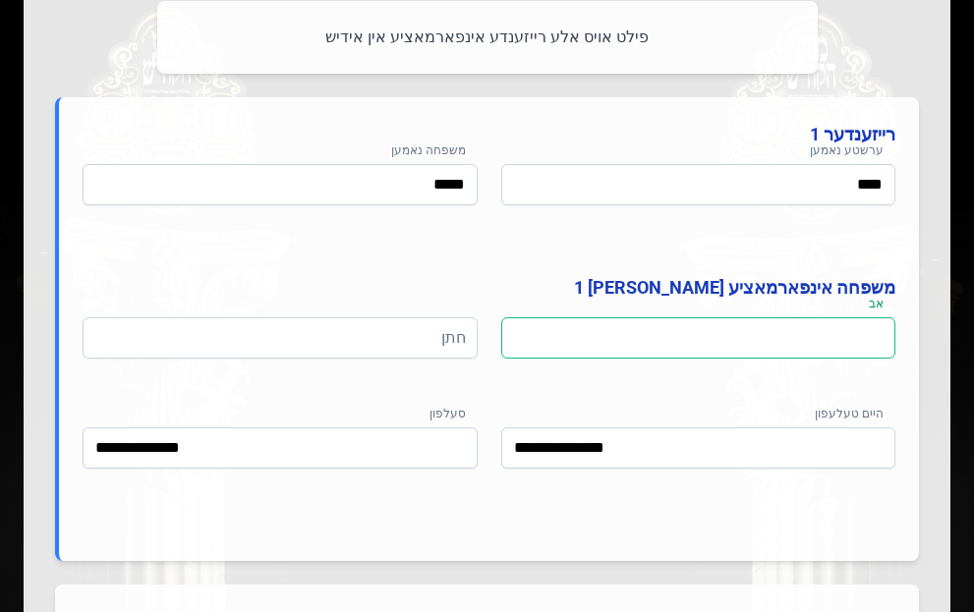
click at [603, 332] on input at bounding box center [698, 337] width 395 height 41
type input "****"
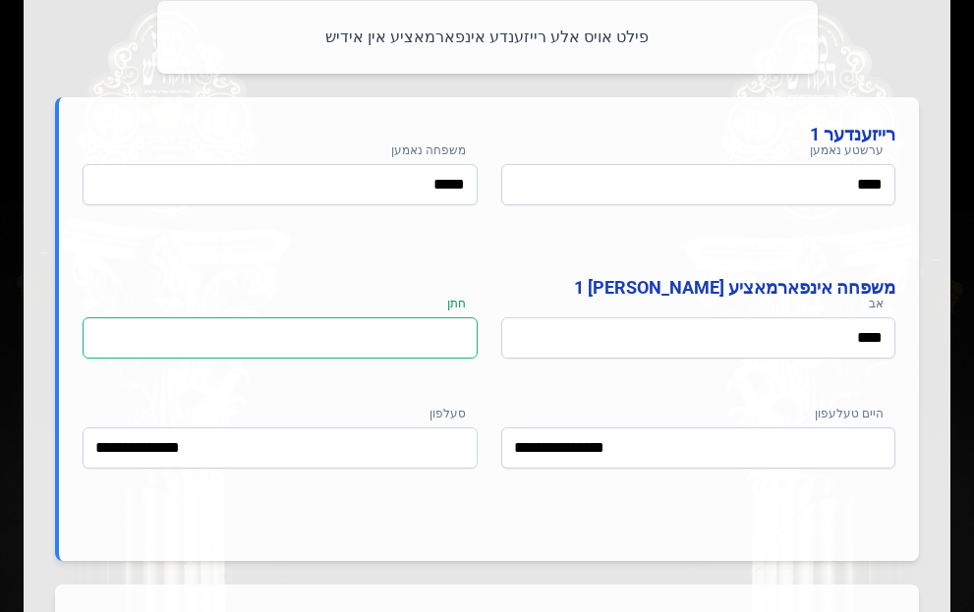
click at [375, 336] on input at bounding box center [280, 337] width 395 height 41
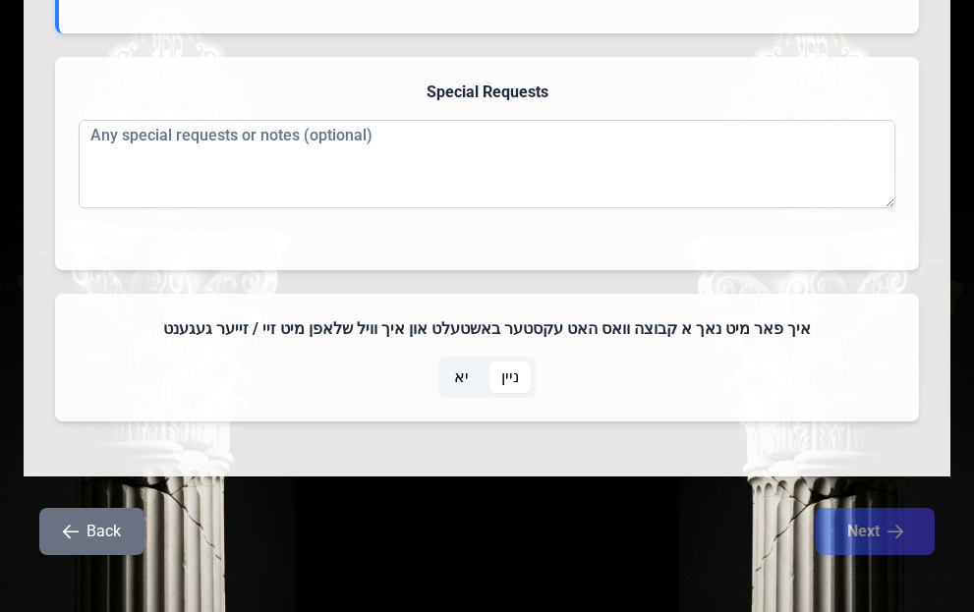
scroll to position [1489, 0]
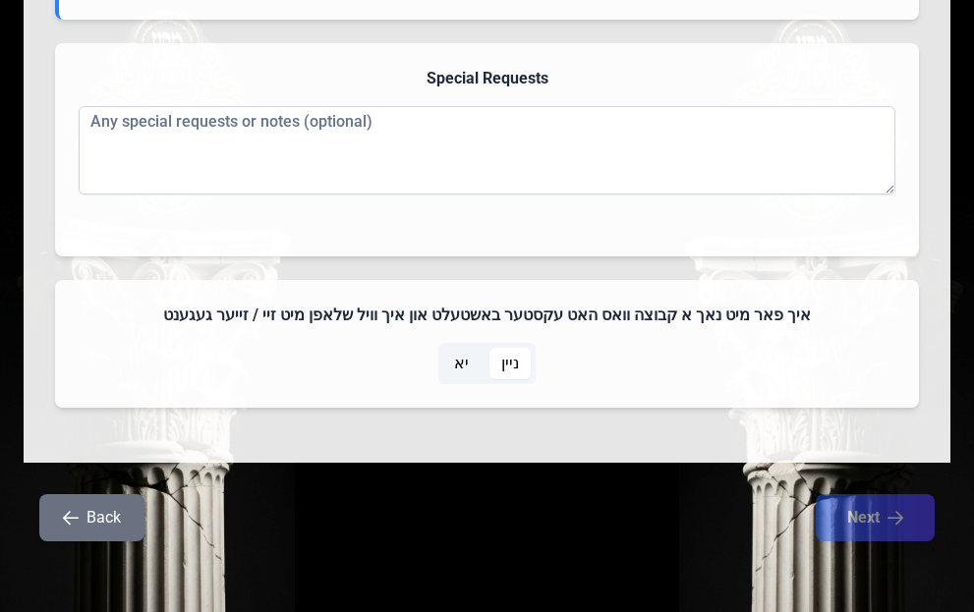
type input "****"
click at [424, 317] on h4 "איך פאר מיט נאך א קבוצה וואס האט עקסטער באשטעלט און איך וויל שלאפן מיט זיי / זי…" at bounding box center [487, 316] width 817 height 24
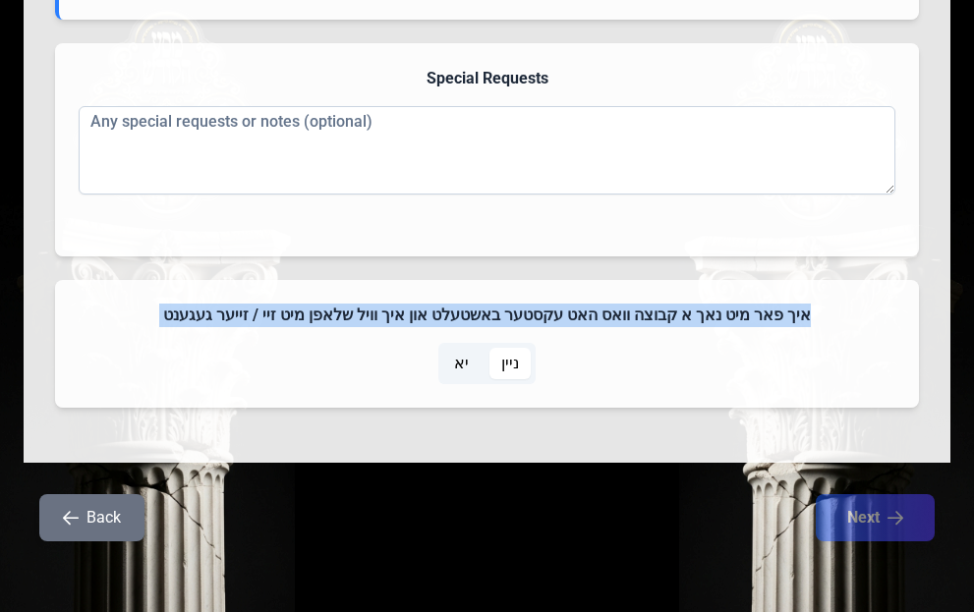
click at [424, 317] on h4 "איך פאר מיט נאך א קבוצה וואס האט עקסטער באשטעלט און איך וויל שלאפן מיט זיי / זי…" at bounding box center [487, 316] width 817 height 24
click at [505, 364] on span "ניין" at bounding box center [510, 364] width 18 height 24
click at [503, 365] on span "ניין" at bounding box center [510, 364] width 18 height 24
click at [509, 362] on span "ניין" at bounding box center [510, 364] width 18 height 24
click at [477, 360] on span "יא" at bounding box center [461, 363] width 38 height 31
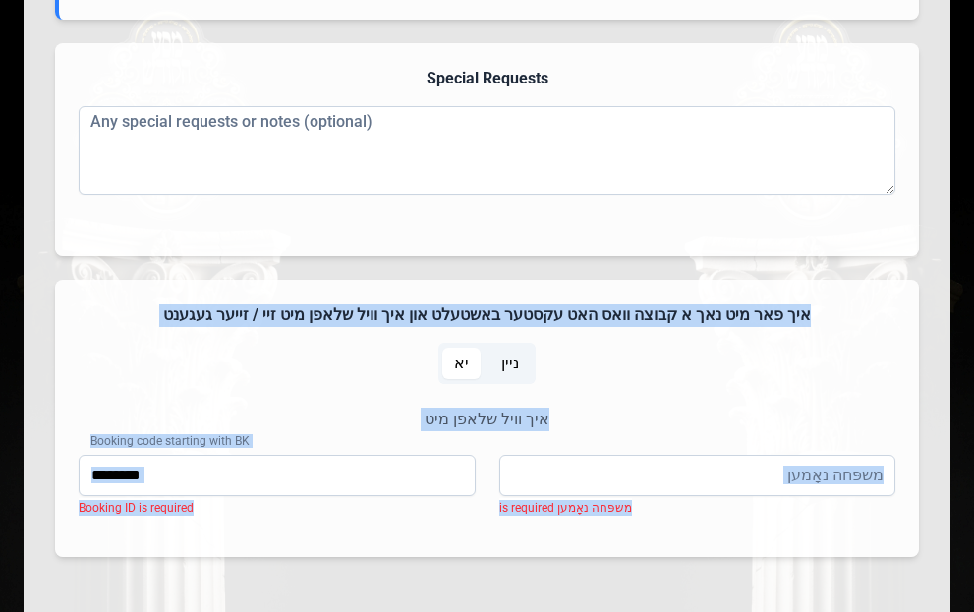
click at [465, 360] on span "יא" at bounding box center [461, 364] width 15 height 24
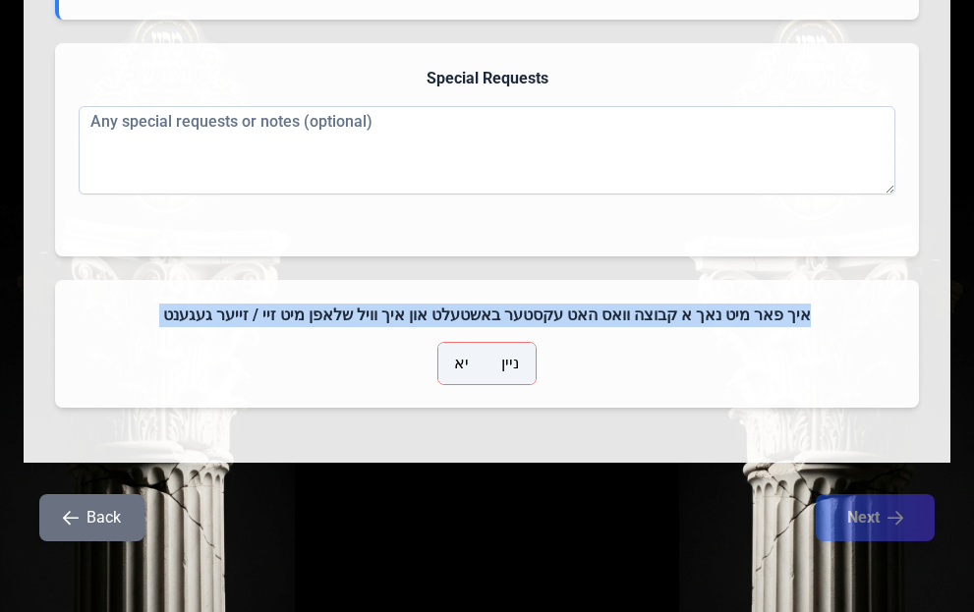
click at [465, 360] on span "יא" at bounding box center [461, 364] width 15 height 24
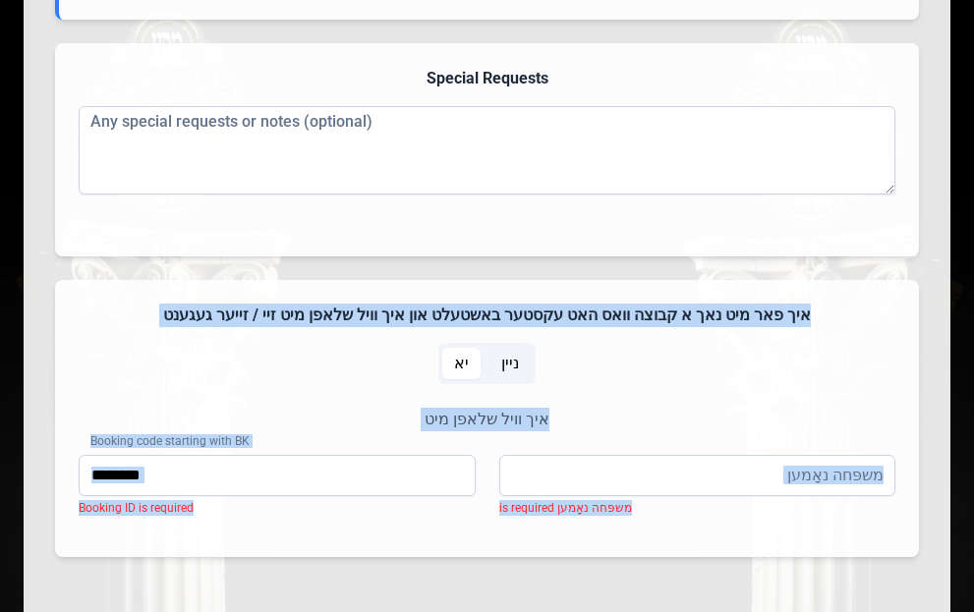
click at [475, 360] on span "יא" at bounding box center [461, 363] width 38 height 31
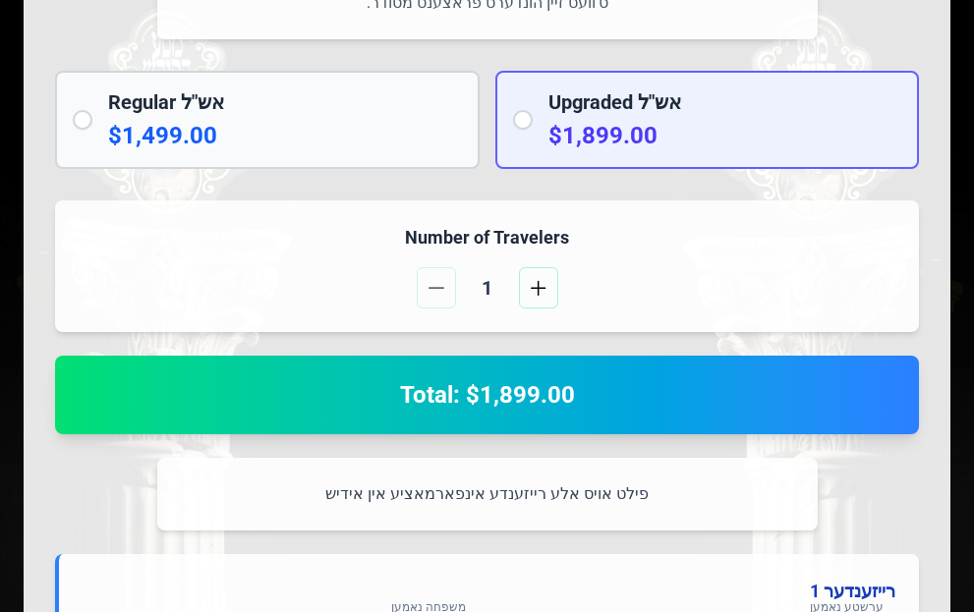
scroll to position [491, 0]
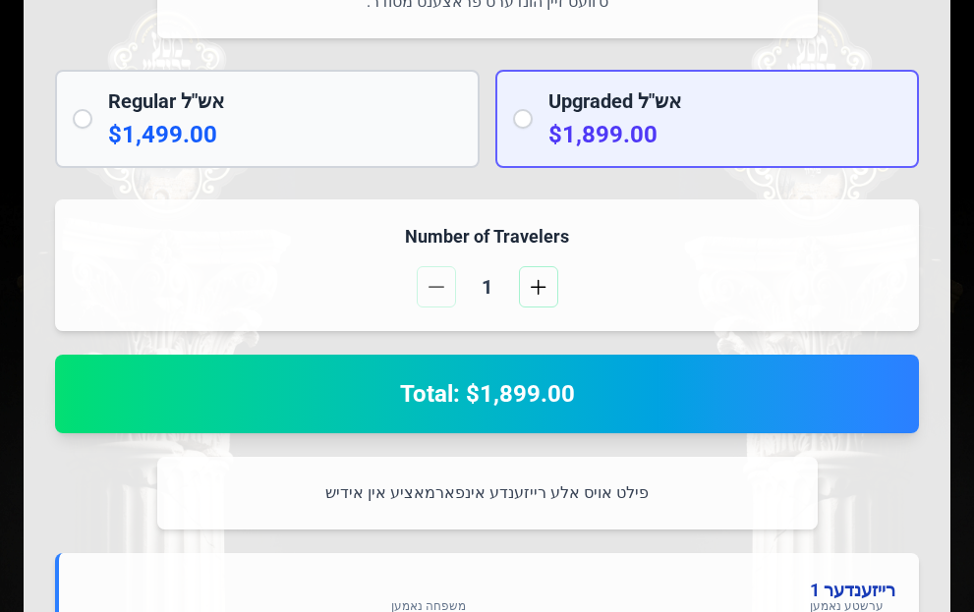
click at [608, 401] on h2 "Total: $1,899.00" at bounding box center [487, 393] width 817 height 31
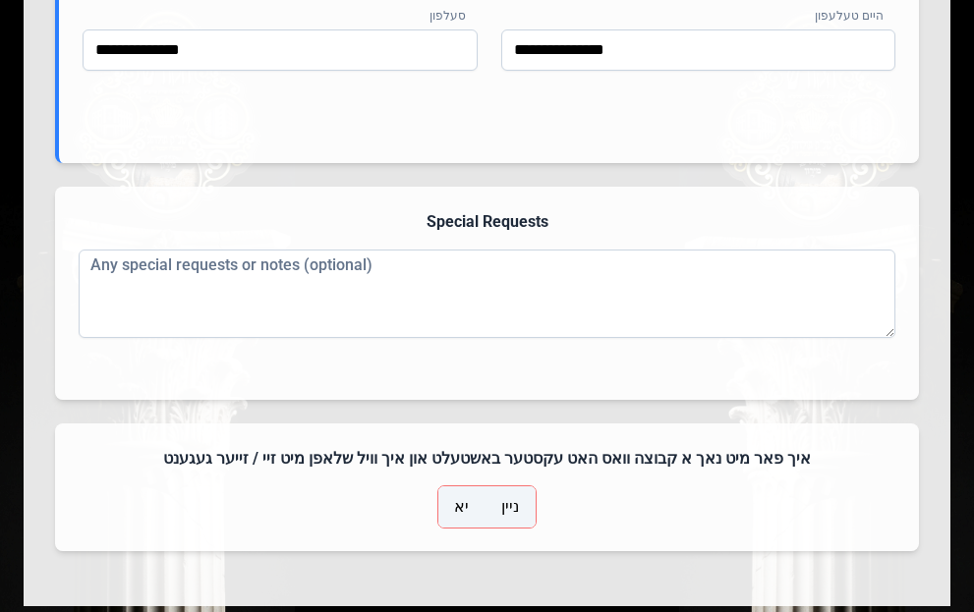
scroll to position [1489, 0]
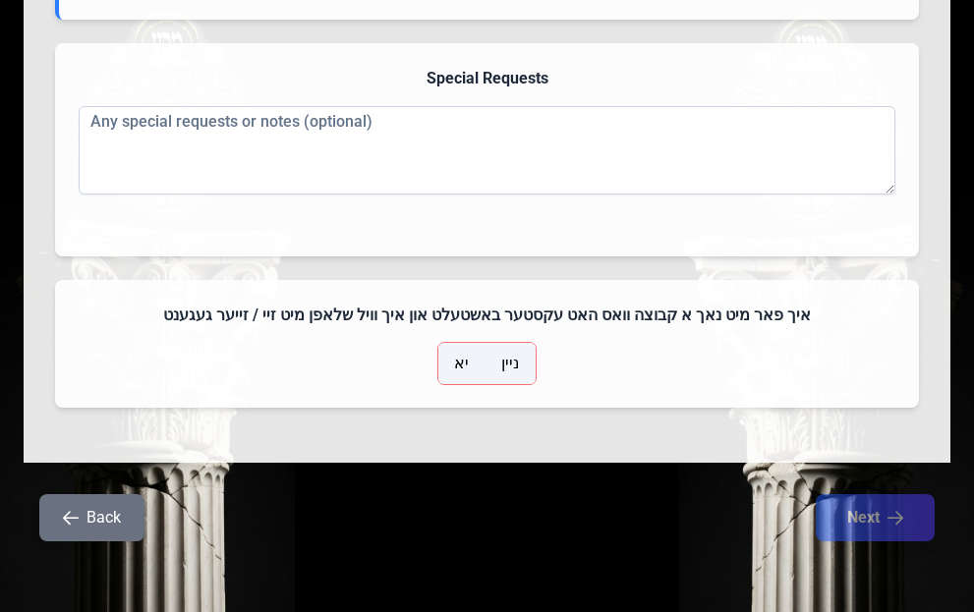
click at [510, 354] on span "ניין" at bounding box center [510, 364] width 18 height 24
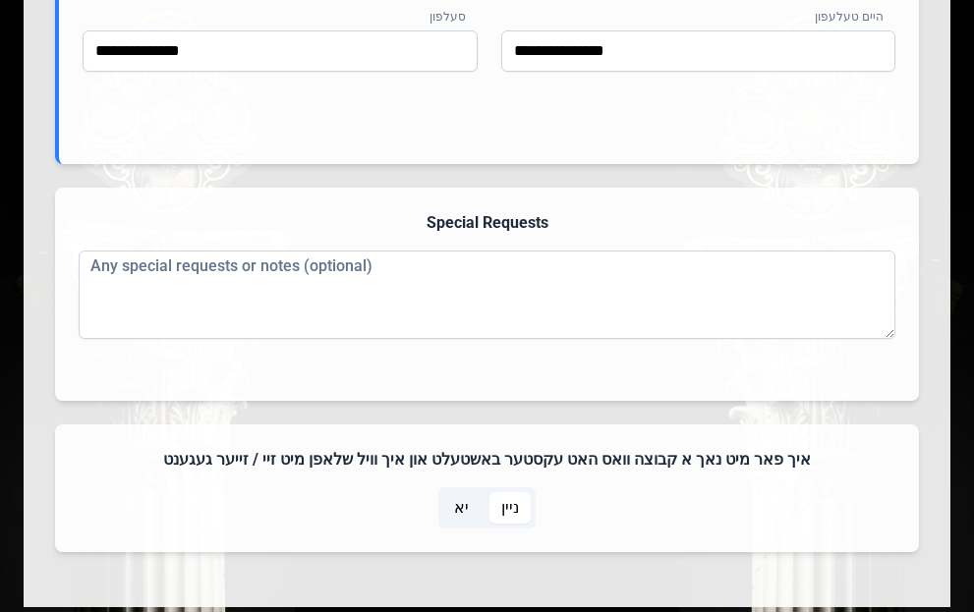
scroll to position [1292, 0]
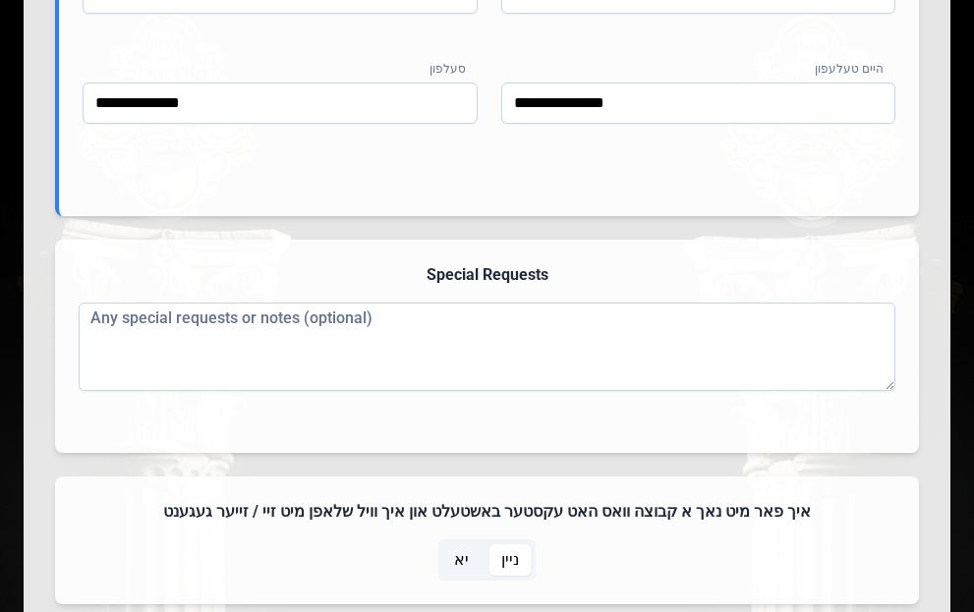
click at [470, 290] on div "Special Requests Any special requests or notes (optional)" at bounding box center [487, 346] width 864 height 213
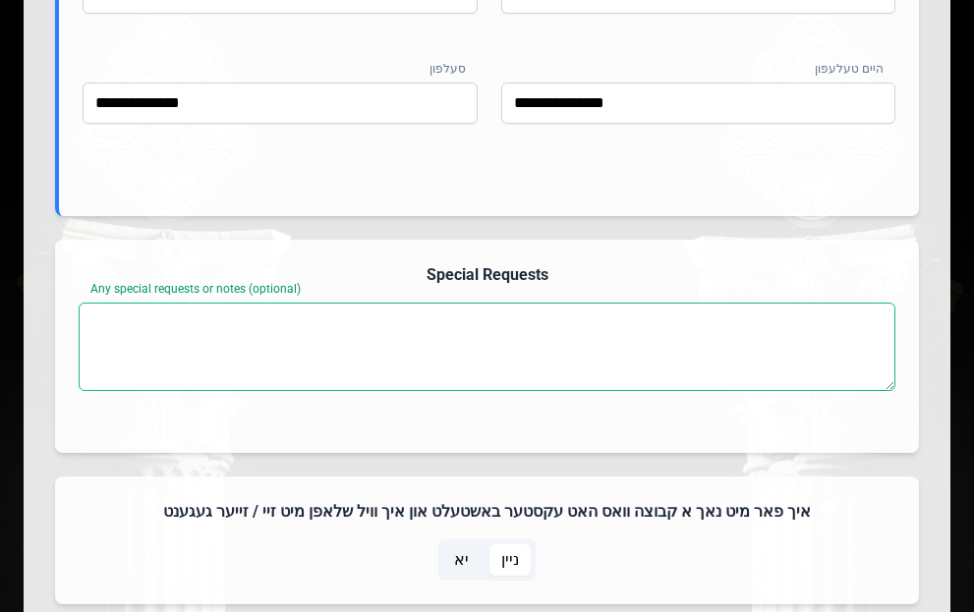
click at [472, 319] on textarea "Any special requests or notes (optional)" at bounding box center [487, 347] width 817 height 88
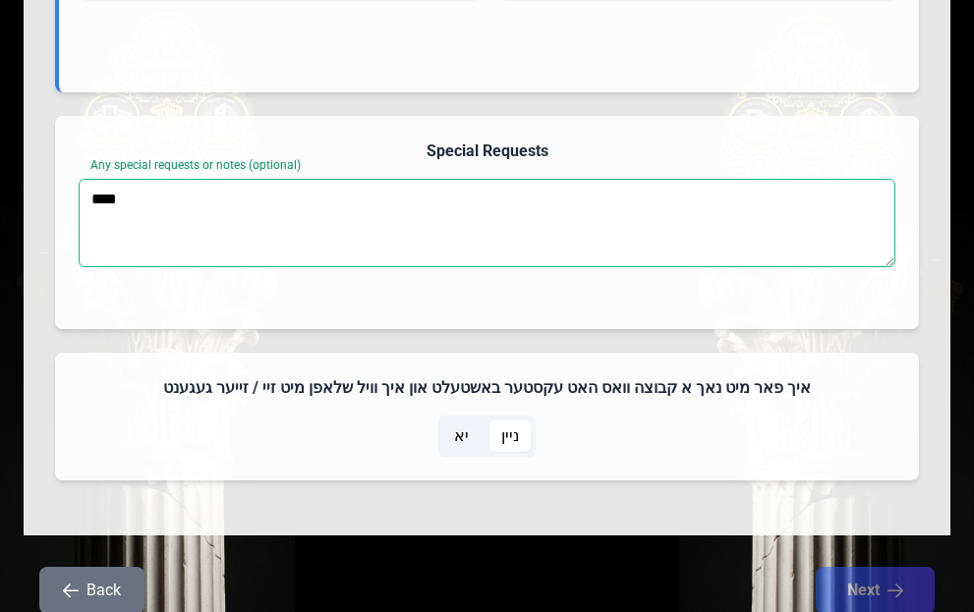
scroll to position [1489, 0]
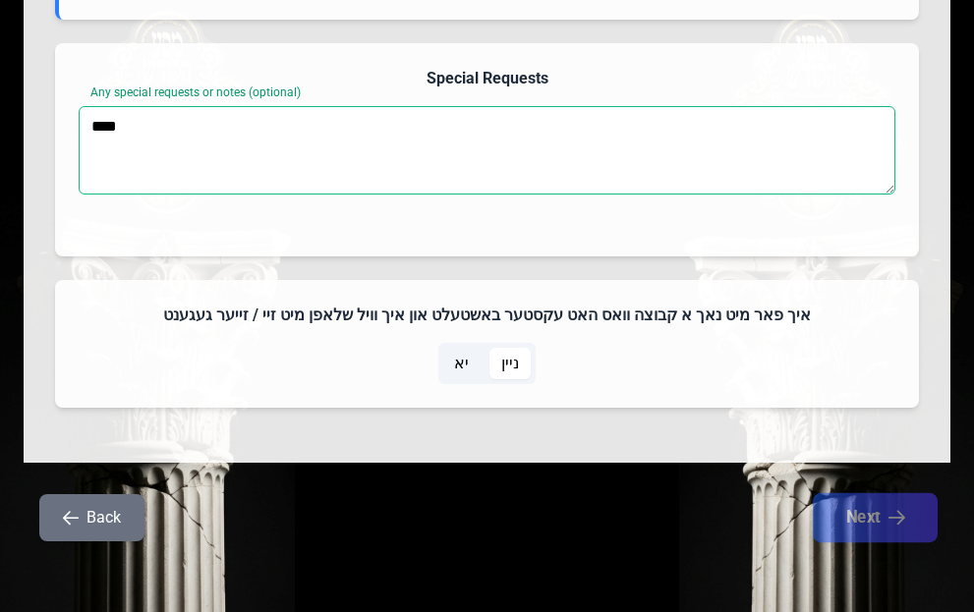
type textarea "****"
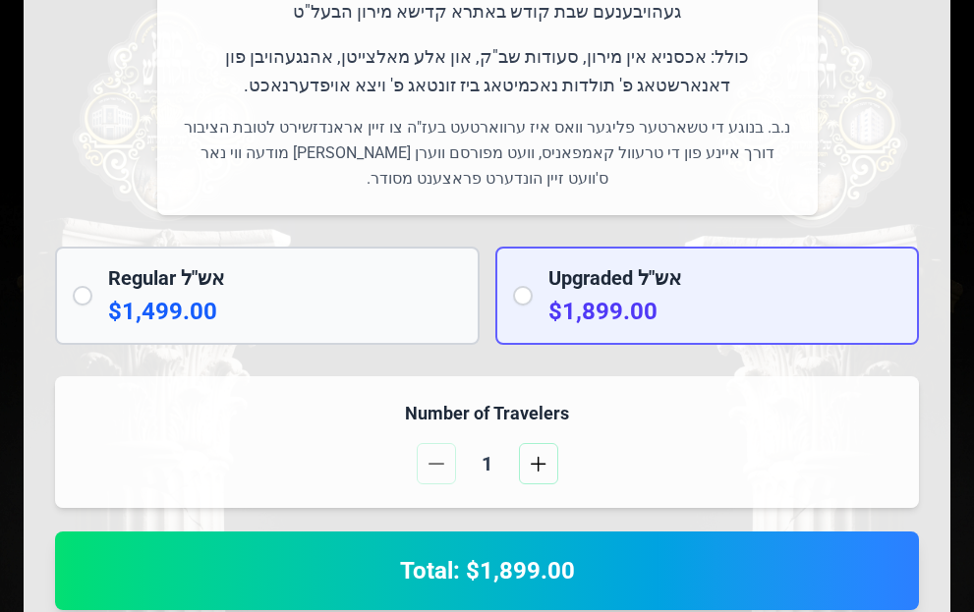
scroll to position [310, 0]
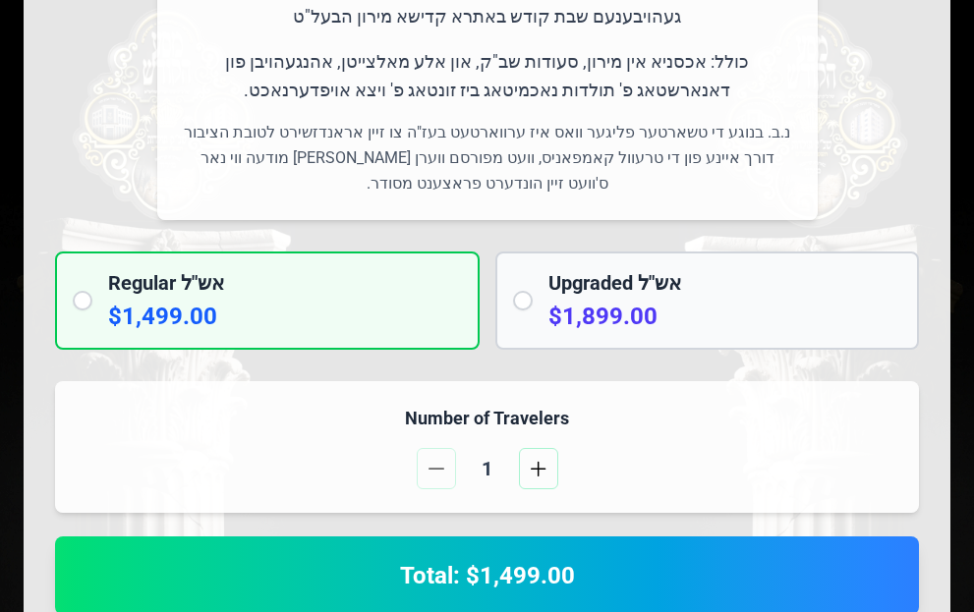
click at [510, 299] on div "Upgraded אש"ל $1,899.00" at bounding box center [707, 301] width 425 height 98
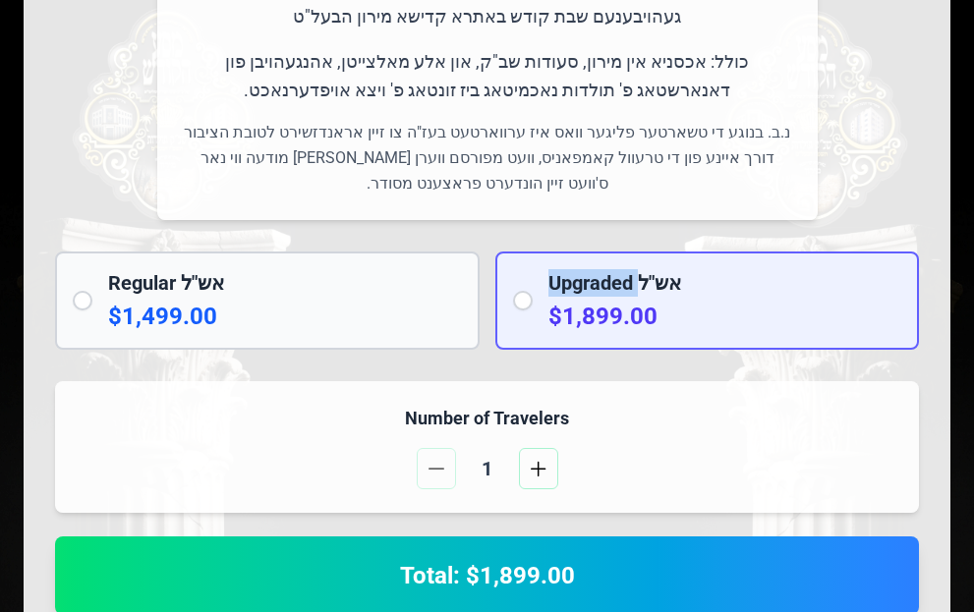
click at [510, 299] on div "Upgraded אש"ל $1,899.00" at bounding box center [707, 301] width 425 height 98
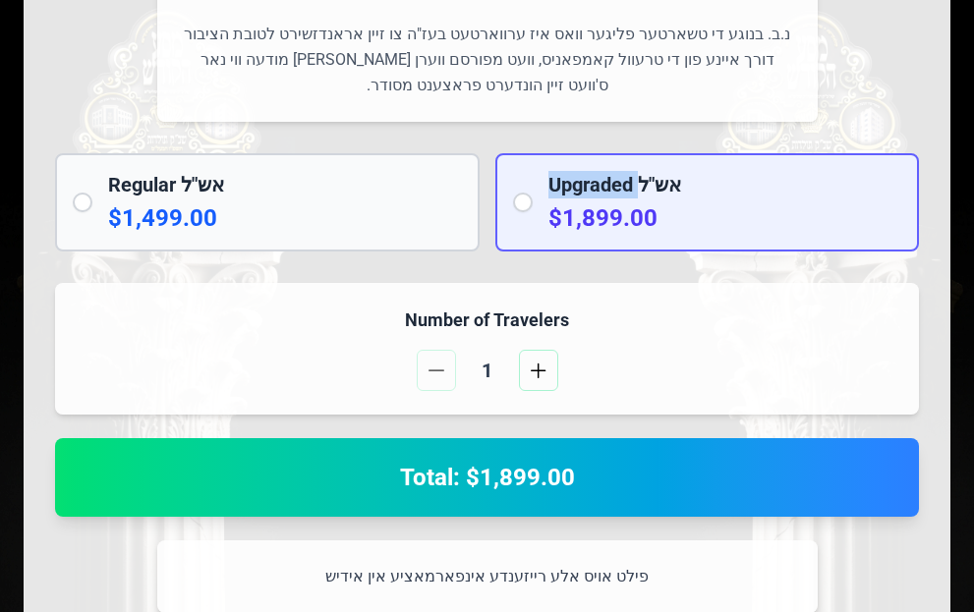
scroll to position [0, 0]
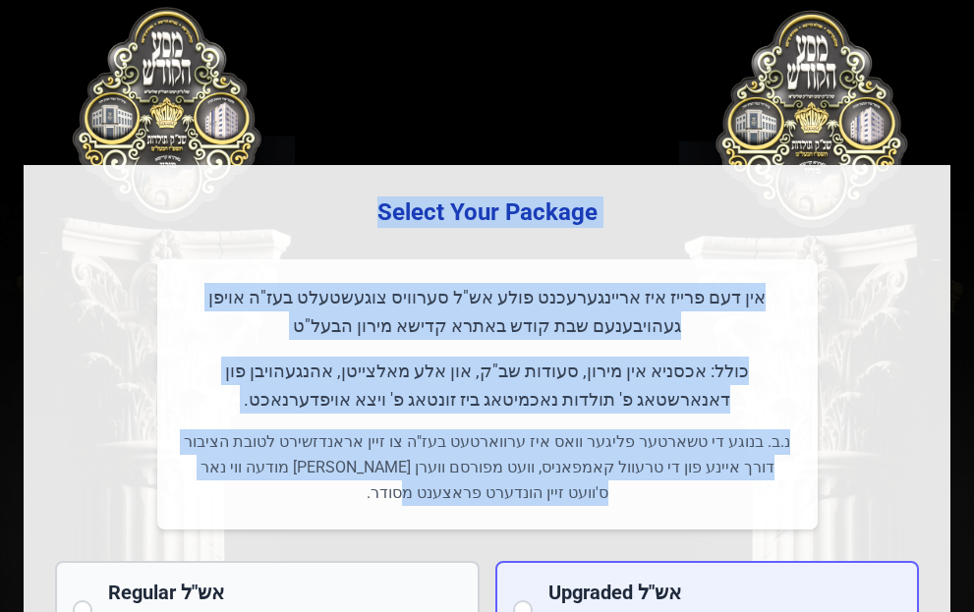
drag, startPoint x: 455, startPoint y: 490, endPoint x: 258, endPoint y: 208, distance: 343.8
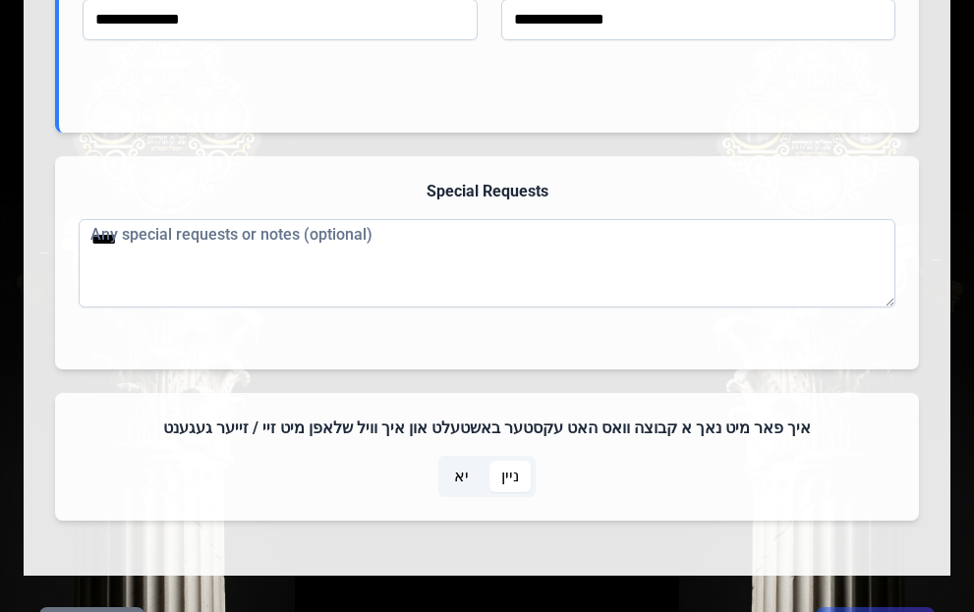
scroll to position [1489, 0]
